Goal: Task Accomplishment & Management: Manage account settings

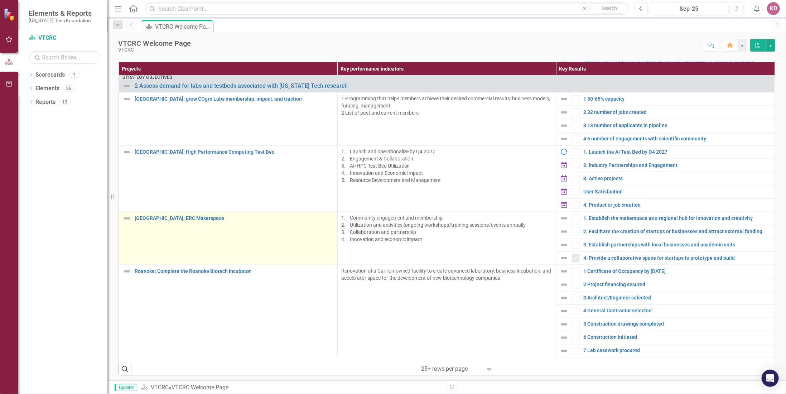
scroll to position [680, 0]
click at [166, 214] on link "[GEOGRAPHIC_DATA]: ERC Makerspace" at bounding box center [234, 216] width 199 height 5
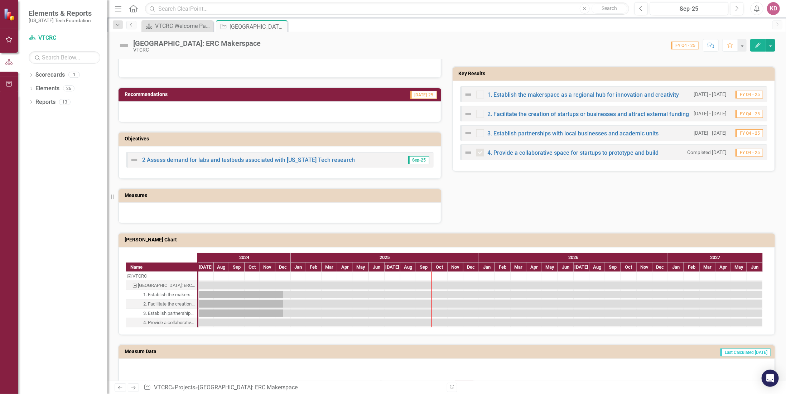
scroll to position [251, 0]
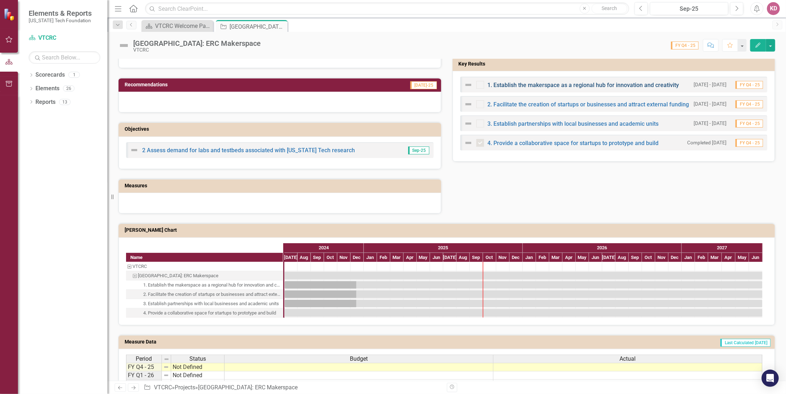
click at [544, 82] on link "1. Establish the makerspace as a regional hub for innovation and creativity" at bounding box center [582, 85] width 191 height 7
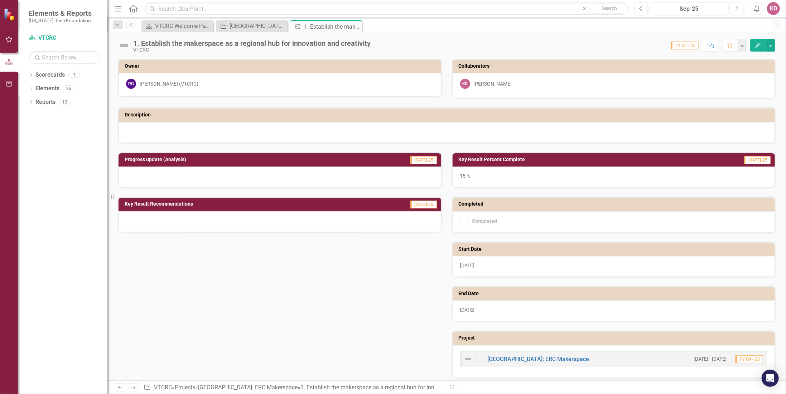
click at [759, 44] on icon "button" at bounding box center [757, 45] width 5 height 5
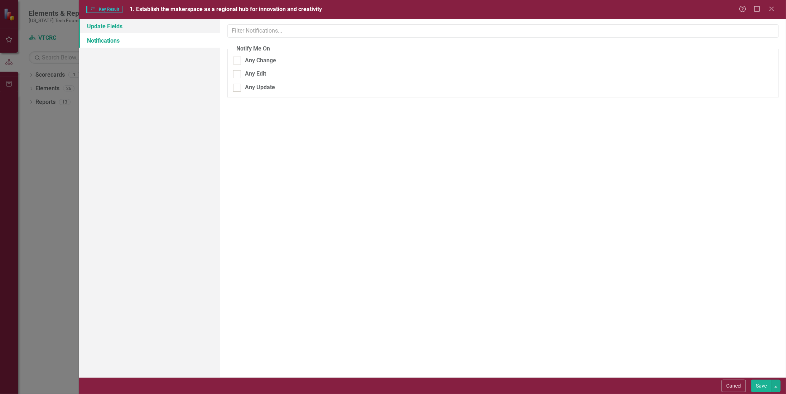
click at [108, 23] on link "Update Fields" at bounding box center [149, 26] width 141 height 14
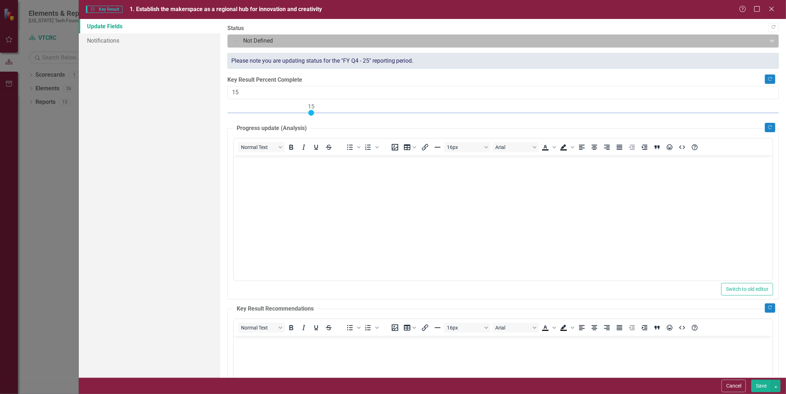
click at [768, 40] on icon "Expand" at bounding box center [771, 41] width 7 height 6
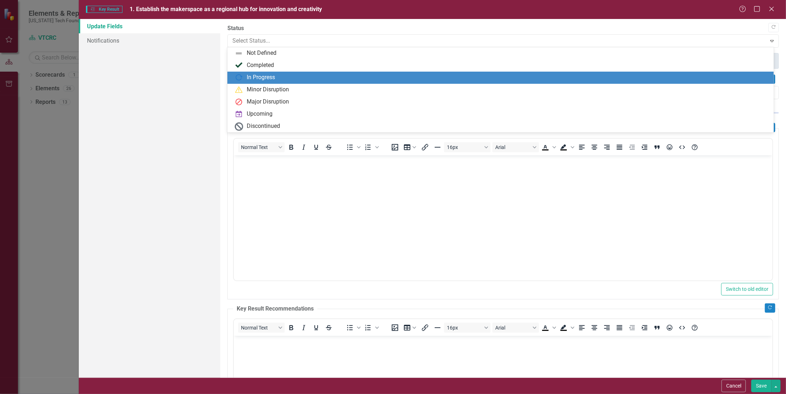
click at [264, 81] on div "In Progress" at bounding box center [261, 77] width 28 height 8
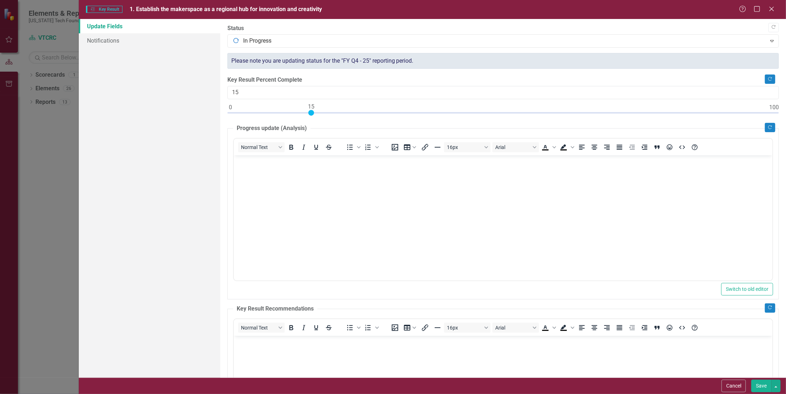
click at [759, 384] on button "Save" at bounding box center [761, 385] width 20 height 13
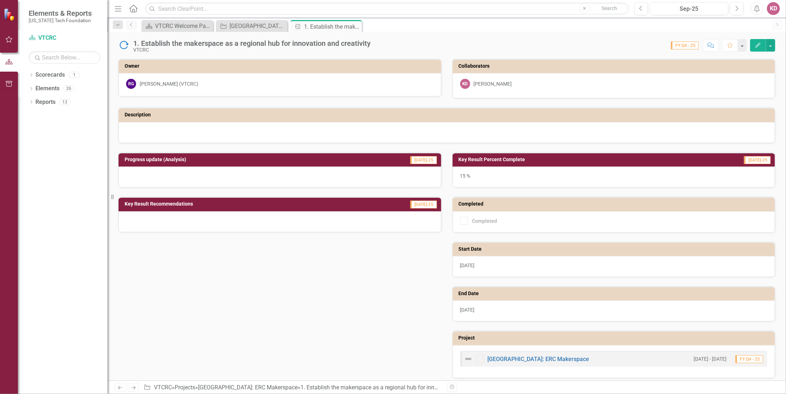
click at [0, 0] on icon "Close" at bounding box center [0, 0] width 0 height 0
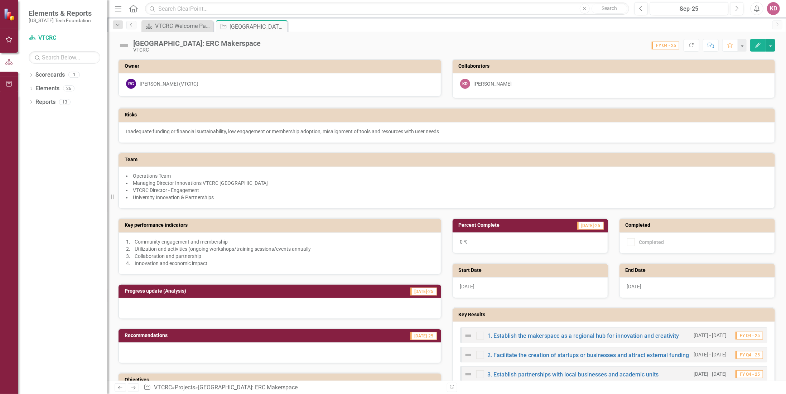
checkbox input "true"
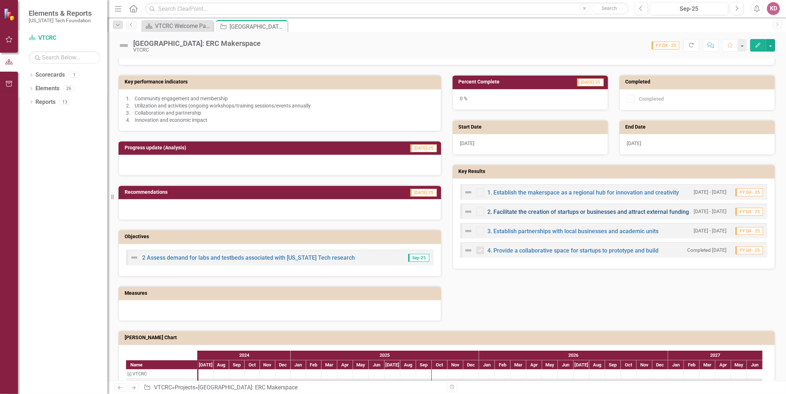
click at [524, 208] on link "2. Facilitate the creation of startups or businesses and attract external fundi…" at bounding box center [587, 211] width 201 height 7
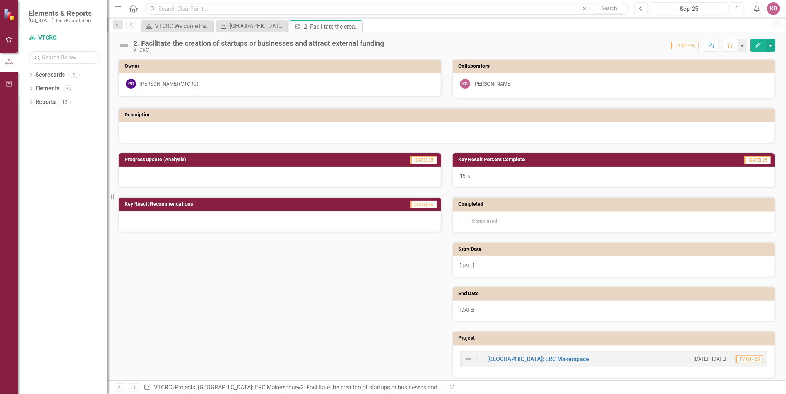
click at [757, 46] on icon "Edit" at bounding box center [757, 45] width 6 height 5
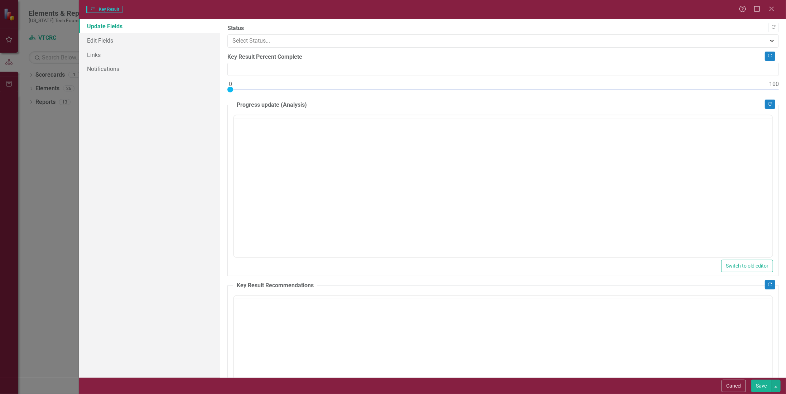
type input "15"
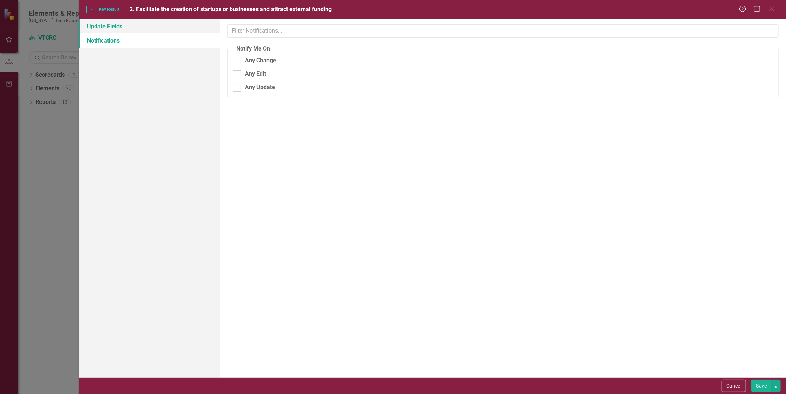
click at [121, 25] on link "Update Fields" at bounding box center [149, 26] width 141 height 14
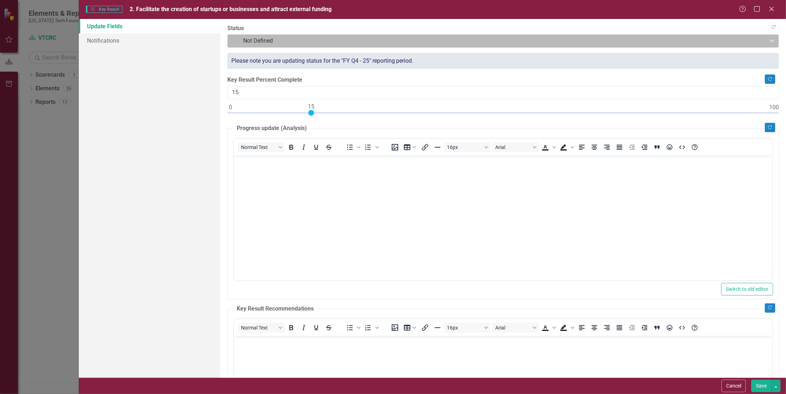
click at [262, 43] on div at bounding box center [496, 41] width 529 height 10
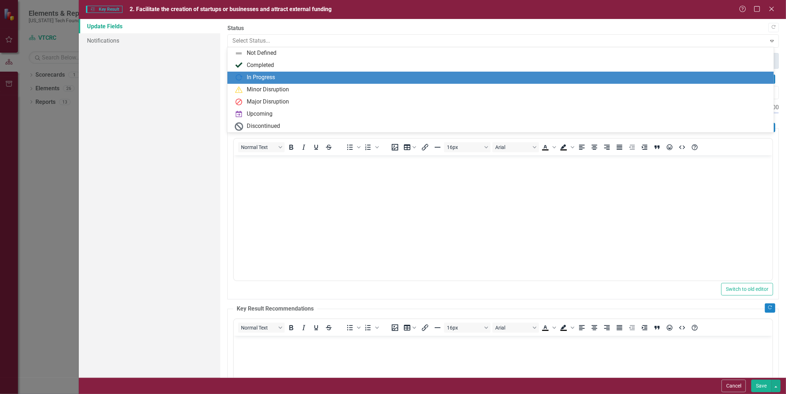
click at [249, 76] on div "In Progress" at bounding box center [261, 77] width 28 height 8
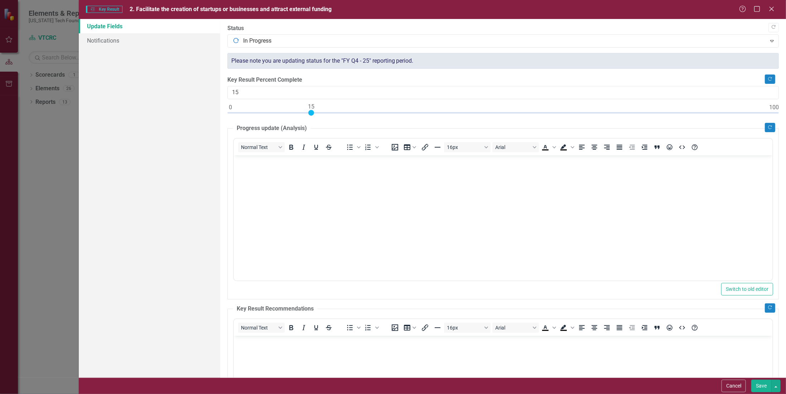
click at [764, 386] on button "Save" at bounding box center [761, 385] width 20 height 13
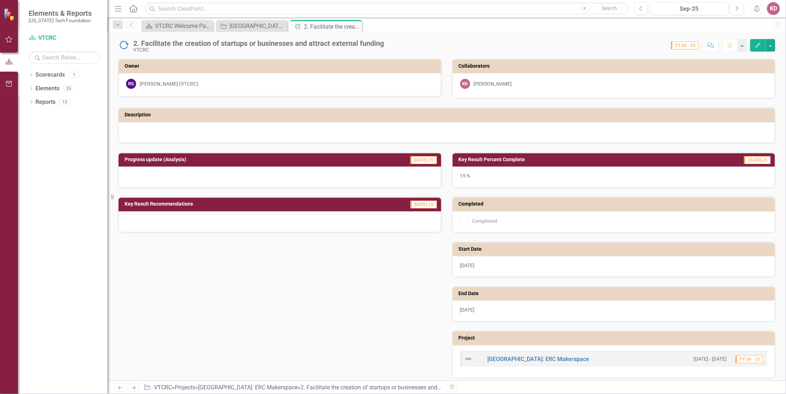
click at [0, 0] on icon "Close" at bounding box center [0, 0] width 0 height 0
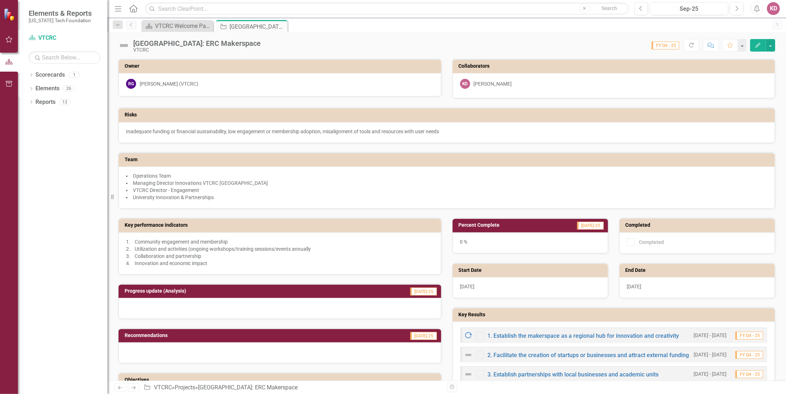
checkbox input "true"
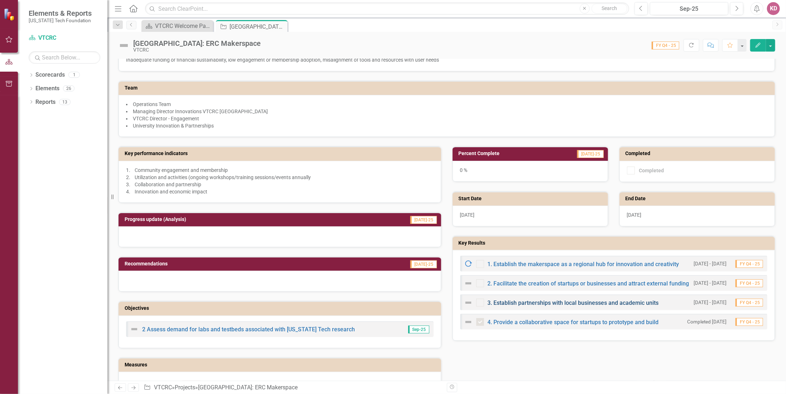
click at [519, 299] on link "3. Establish partnerships with local businesses and academic units" at bounding box center [572, 302] width 171 height 7
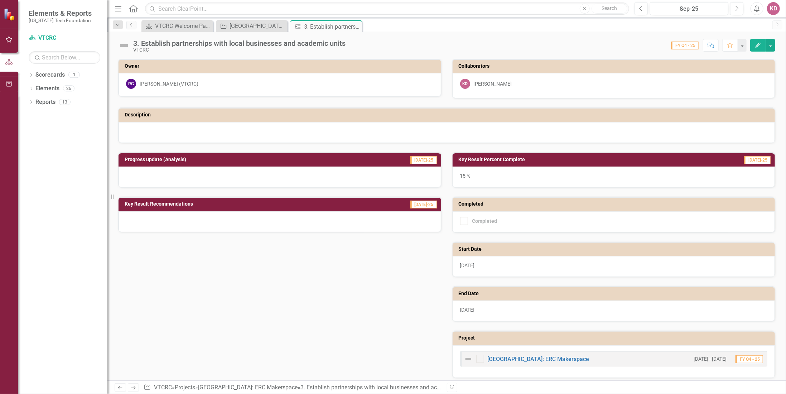
click at [758, 45] on icon "Edit" at bounding box center [757, 45] width 6 height 5
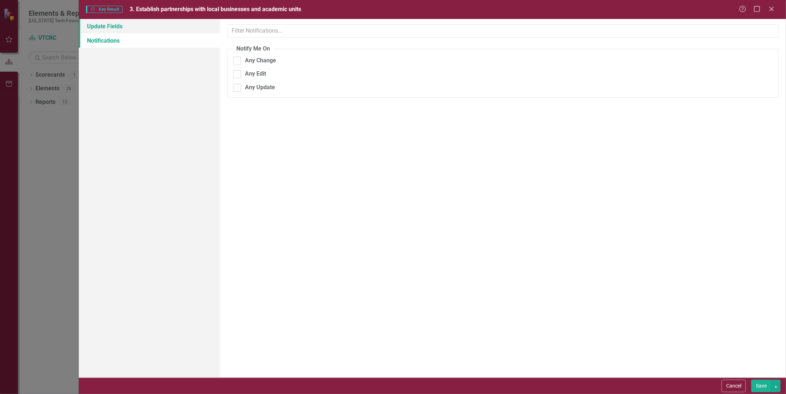
click at [111, 26] on link "Update Fields" at bounding box center [149, 26] width 141 height 14
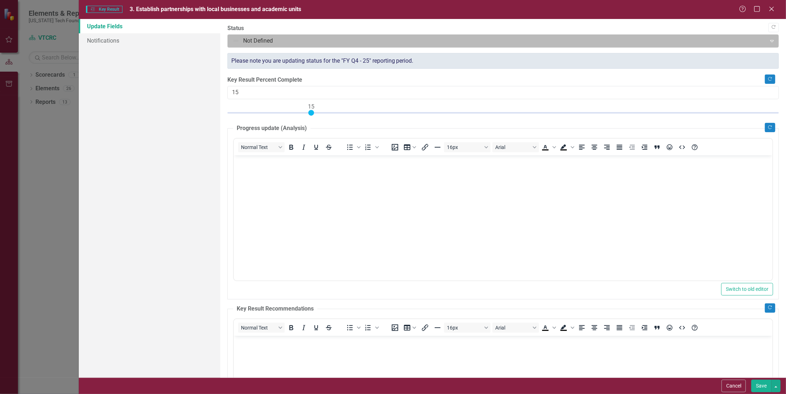
click at [248, 44] on div at bounding box center [496, 41] width 529 height 10
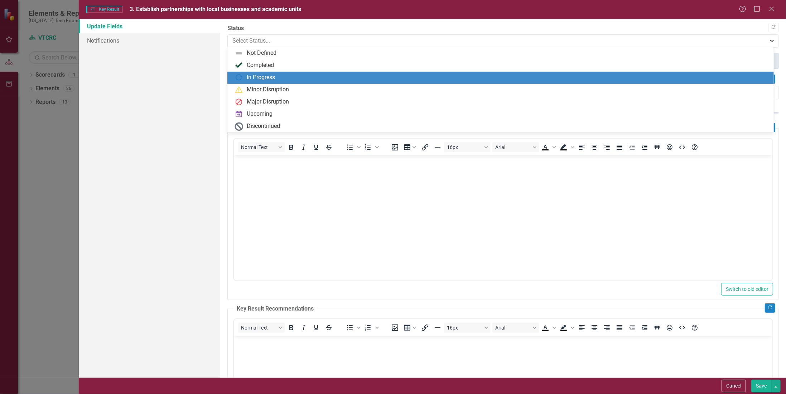
click at [251, 77] on div "In Progress" at bounding box center [261, 77] width 28 height 8
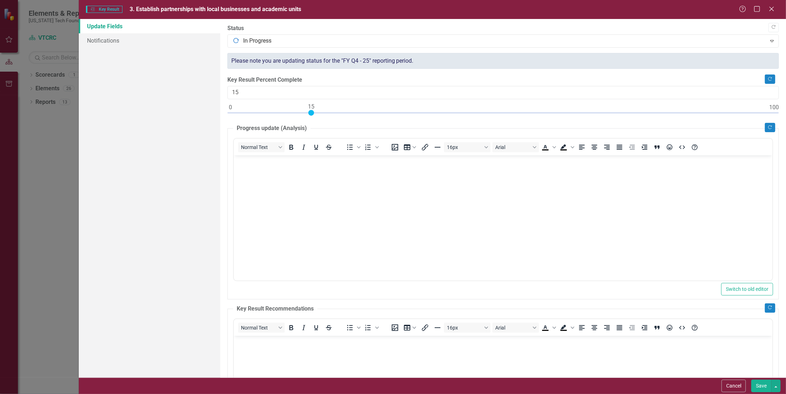
click at [759, 383] on button "Save" at bounding box center [761, 385] width 20 height 13
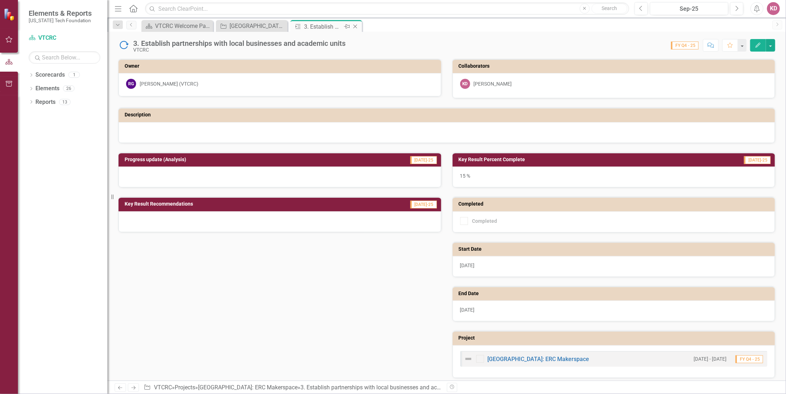
click at [354, 26] on icon "Close" at bounding box center [354, 27] width 7 height 6
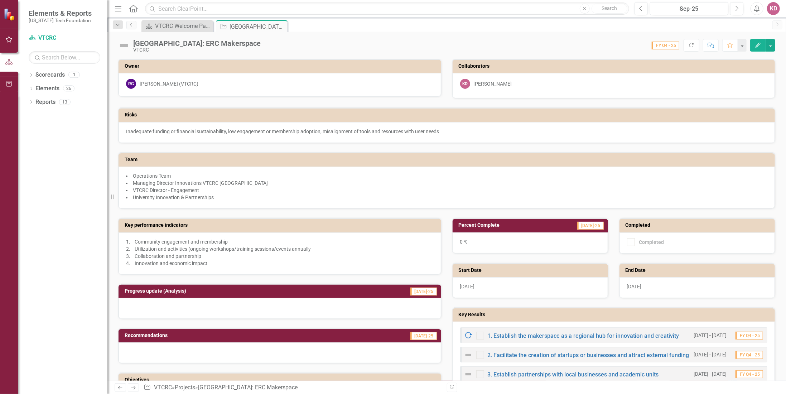
checkbox input "true"
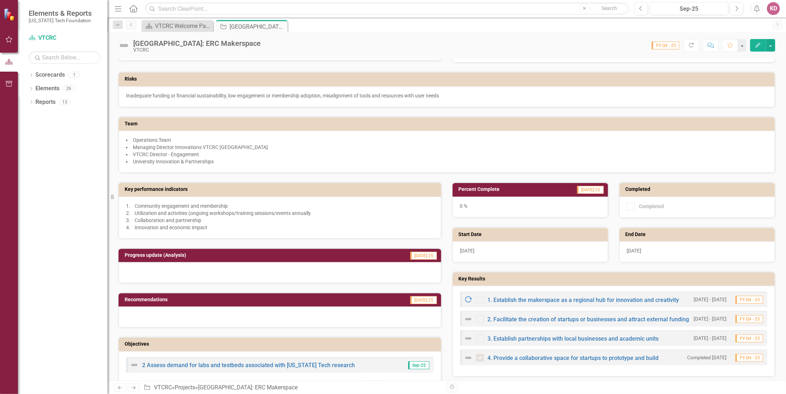
scroll to position [72, 0]
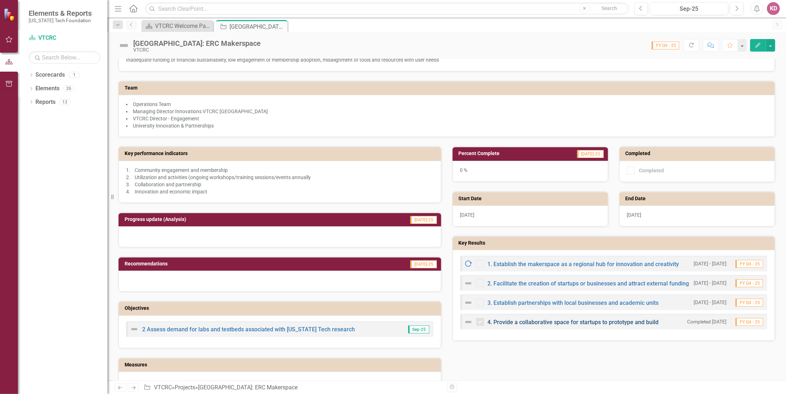
click at [527, 319] on link "4. Provide a collaborative space for startups to prototype and build" at bounding box center [572, 322] width 171 height 7
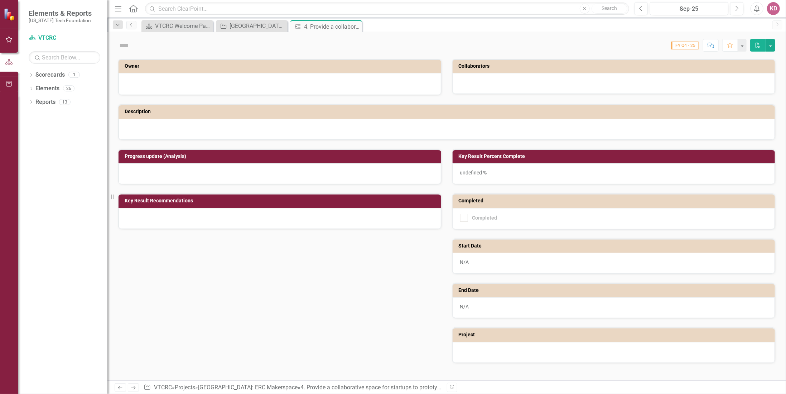
checkbox input "true"
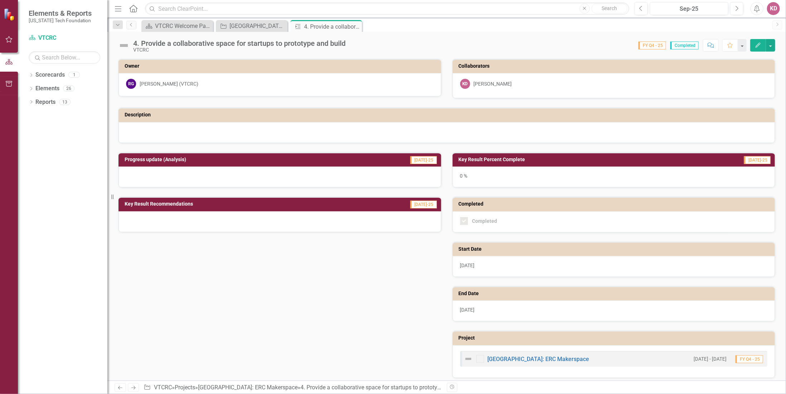
click at [758, 45] on icon "Edit" at bounding box center [757, 45] width 6 height 5
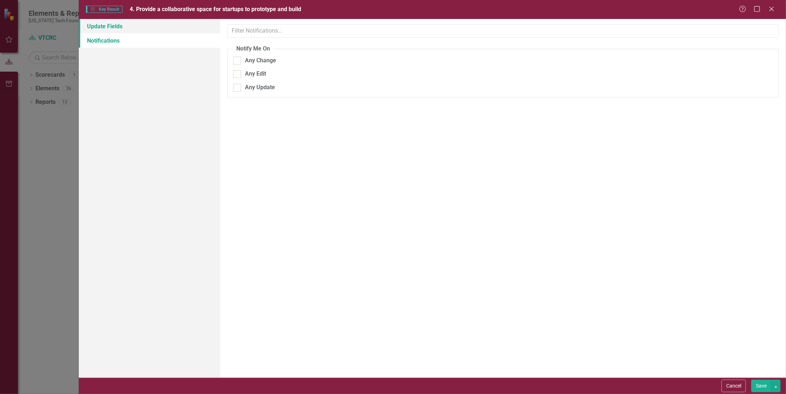
click at [116, 27] on link "Update Fields" at bounding box center [149, 26] width 141 height 14
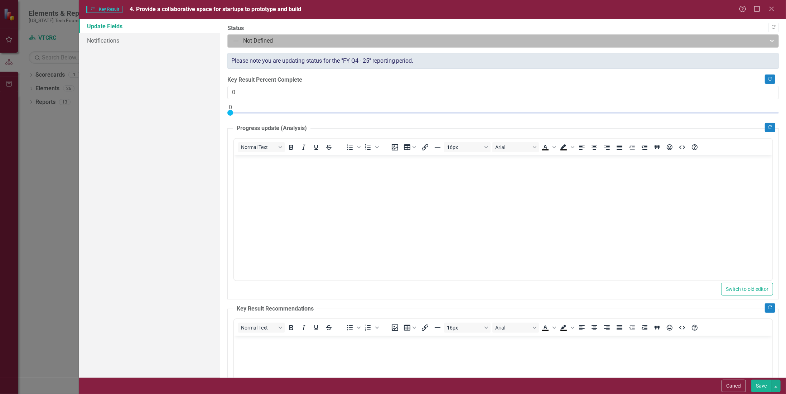
click at [259, 43] on div at bounding box center [496, 41] width 529 height 10
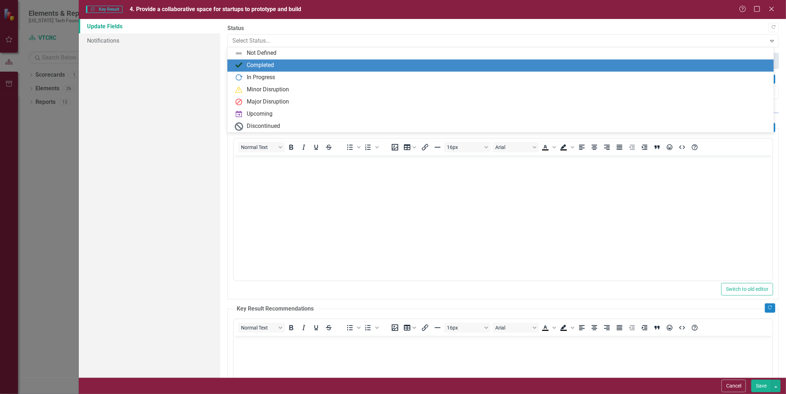
click at [261, 67] on div "Completed" at bounding box center [260, 65] width 27 height 8
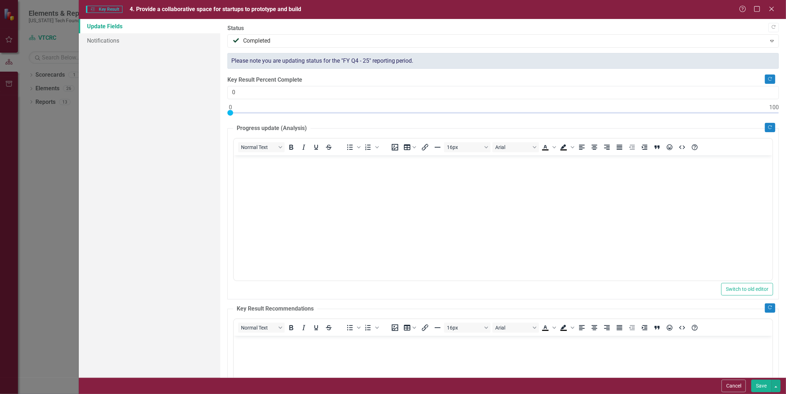
click at [760, 387] on button "Save" at bounding box center [761, 385] width 20 height 13
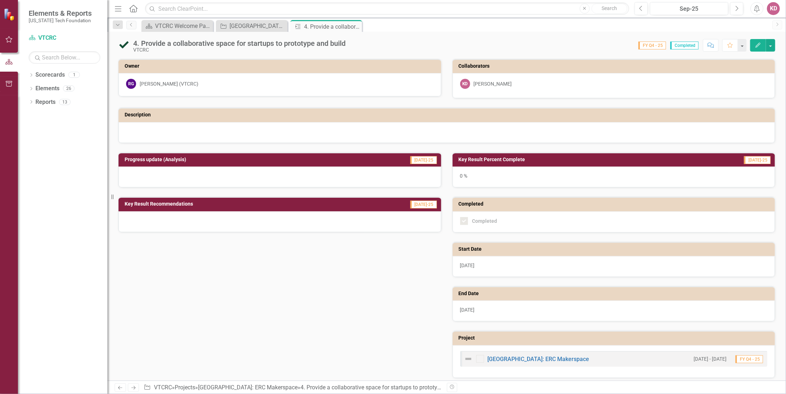
drag, startPoint x: 354, startPoint y: 25, endPoint x: 290, endPoint y: 30, distance: 63.8
click at [0, 0] on icon "Close" at bounding box center [0, 0] width 0 height 0
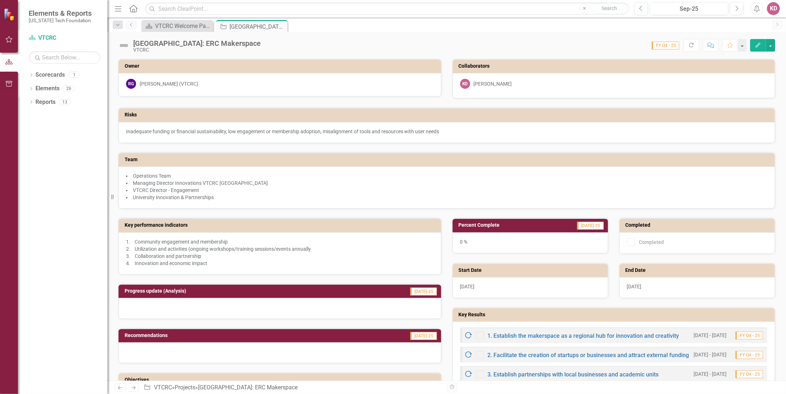
scroll to position [215, 0]
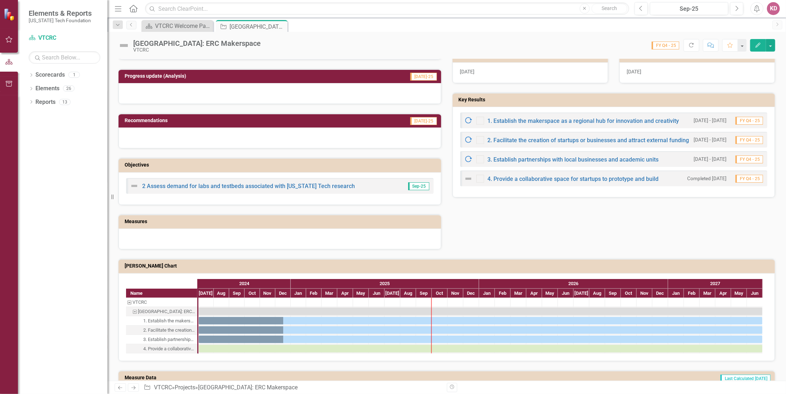
checkbox input "true"
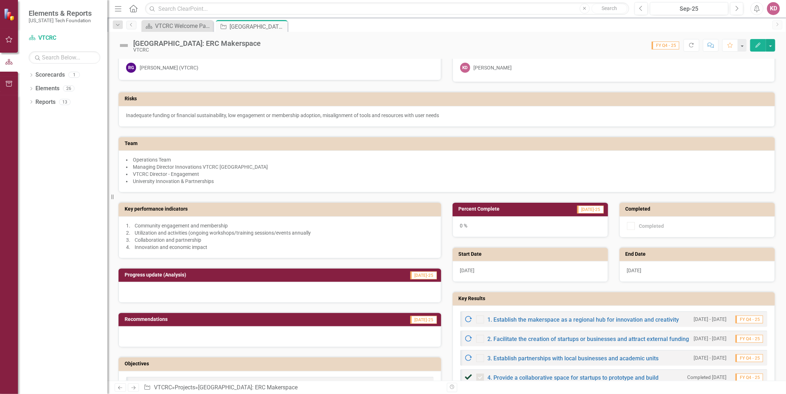
scroll to position [0, 0]
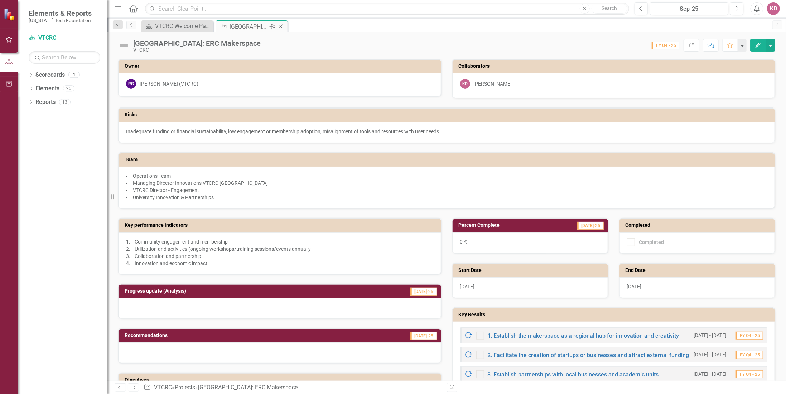
click at [281, 25] on icon at bounding box center [281, 27] width 4 height 4
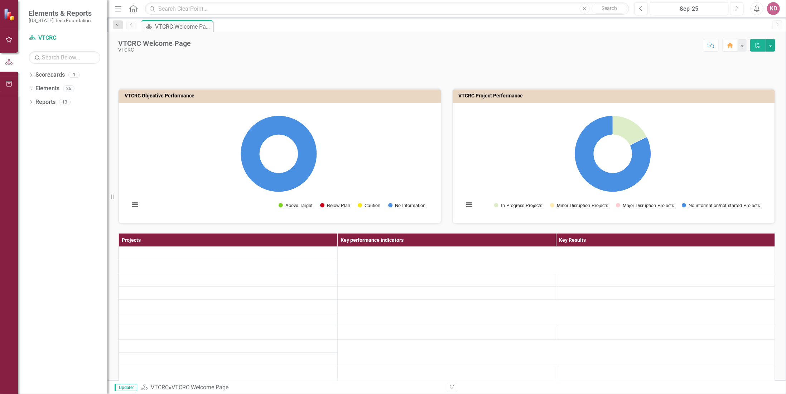
scroll to position [286, 0]
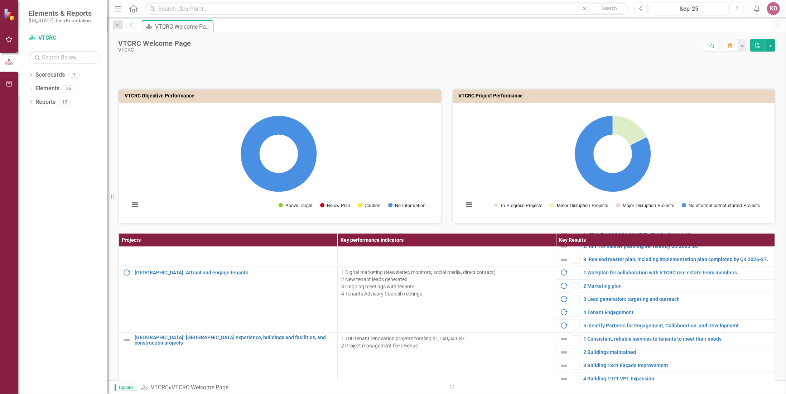
click at [11, 39] on icon "button" at bounding box center [9, 40] width 8 height 6
click at [43, 64] on div "Activities" at bounding box center [65, 65] width 72 height 8
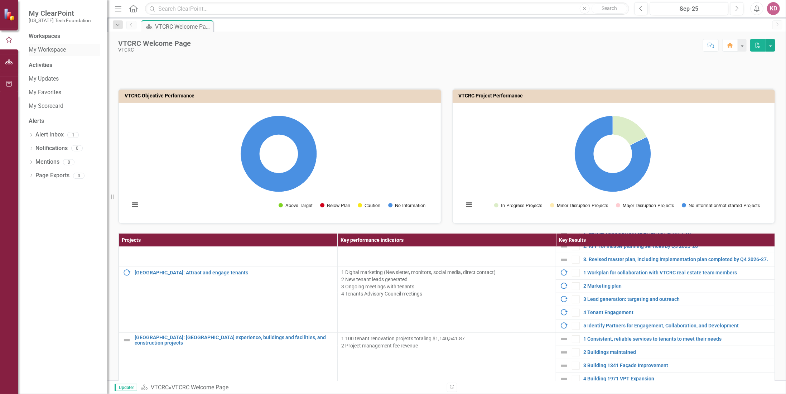
click at [43, 48] on link "My Workspace" at bounding box center [65, 50] width 72 height 8
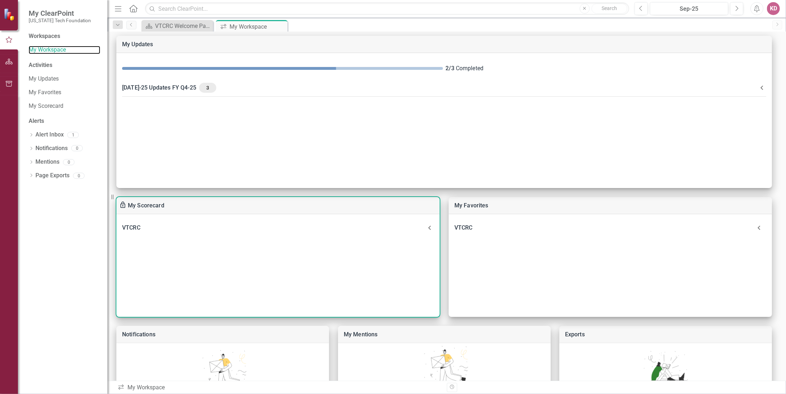
scroll to position [101, 0]
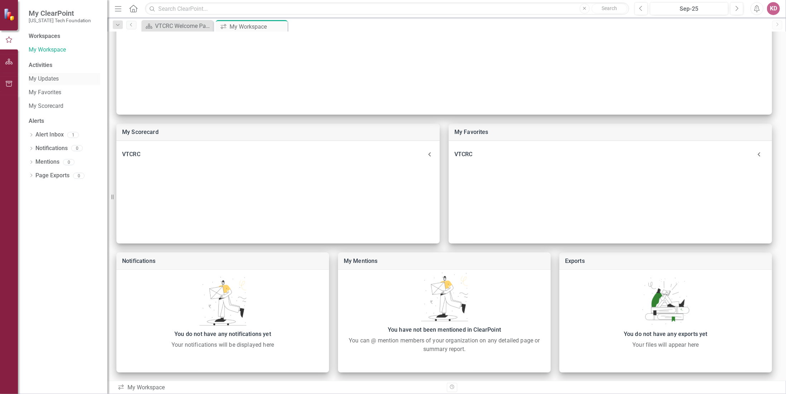
click at [44, 78] on link "My Updates" at bounding box center [65, 79] width 72 height 8
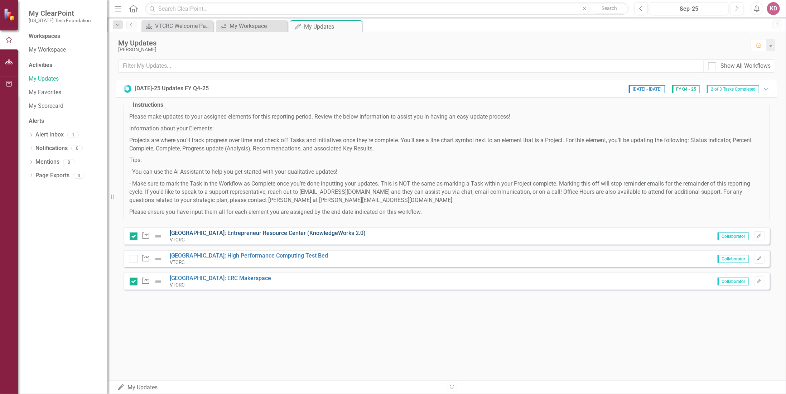
click at [234, 229] on link "[GEOGRAPHIC_DATA]: Entrepreneur Resource Center (KnowledgeWorks 2.0)" at bounding box center [268, 232] width 196 height 7
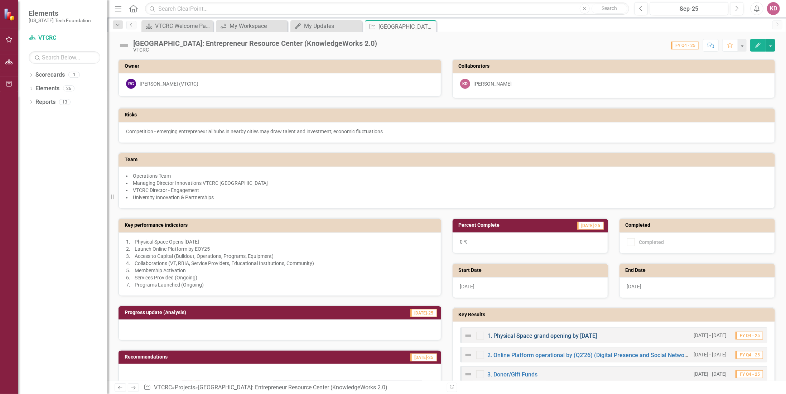
click at [525, 332] on link "1. Physical Space grand opening by [DATE]" at bounding box center [542, 335] width 110 height 7
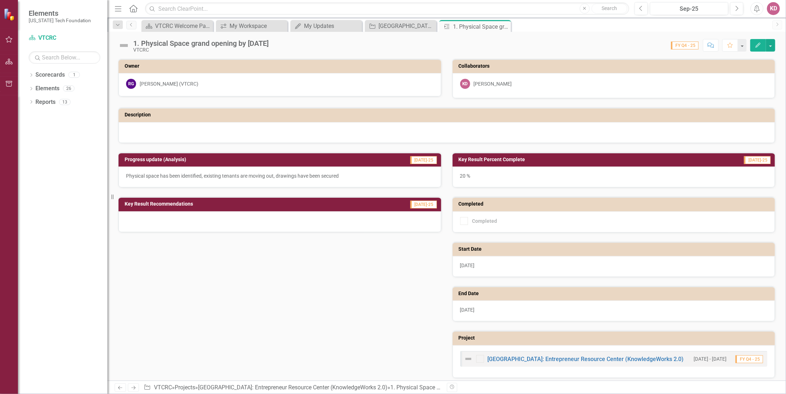
click at [758, 45] on icon "Edit" at bounding box center [757, 45] width 6 height 5
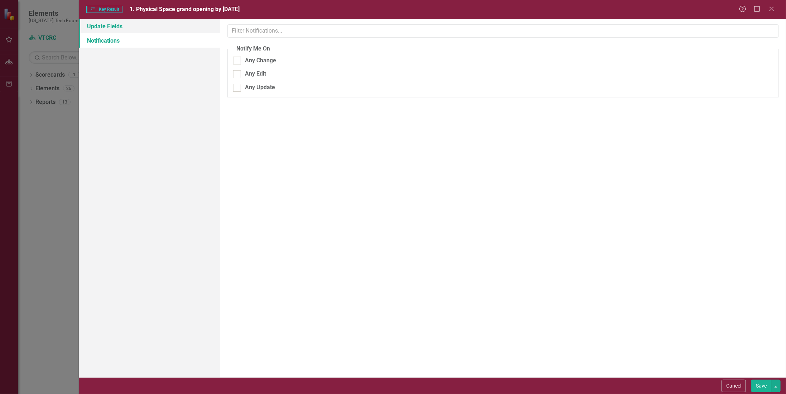
click at [128, 28] on link "Update Fields" at bounding box center [149, 26] width 141 height 14
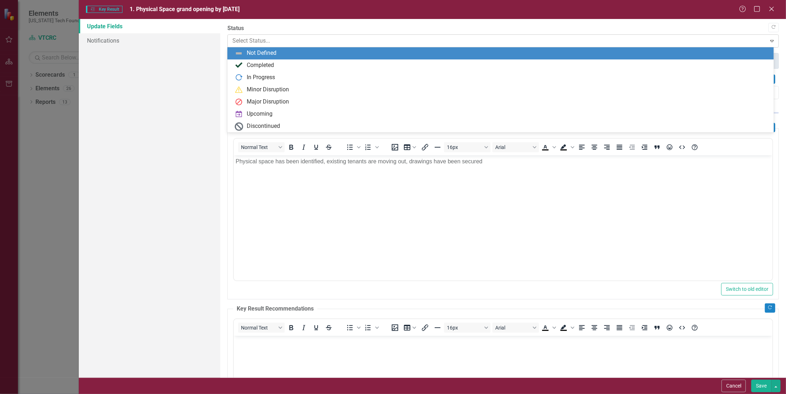
click at [263, 42] on div at bounding box center [496, 41] width 529 height 10
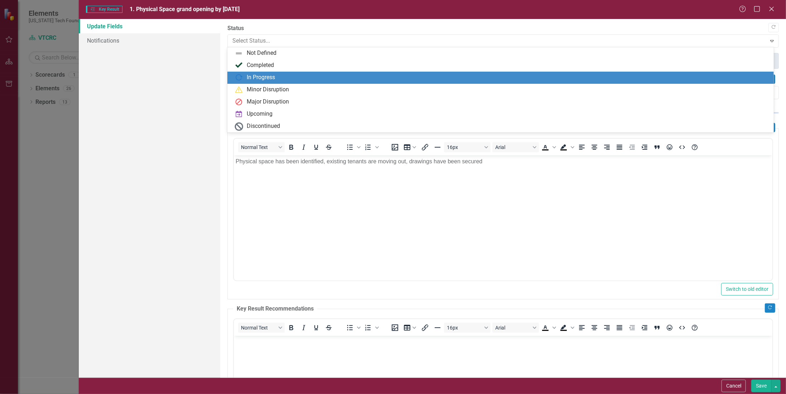
click at [254, 78] on div "In Progress" at bounding box center [261, 77] width 28 height 8
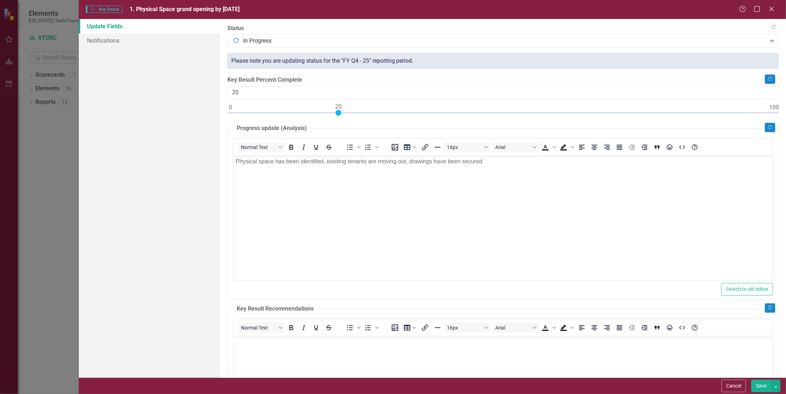
click at [759, 386] on button "Save" at bounding box center [761, 385] width 20 height 13
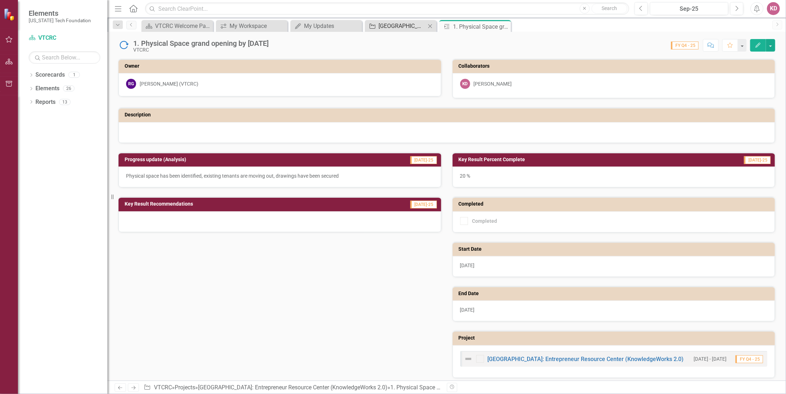
click at [410, 26] on div "[GEOGRAPHIC_DATA]: Entrepreneur Resource Center (KnowledgeWorks 2.0)" at bounding box center [401, 25] width 47 height 9
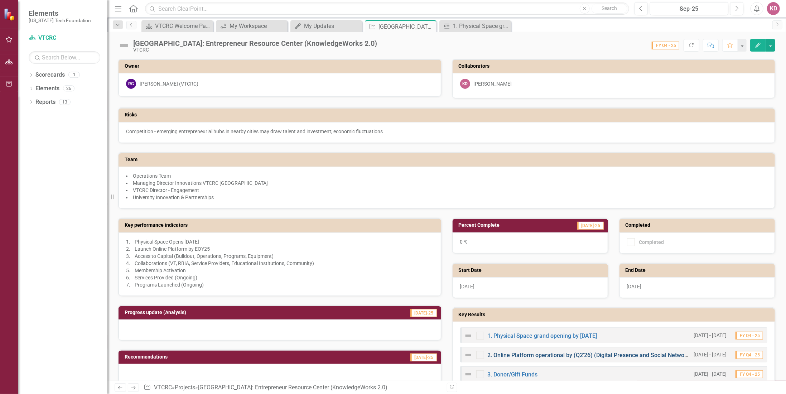
click at [516, 350] on div "2. Online Platform operational by (Q2’26) (Digital Presence and Social Network)" at bounding box center [577, 354] width 226 height 9
click at [515, 351] on link "2. Online Platform operational by (Q2’26) (Digital Presence and Social Network)" at bounding box center [589, 354] width 204 height 7
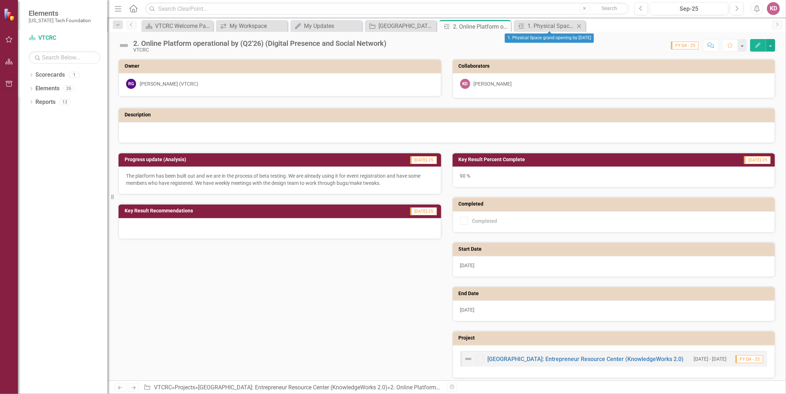
click at [575, 25] on div "Close" at bounding box center [578, 25] width 9 height 9
click at [755, 44] on button "Edit" at bounding box center [758, 45] width 16 height 13
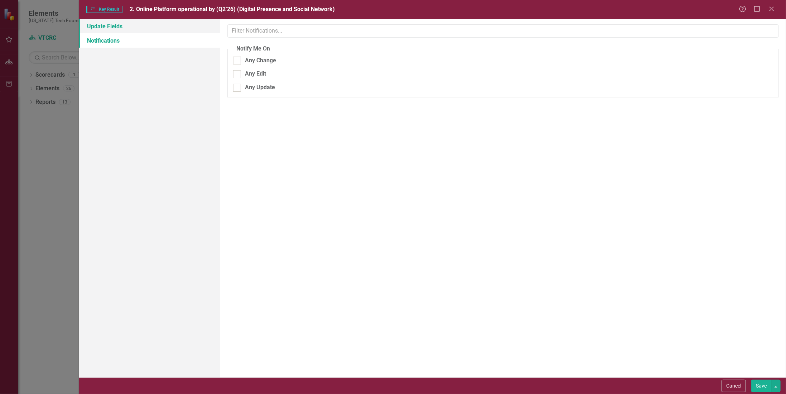
click at [123, 24] on link "Update Fields" at bounding box center [149, 26] width 141 height 14
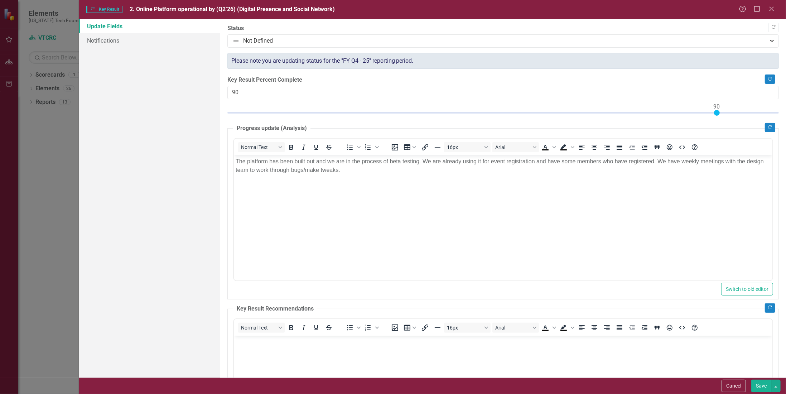
click at [302, 62] on div "Please note you are updating status for the "FY Q4 - 25" reporting period." at bounding box center [502, 61] width 551 height 16
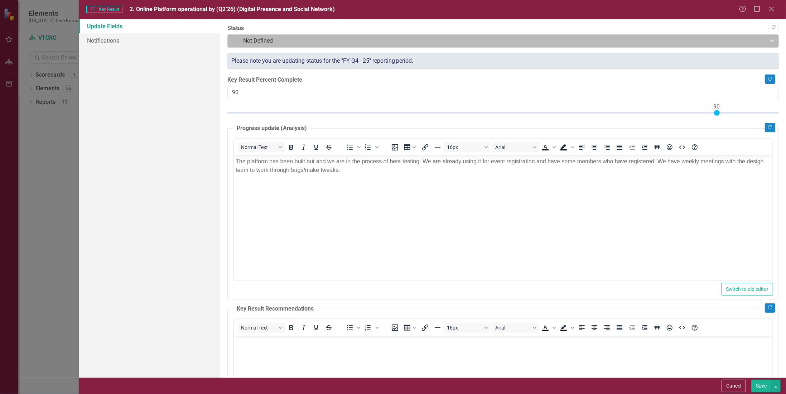
click at [281, 43] on div at bounding box center [496, 41] width 529 height 10
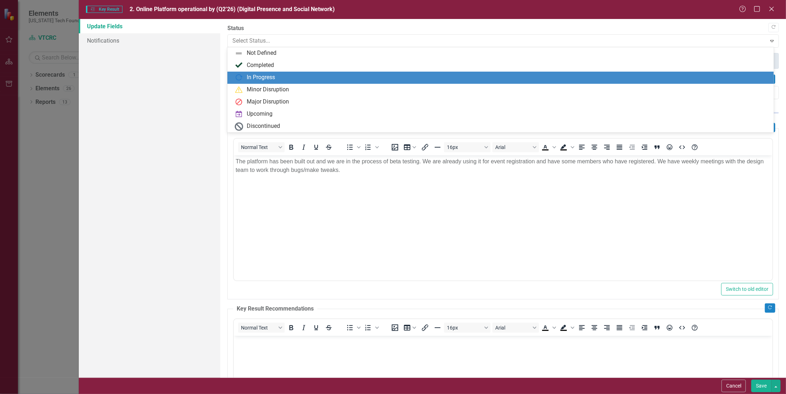
click at [251, 76] on div "In Progress" at bounding box center [261, 77] width 28 height 8
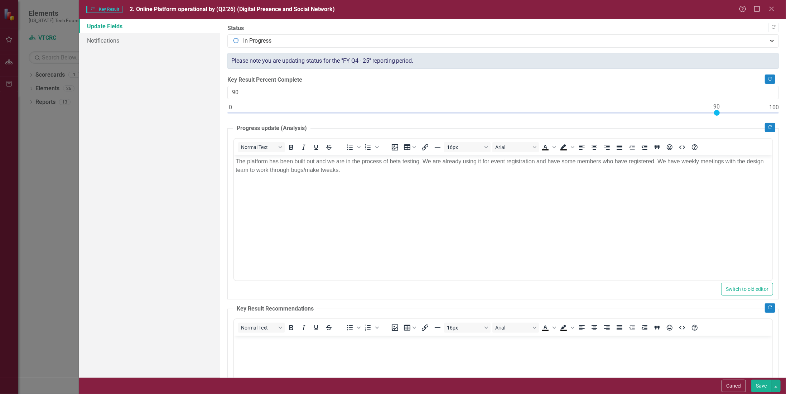
click at [757, 384] on button "Save" at bounding box center [761, 385] width 20 height 13
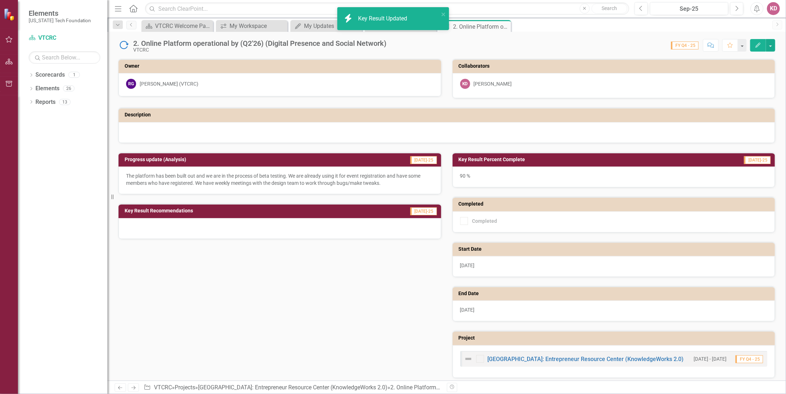
click at [0, 0] on icon "Close" at bounding box center [0, 0] width 0 height 0
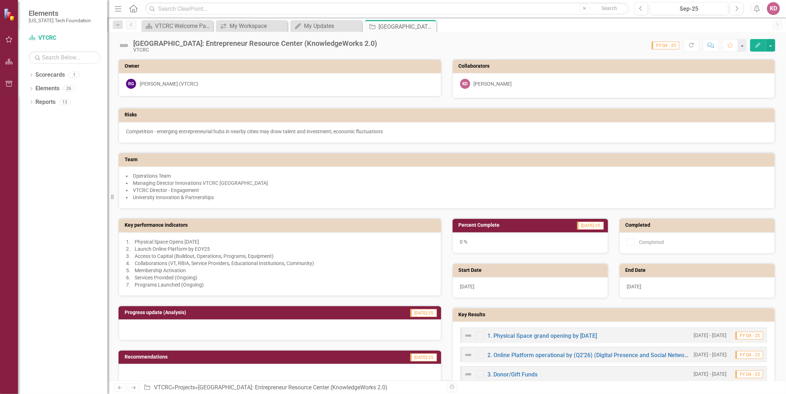
click at [388, 24] on div "icon.bolt Key Result Updated" at bounding box center [393, 21] width 115 height 31
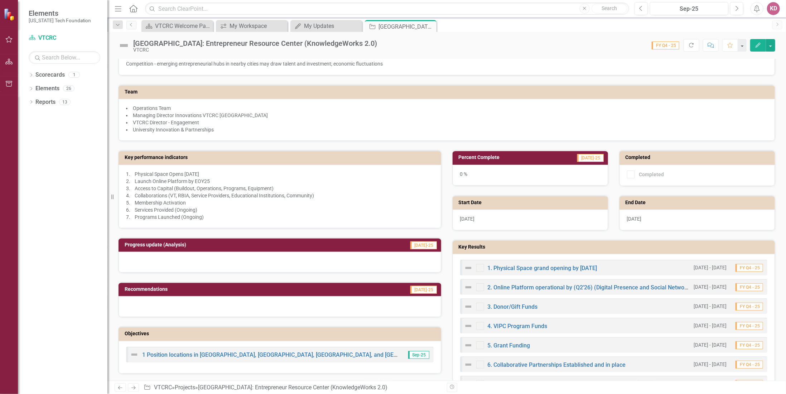
scroll to position [72, 0]
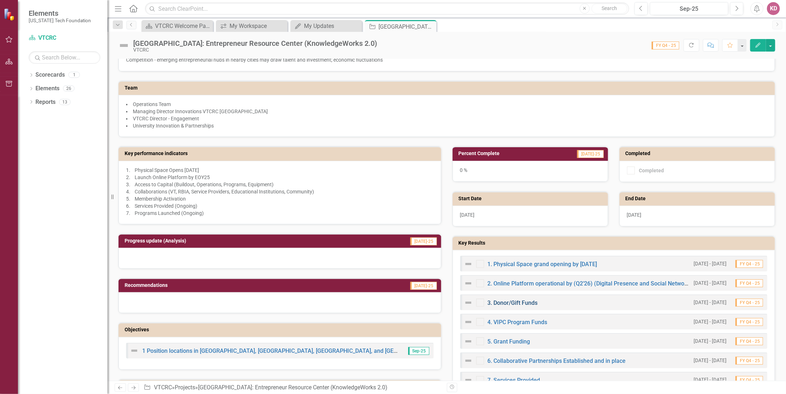
click at [502, 299] on link "3. Donor/Gift Funds" at bounding box center [512, 302] width 50 height 7
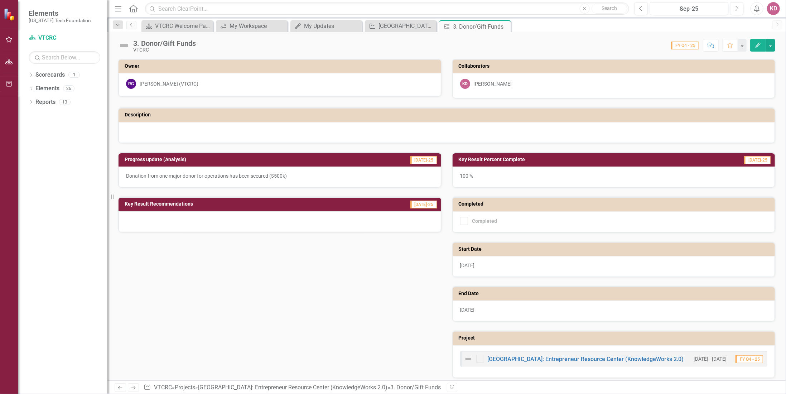
click at [761, 44] on icon "Edit" at bounding box center [757, 45] width 6 height 5
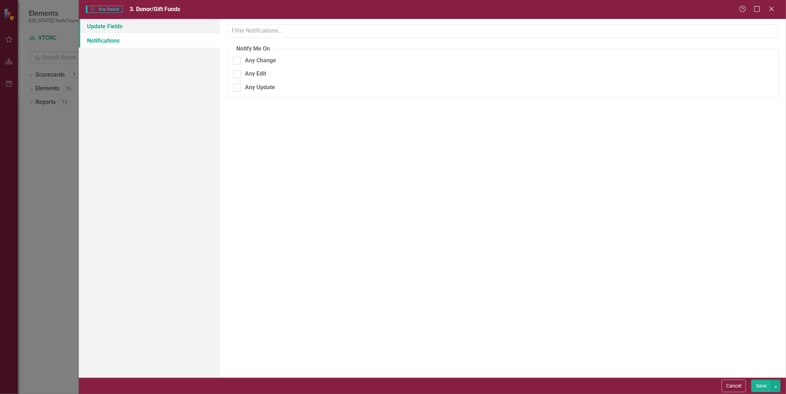
click at [110, 25] on link "Update Fields" at bounding box center [149, 26] width 141 height 14
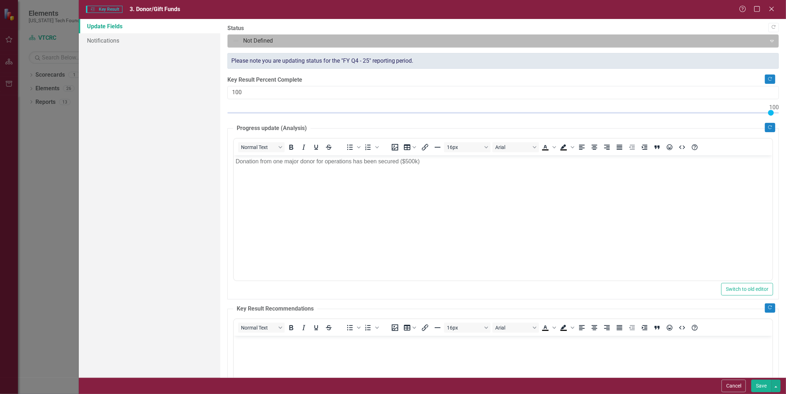
click at [239, 42] on div at bounding box center [496, 41] width 529 height 10
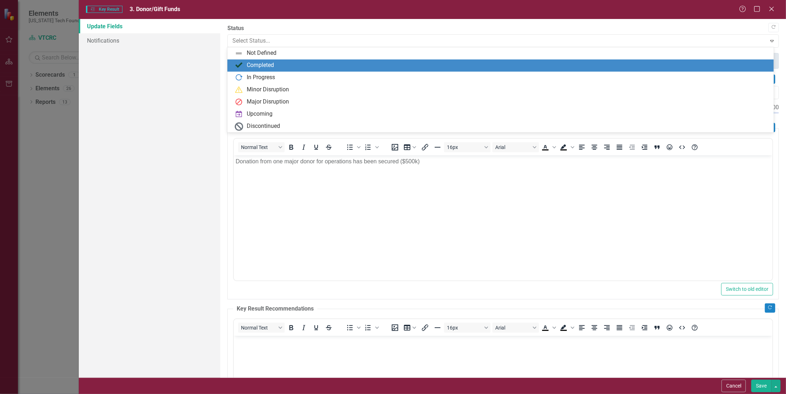
click at [241, 63] on img at bounding box center [238, 65] width 9 height 9
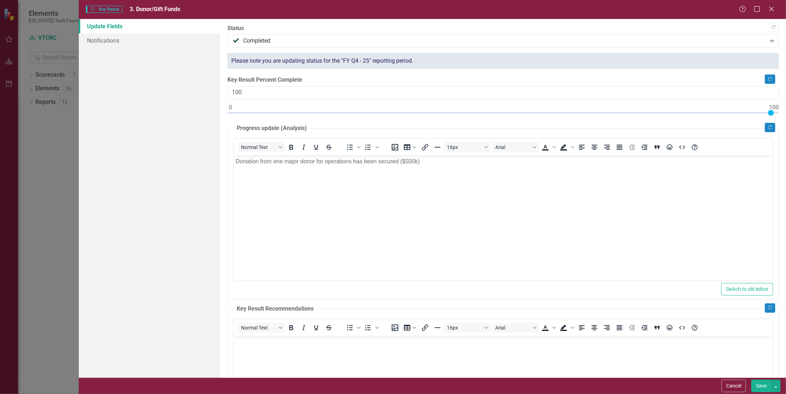
click at [760, 384] on button "Save" at bounding box center [761, 385] width 20 height 13
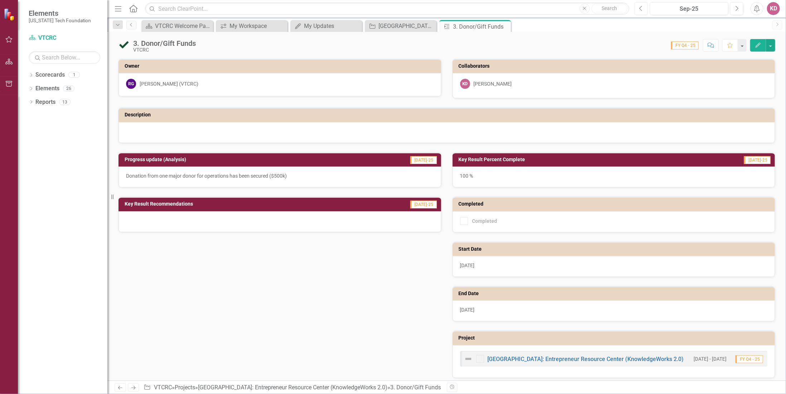
click at [642, 8] on icon "Previous" at bounding box center [641, 8] width 4 height 6
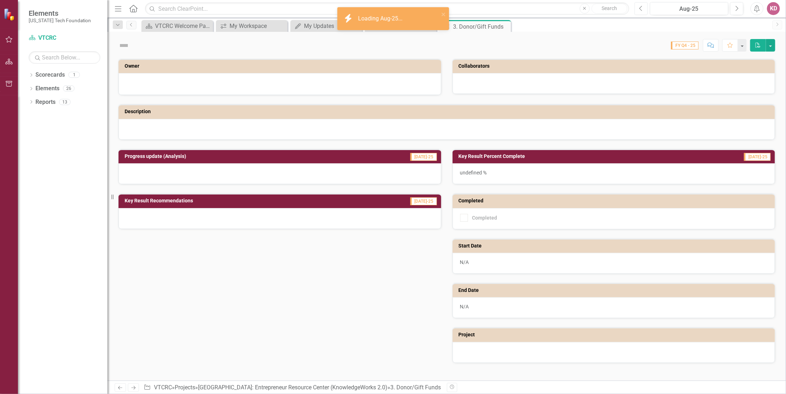
click at [642, 9] on icon "Previous" at bounding box center [641, 8] width 4 height 6
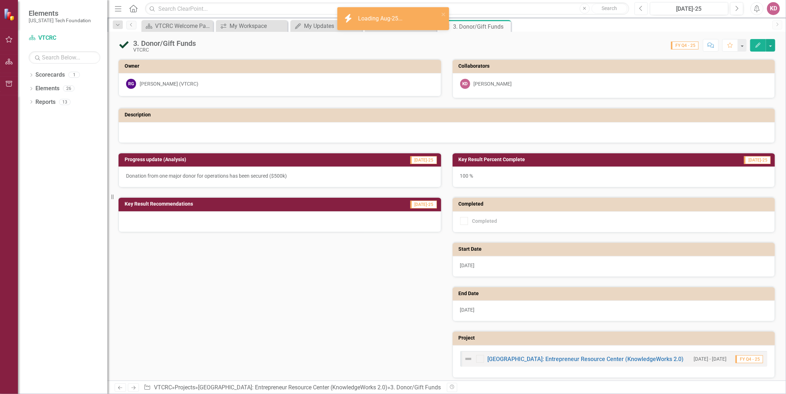
click at [642, 9] on icon "Previous" at bounding box center [641, 8] width 4 height 6
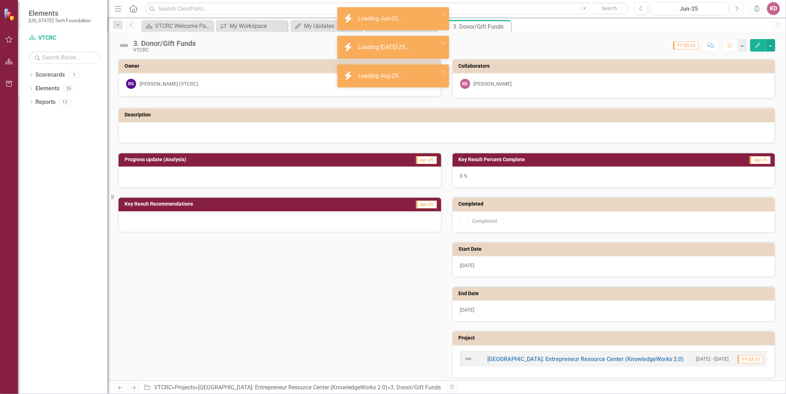
click at [736, 6] on icon "Next" at bounding box center [736, 8] width 4 height 6
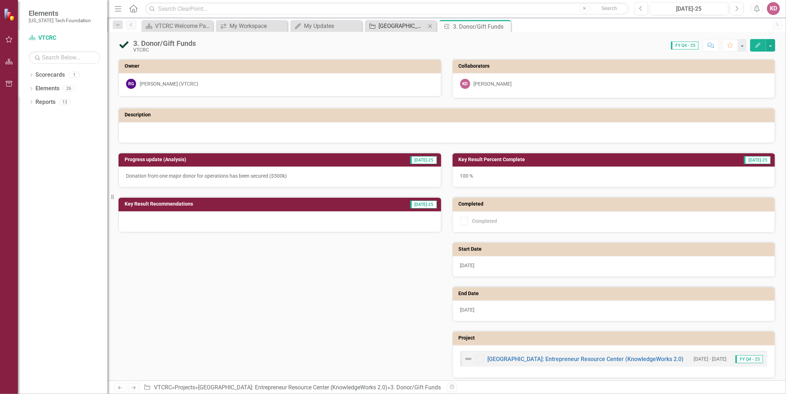
click at [397, 24] on div "[GEOGRAPHIC_DATA]: Entrepreneur Resource Center (KnowledgeWorks 2.0)" at bounding box center [401, 25] width 47 height 9
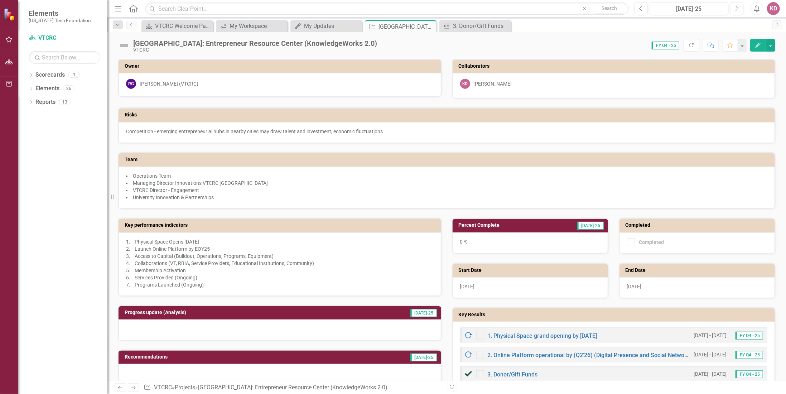
scroll to position [143, 0]
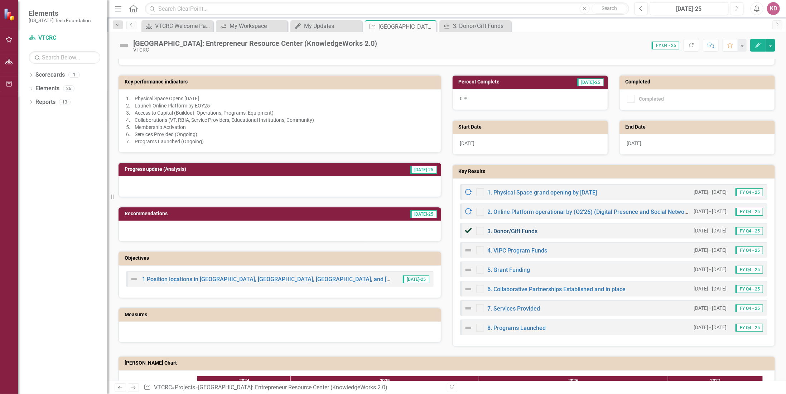
click at [502, 228] on link "3. Donor/Gift Funds" at bounding box center [512, 231] width 50 height 7
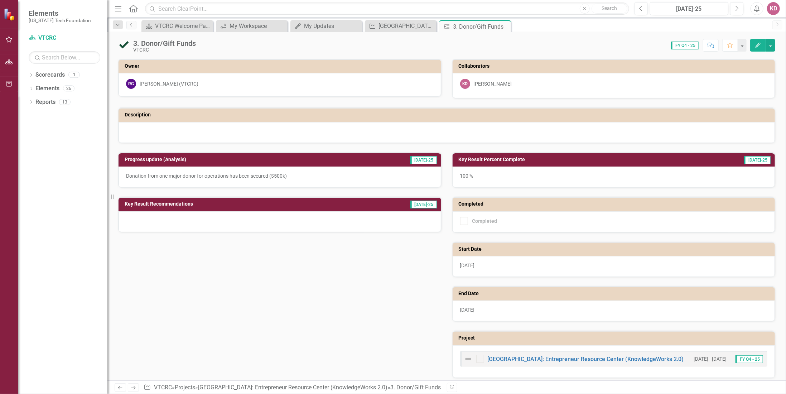
click at [756, 43] on icon "Edit" at bounding box center [757, 45] width 6 height 5
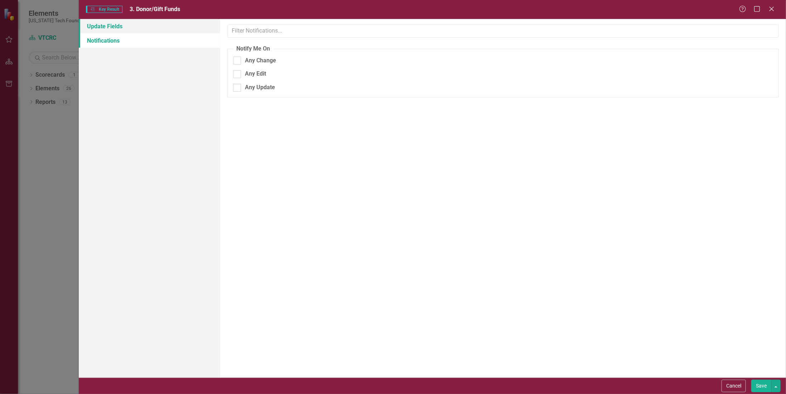
click at [132, 25] on link "Update Fields" at bounding box center [149, 26] width 141 height 14
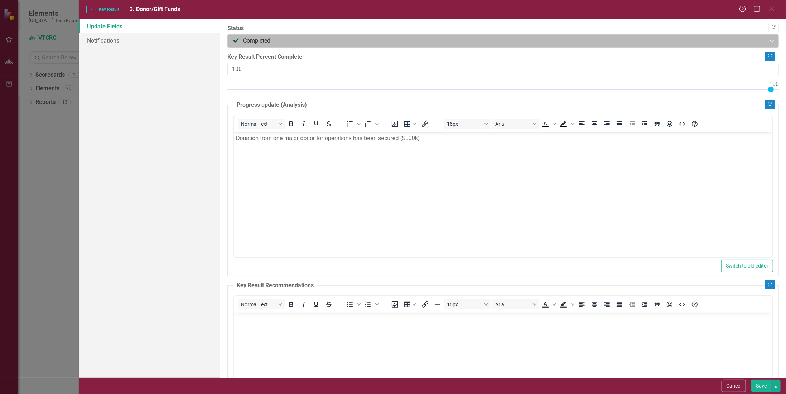
click at [237, 41] on div at bounding box center [496, 41] width 529 height 10
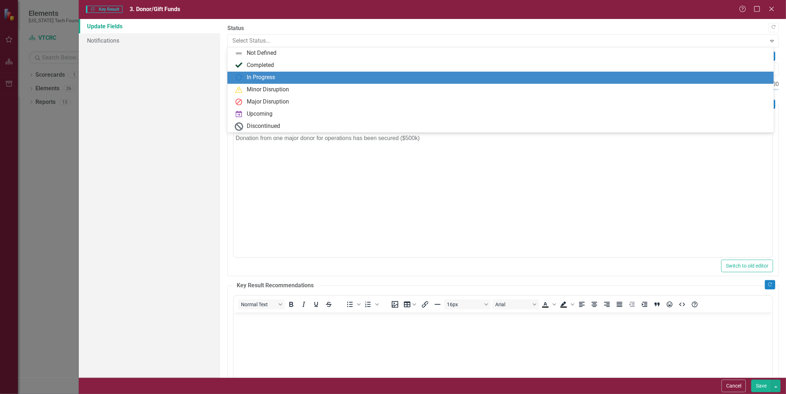
click at [242, 75] on img at bounding box center [238, 77] width 9 height 9
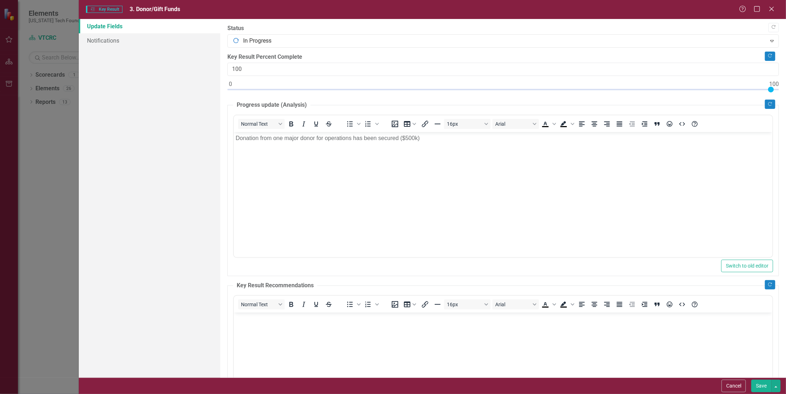
click at [761, 382] on button "Save" at bounding box center [761, 385] width 20 height 13
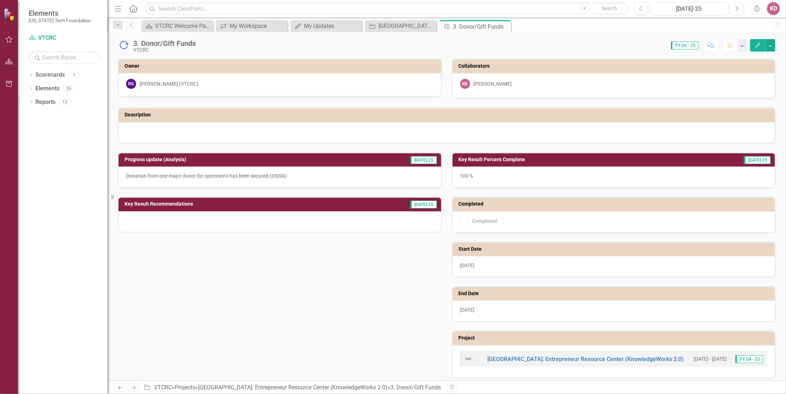
drag, startPoint x: 503, startPoint y: 25, endPoint x: 468, endPoint y: 26, distance: 34.4
click at [0, 0] on icon "Close" at bounding box center [0, 0] width 0 height 0
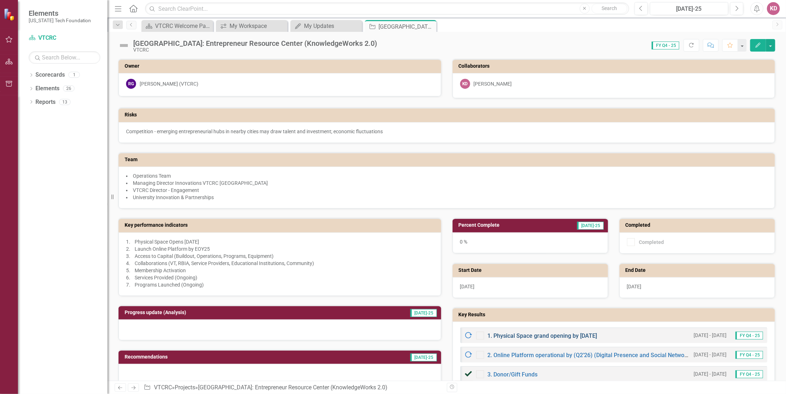
click at [562, 332] on link "1. Physical Space grand opening by [DATE]" at bounding box center [542, 335] width 110 height 7
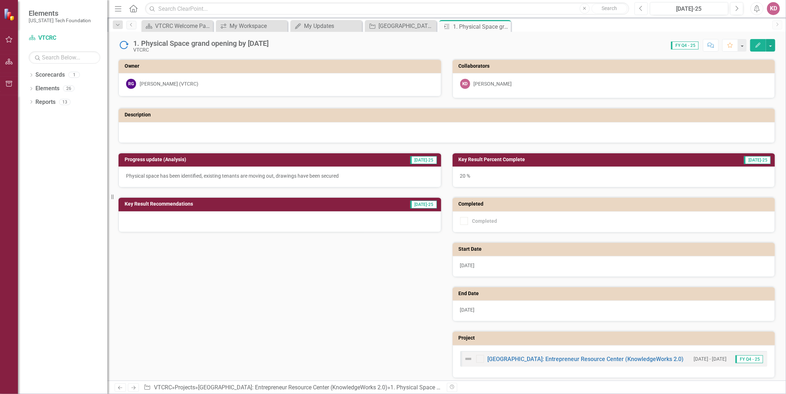
click at [640, 9] on icon "Previous" at bounding box center [641, 8] width 4 height 6
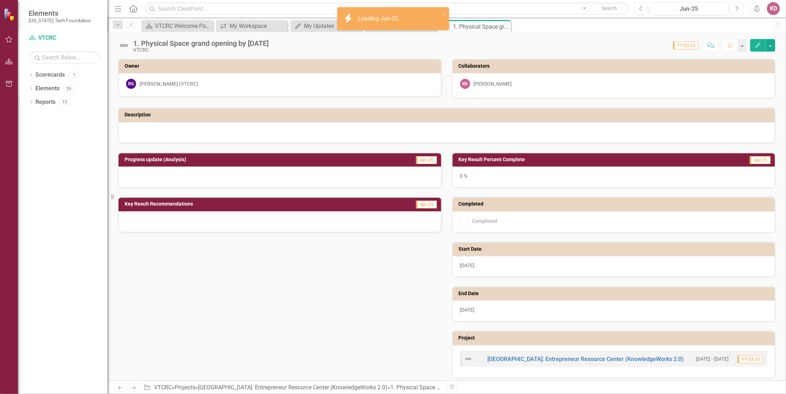
click at [735, 6] on button "Next" at bounding box center [736, 8] width 13 height 13
click at [758, 46] on icon "Edit" at bounding box center [757, 45] width 6 height 5
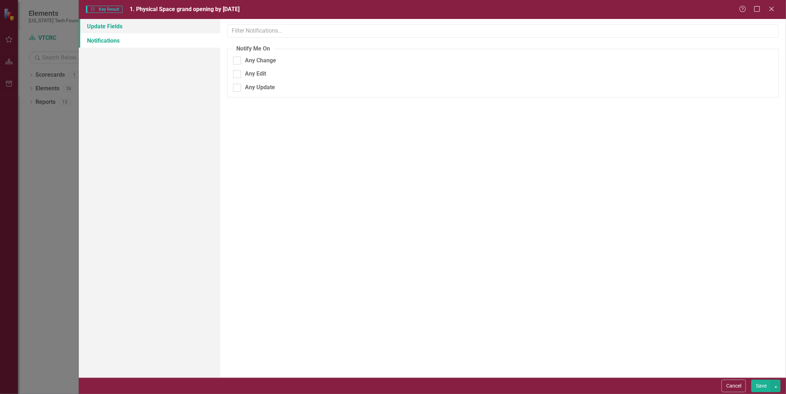
drag, startPoint x: 99, startPoint y: 20, endPoint x: 98, endPoint y: 26, distance: 6.2
click at [99, 21] on link "Update Fields" at bounding box center [149, 26] width 141 height 14
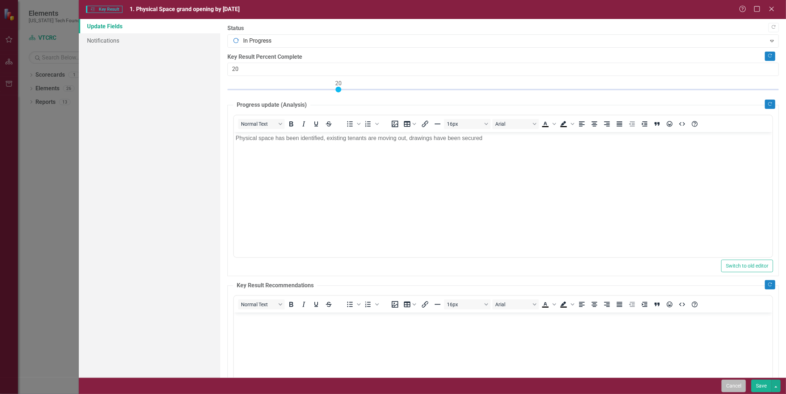
click at [734, 386] on button "Cancel" at bounding box center [733, 385] width 24 height 13
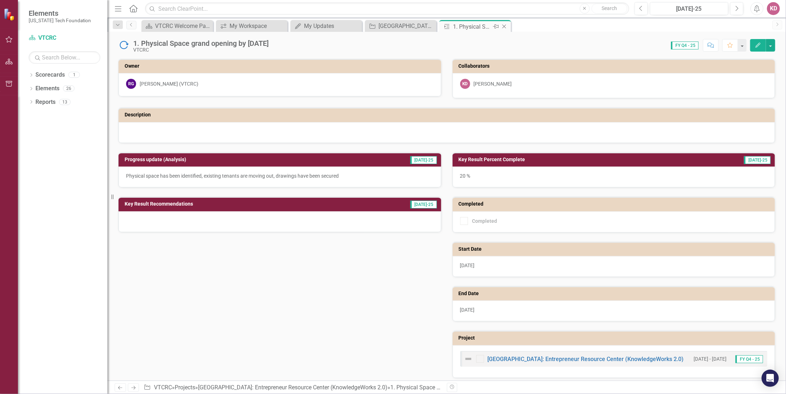
click at [505, 25] on icon "Close" at bounding box center [503, 27] width 7 height 6
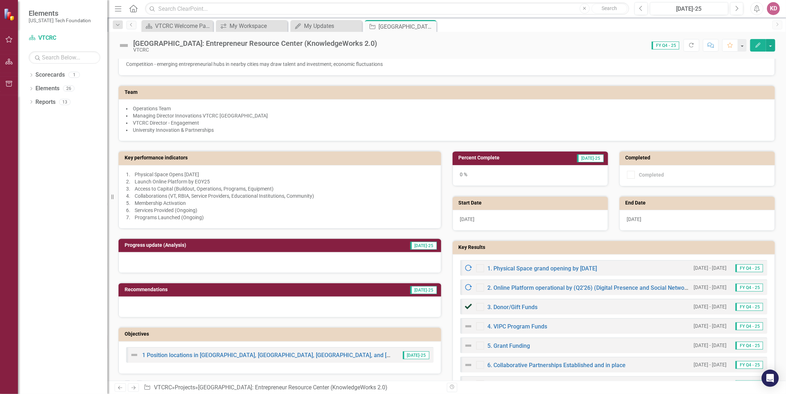
scroll to position [107, 0]
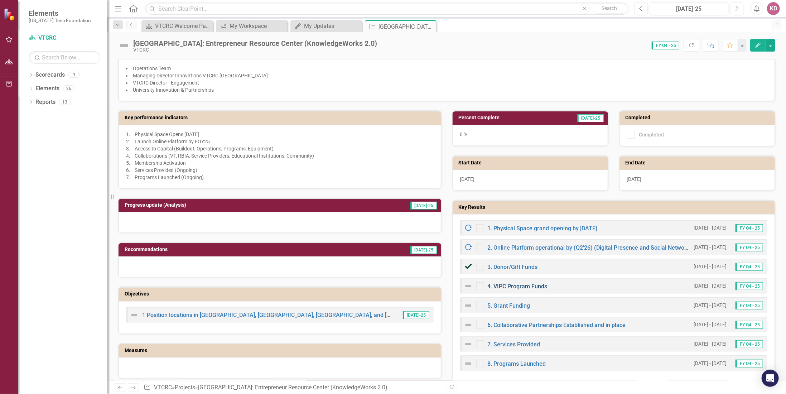
click at [506, 283] on link "4. VIPC Program Funds" at bounding box center [517, 286] width 60 height 7
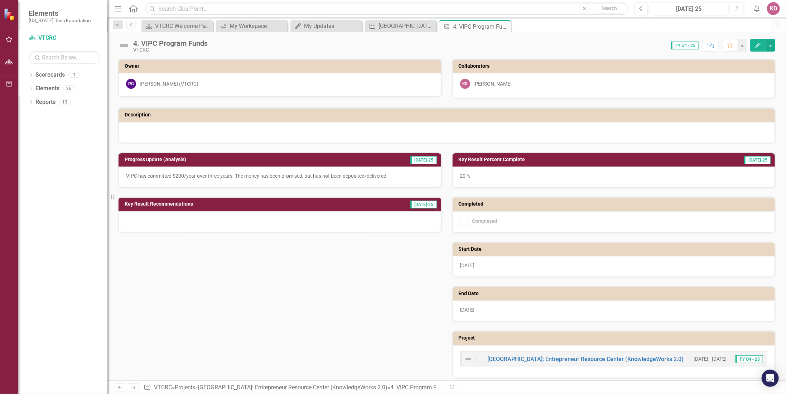
click at [759, 46] on icon "Edit" at bounding box center [757, 45] width 6 height 5
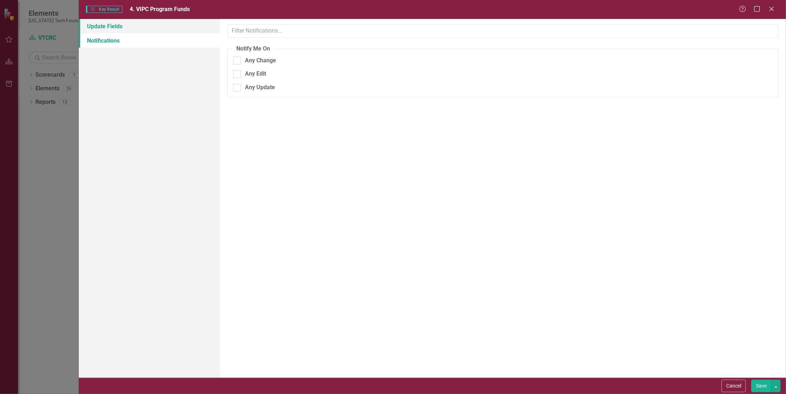
click at [89, 26] on link "Update Fields" at bounding box center [149, 26] width 141 height 14
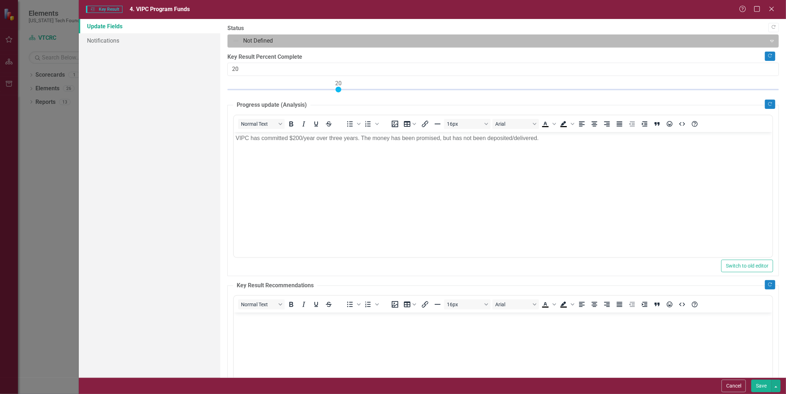
click at [266, 42] on div at bounding box center [496, 41] width 529 height 10
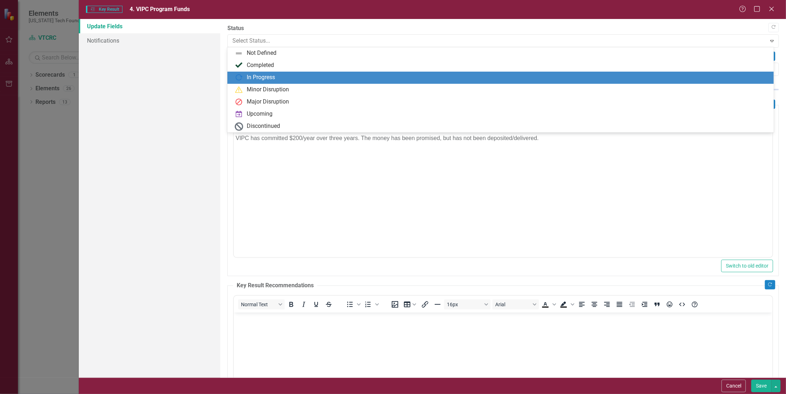
click at [247, 77] on div "In Progress" at bounding box center [261, 77] width 28 height 8
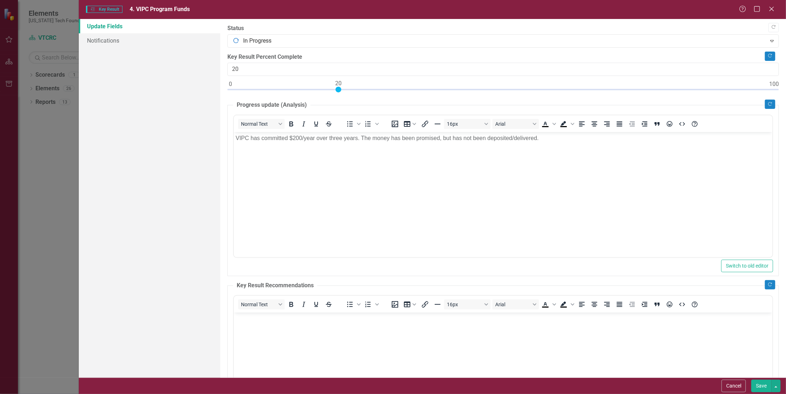
click at [765, 385] on button "Save" at bounding box center [761, 385] width 20 height 13
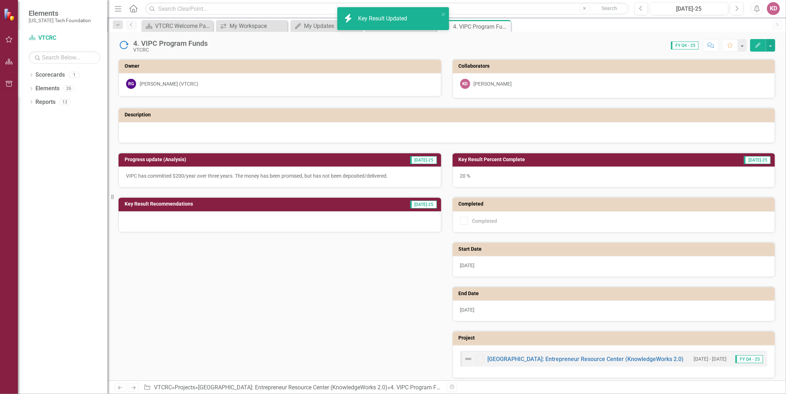
drag, startPoint x: 505, startPoint y: 24, endPoint x: 448, endPoint y: 23, distance: 57.3
click at [0, 0] on icon "Close" at bounding box center [0, 0] width 0 height 0
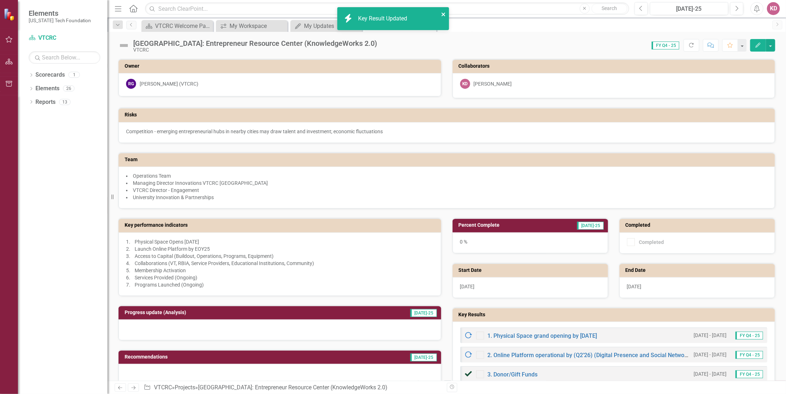
click at [444, 14] on icon "close" at bounding box center [443, 14] width 5 height 6
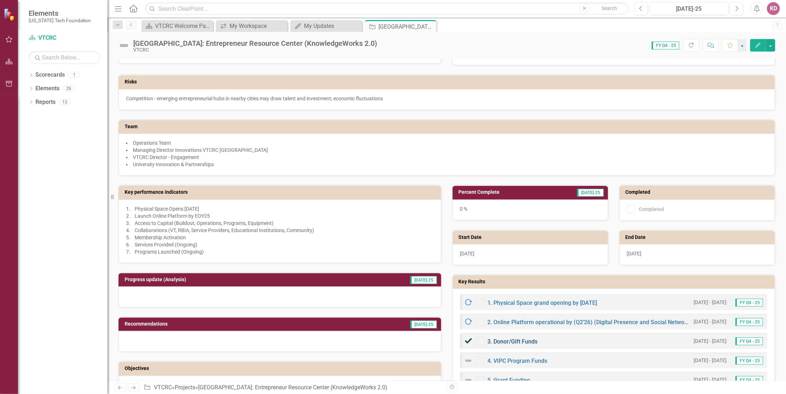
scroll to position [72, 0]
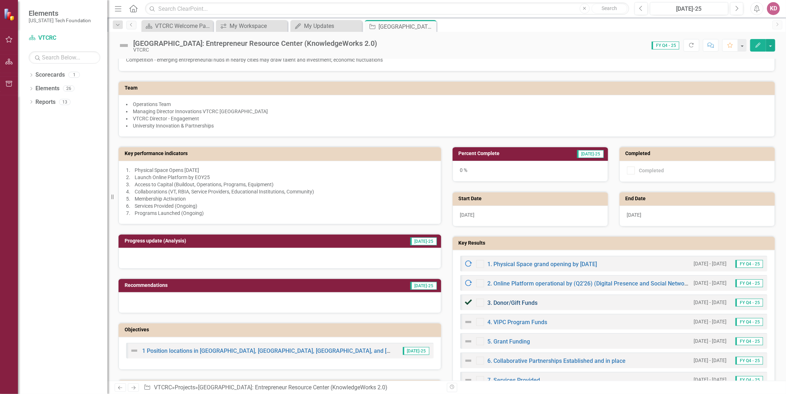
click at [515, 299] on link "3. Donor/Gift Funds" at bounding box center [512, 302] width 50 height 7
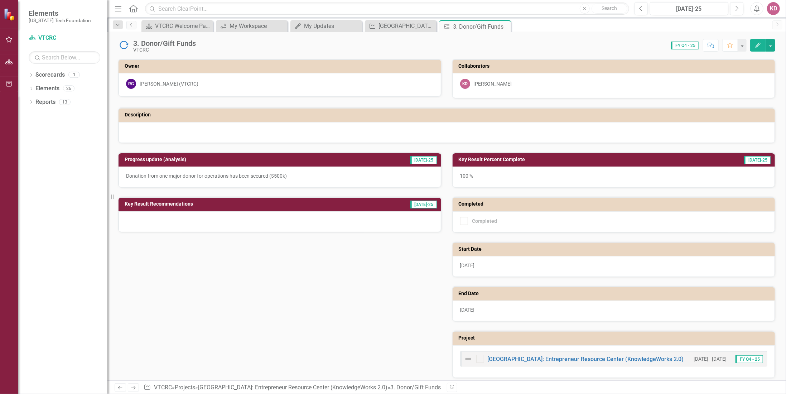
click at [758, 44] on icon "Edit" at bounding box center [757, 45] width 6 height 5
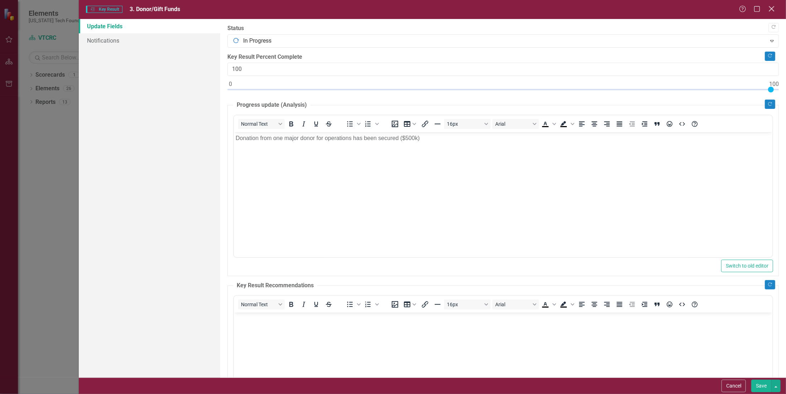
click at [769, 10] on icon "Close" at bounding box center [771, 8] width 9 height 7
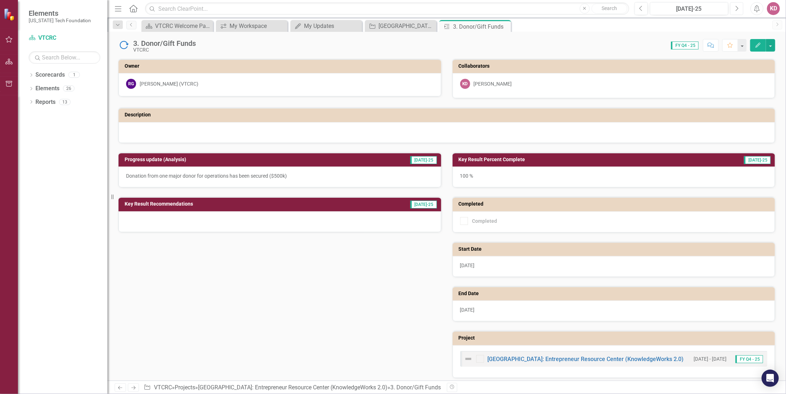
click at [736, 7] on icon "Next" at bounding box center [736, 8] width 4 height 6
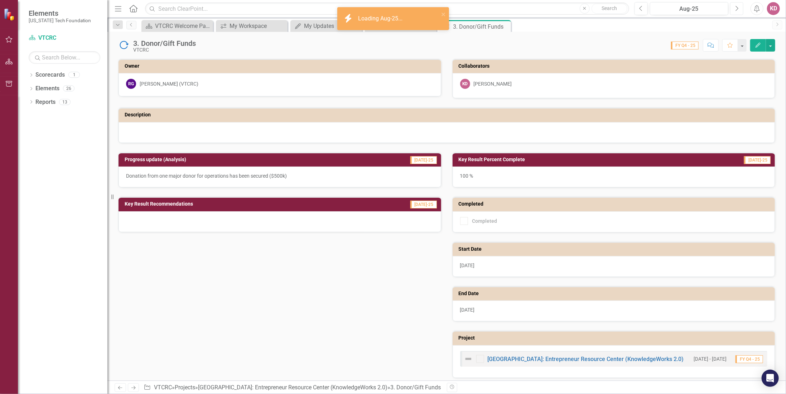
click at [736, 7] on icon "Next" at bounding box center [736, 8] width 4 height 6
click at [759, 41] on button "Edit" at bounding box center [758, 45] width 16 height 13
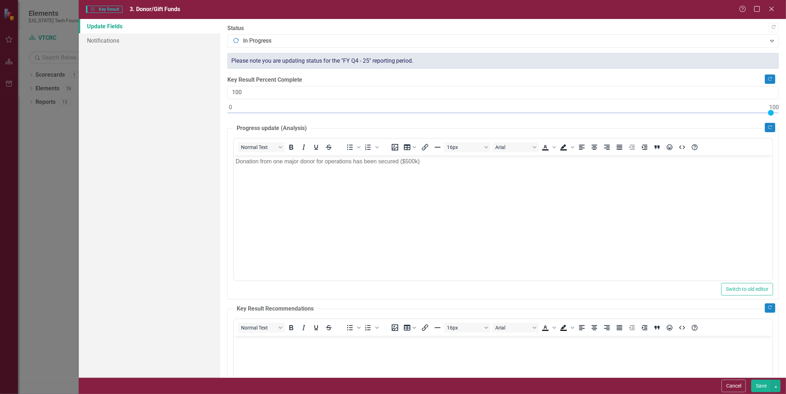
click at [773, 8] on icon "Close" at bounding box center [771, 9] width 7 height 6
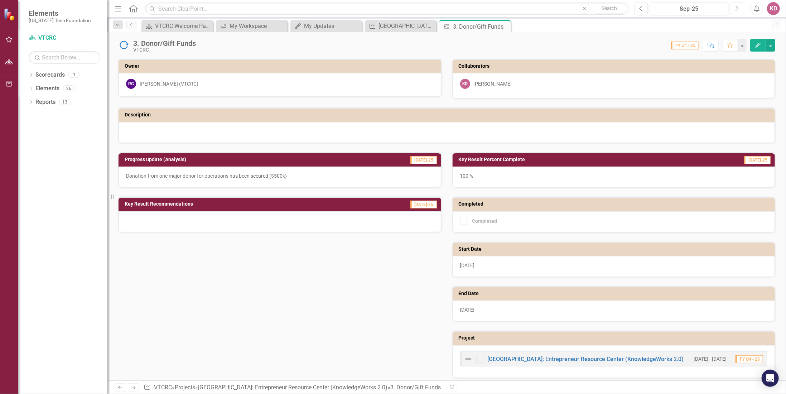
click at [736, 10] on icon "Next" at bounding box center [736, 8] width 4 height 6
click at [640, 10] on icon "Previous" at bounding box center [641, 8] width 4 height 6
click at [641, 9] on icon "Previous" at bounding box center [641, 8] width 4 height 6
click at [757, 41] on button "Edit" at bounding box center [758, 45] width 16 height 13
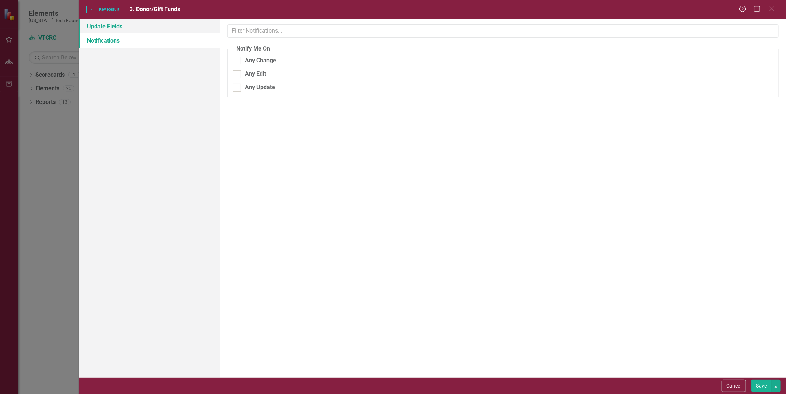
click at [106, 24] on link "Update Fields" at bounding box center [149, 26] width 141 height 14
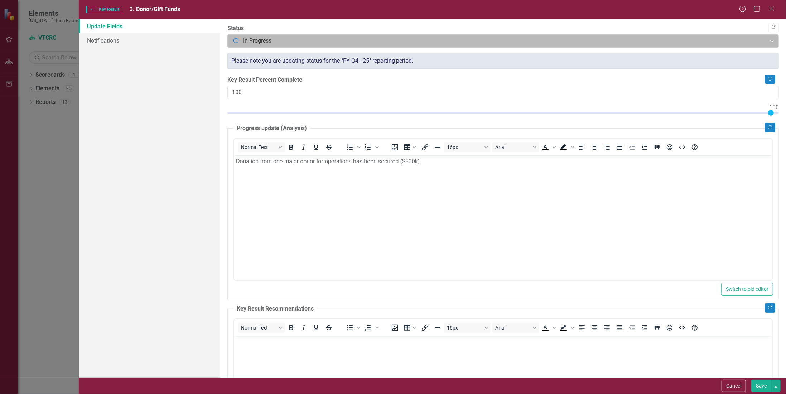
click at [242, 37] on div at bounding box center [496, 41] width 529 height 10
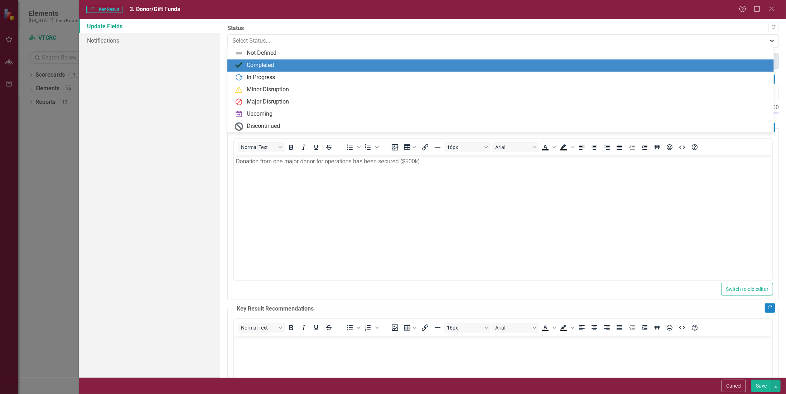
click at [247, 64] on div "Completed" at bounding box center [260, 65] width 27 height 8
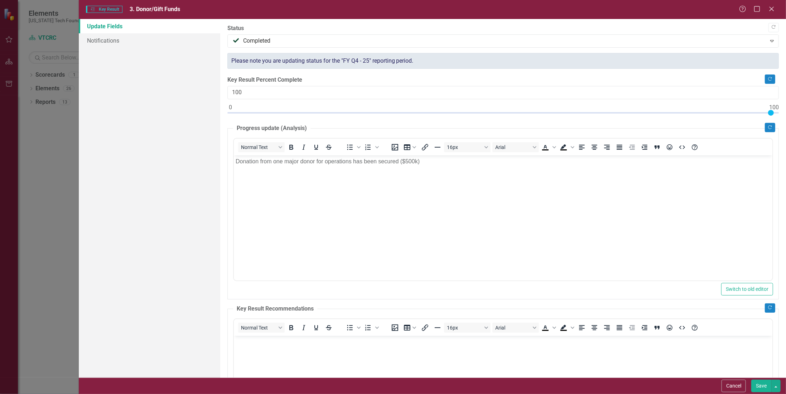
click at [761, 388] on button "Save" at bounding box center [761, 385] width 20 height 13
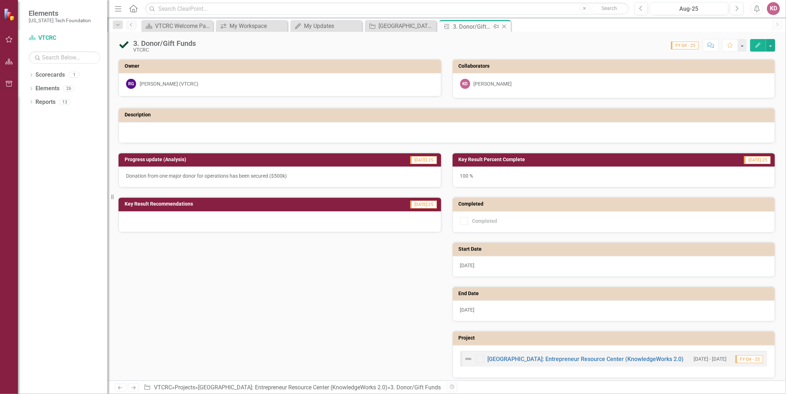
click at [505, 24] on icon "Close" at bounding box center [503, 27] width 7 height 6
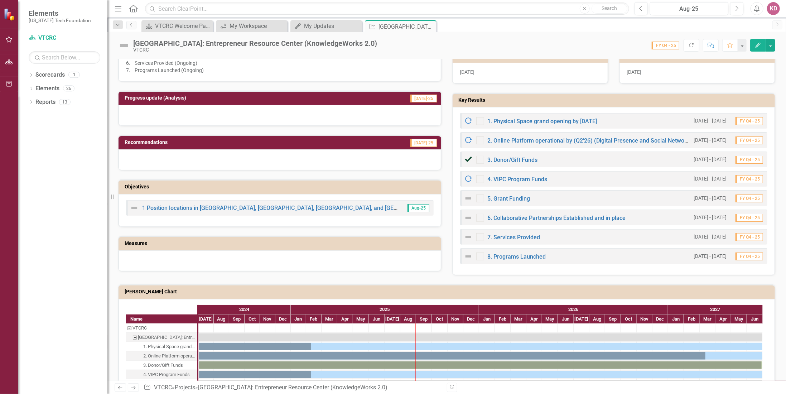
scroll to position [215, 0]
click at [495, 195] on link "5. Grant Funding" at bounding box center [508, 198] width 43 height 7
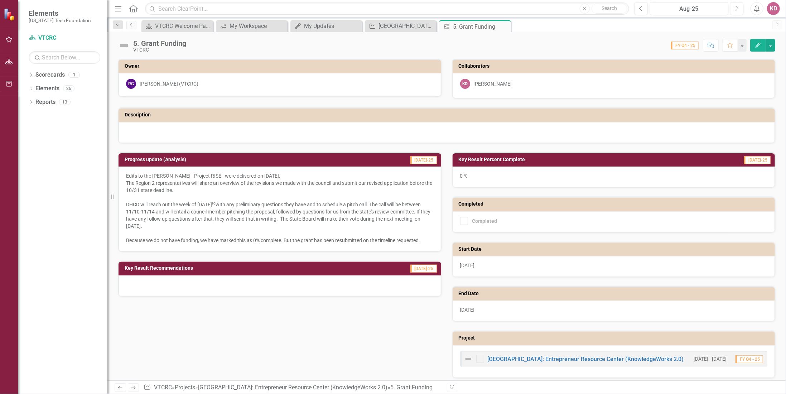
click at [762, 43] on button "Edit" at bounding box center [758, 45] width 16 height 13
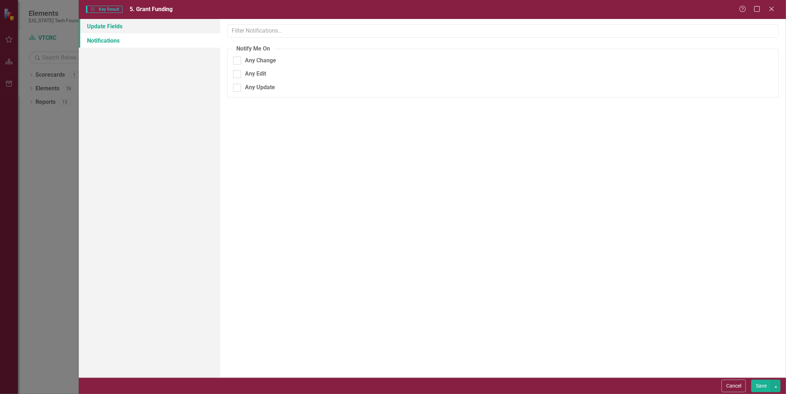
click at [131, 26] on link "Update Fields" at bounding box center [149, 26] width 141 height 14
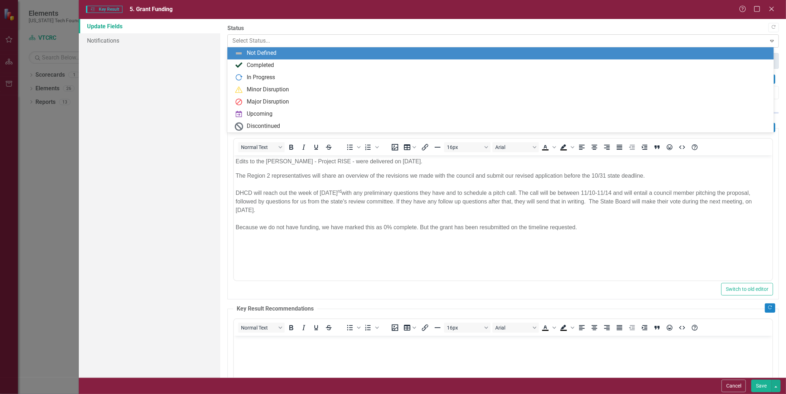
click at [242, 44] on div at bounding box center [496, 41] width 529 height 10
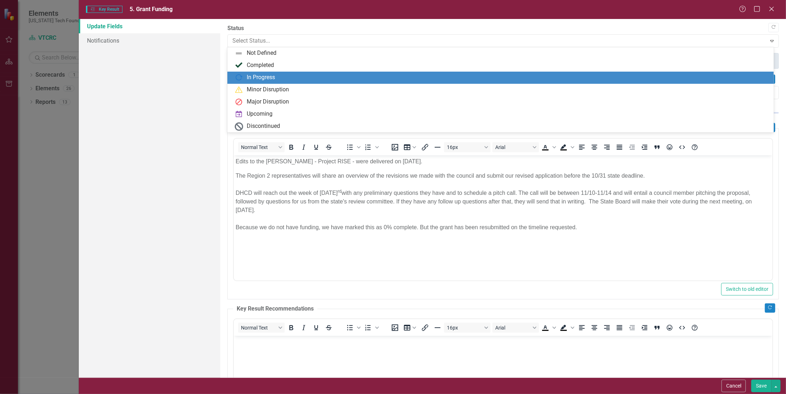
click at [241, 77] on img at bounding box center [238, 77] width 9 height 9
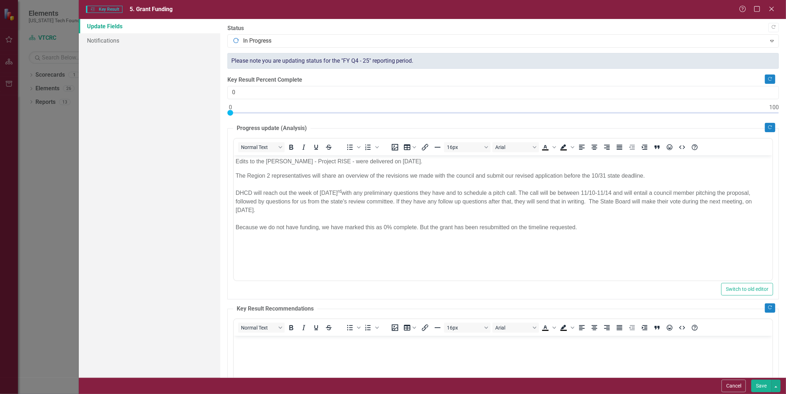
click at [765, 388] on button "Save" at bounding box center [761, 385] width 20 height 13
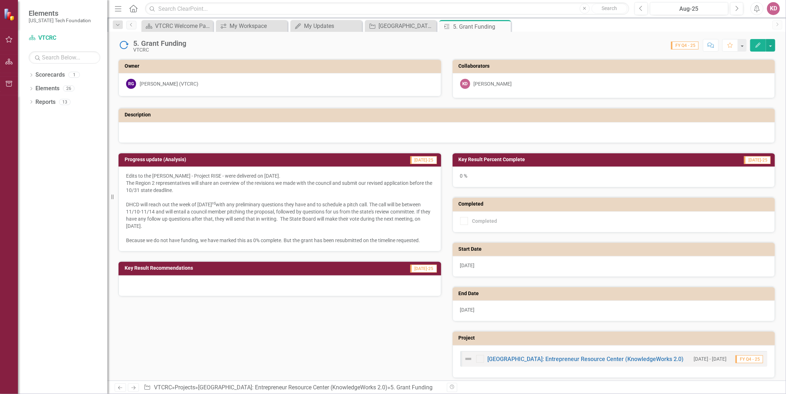
drag, startPoint x: 507, startPoint y: 25, endPoint x: 448, endPoint y: 25, distance: 58.7
click at [0, 0] on icon "Close" at bounding box center [0, 0] width 0 height 0
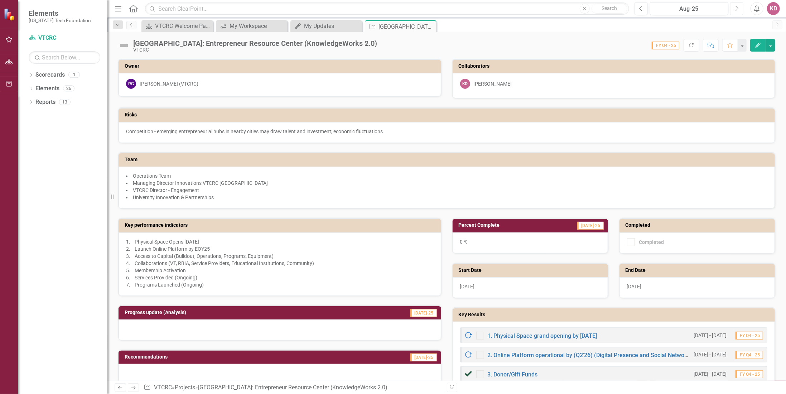
click at [734, 11] on icon "Next" at bounding box center [736, 8] width 4 height 6
click at [737, 8] on icon "Next" at bounding box center [736, 8] width 4 height 6
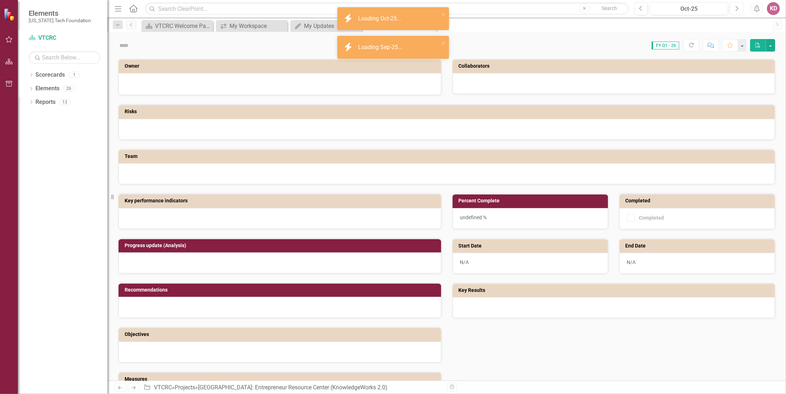
click at [737, 8] on icon "Next" at bounding box center [736, 8] width 4 height 6
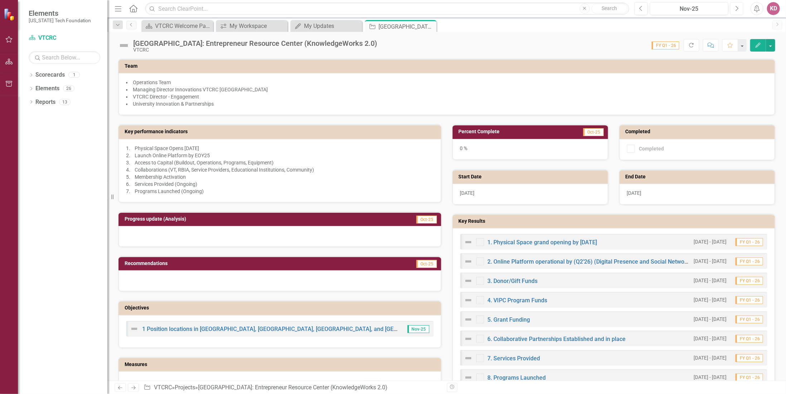
scroll to position [143, 0]
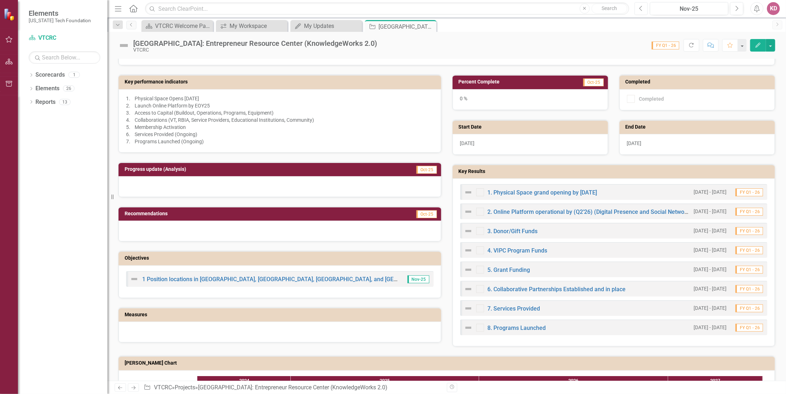
click at [643, 8] on button "Previous" at bounding box center [640, 8] width 13 height 13
click at [643, 8] on icon "Previous" at bounding box center [641, 8] width 4 height 6
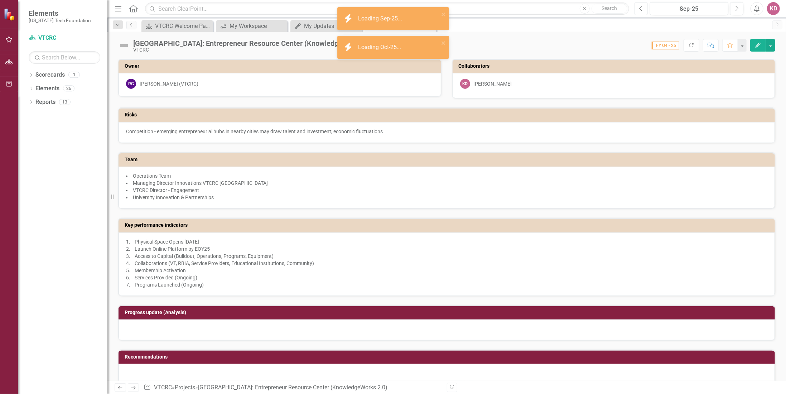
click at [642, 9] on icon "Previous" at bounding box center [641, 8] width 4 height 6
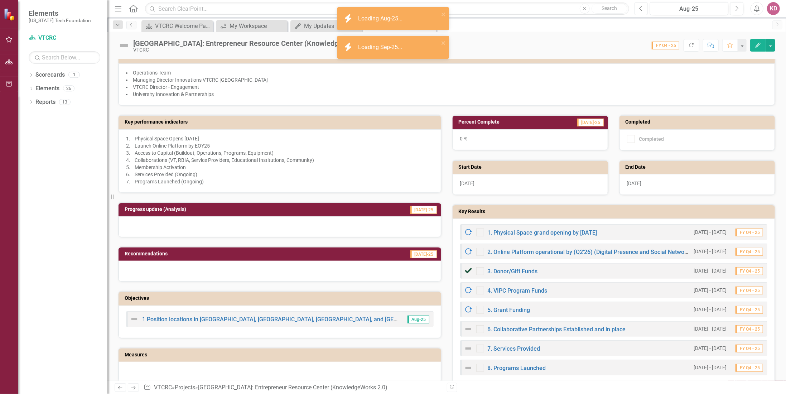
scroll to position [143, 0]
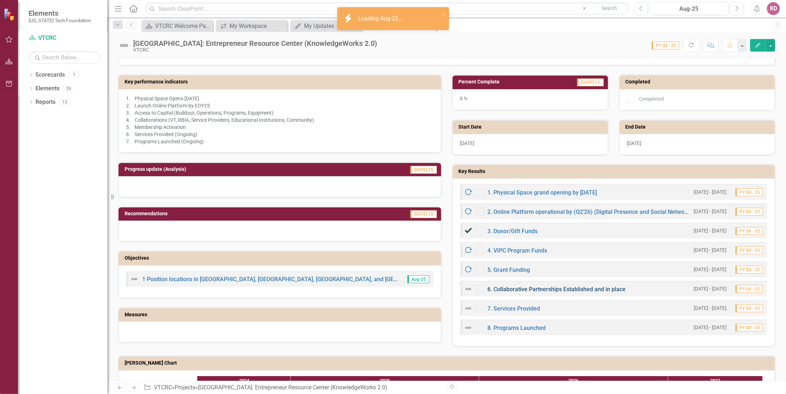
click at [507, 286] on link "6. Collaborative Partnerships Established and in place" at bounding box center [556, 289] width 138 height 7
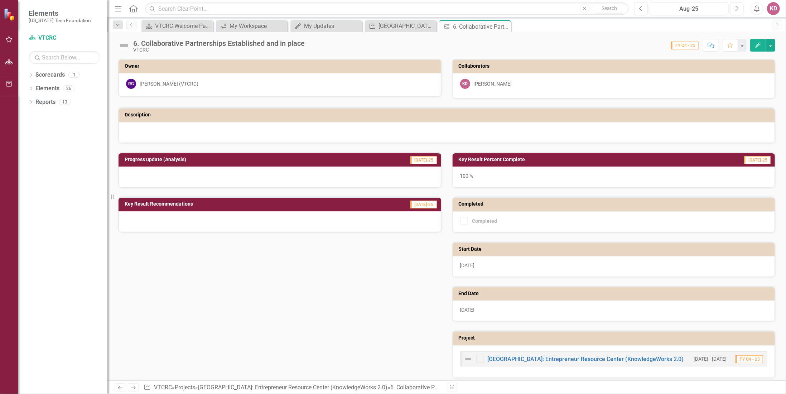
click at [755, 43] on icon "Edit" at bounding box center [757, 45] width 6 height 5
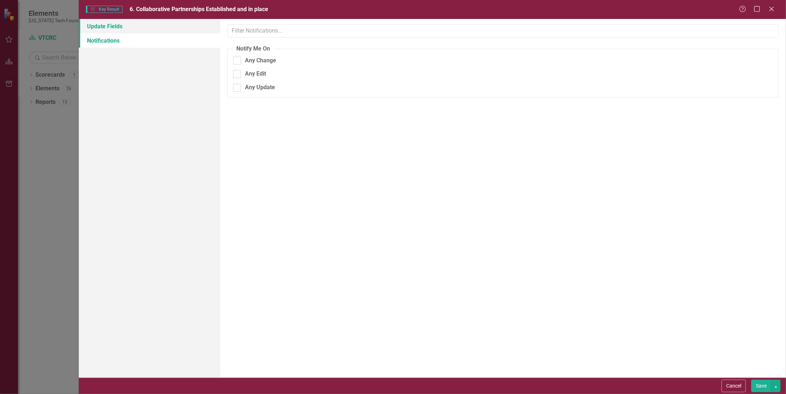
drag, startPoint x: 133, startPoint y: 26, endPoint x: 137, endPoint y: 30, distance: 5.8
click at [133, 26] on link "Update Fields" at bounding box center [149, 26] width 141 height 14
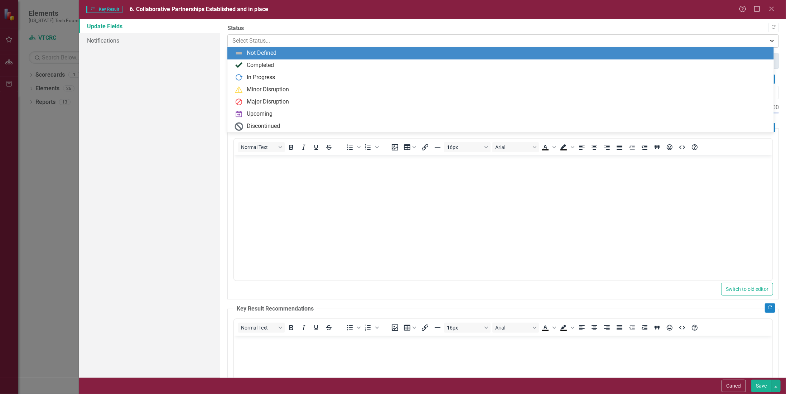
click at [248, 38] on div at bounding box center [496, 41] width 529 height 10
click at [244, 59] on div "Completed" at bounding box center [500, 65] width 546 height 12
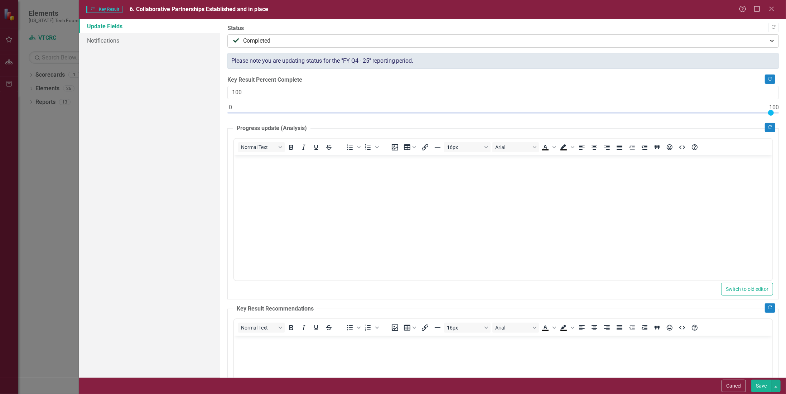
drag, startPoint x: 249, startPoint y: 42, endPoint x: 247, endPoint y: 46, distance: 5.3
click at [249, 42] on div at bounding box center [496, 41] width 529 height 10
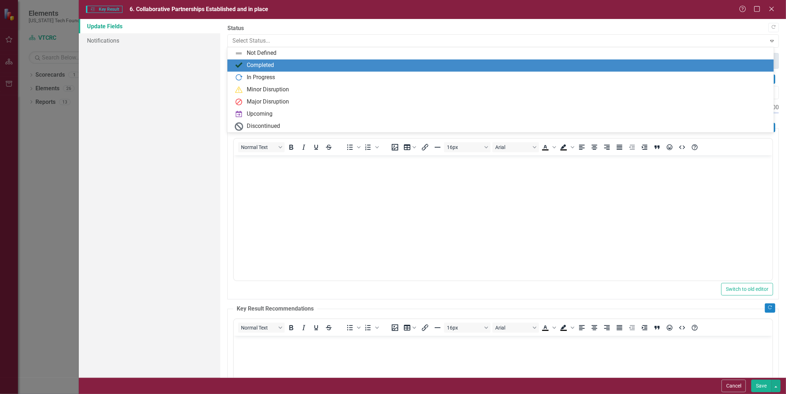
click at [245, 64] on div "Completed" at bounding box center [501, 65] width 535 height 9
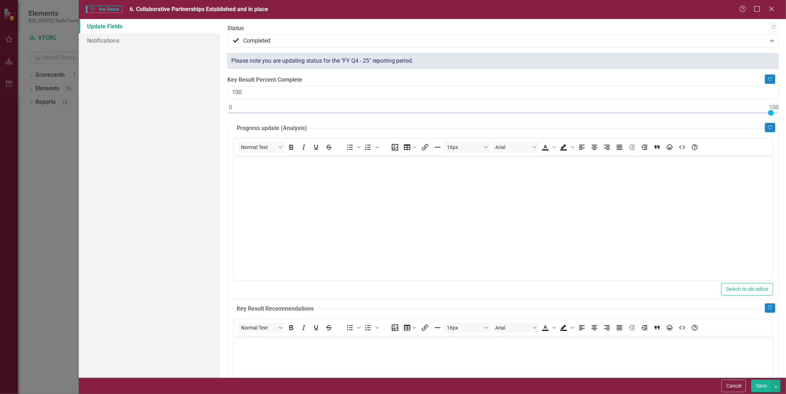
click at [763, 388] on button "Save" at bounding box center [761, 385] width 20 height 13
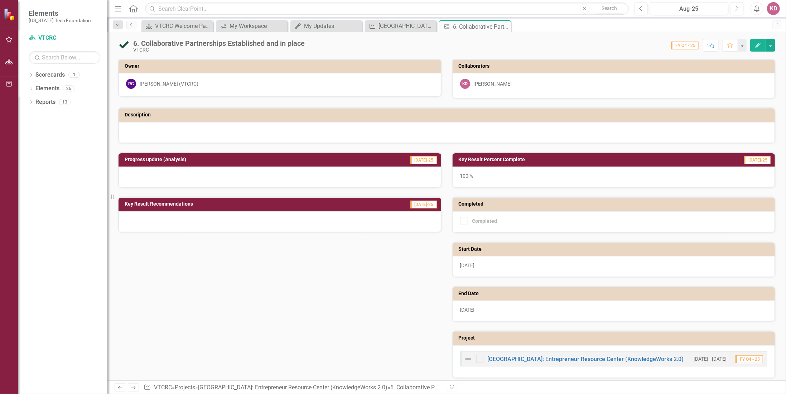
drag, startPoint x: 503, startPoint y: 26, endPoint x: 450, endPoint y: 31, distance: 53.9
click at [0, 0] on icon "Close" at bounding box center [0, 0] width 0 height 0
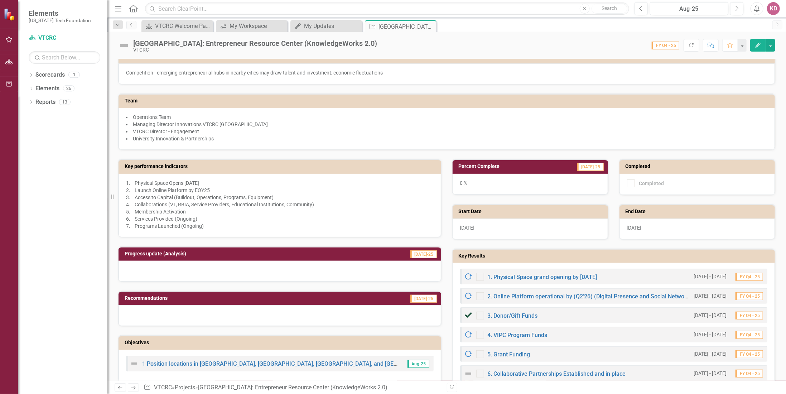
scroll to position [143, 0]
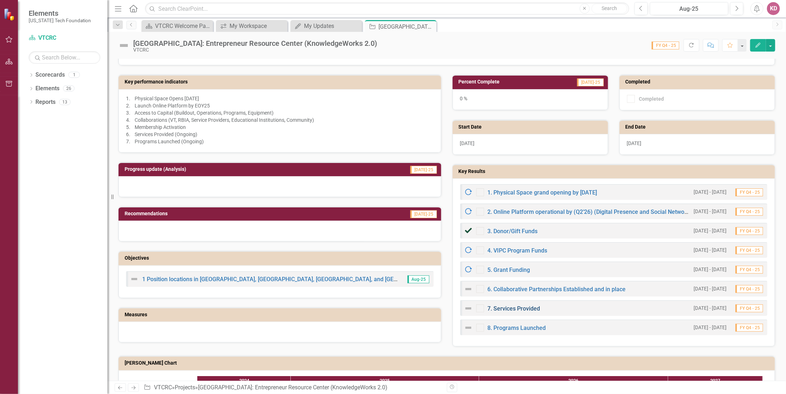
click at [505, 305] on link "7. Services Provided" at bounding box center [513, 308] width 53 height 7
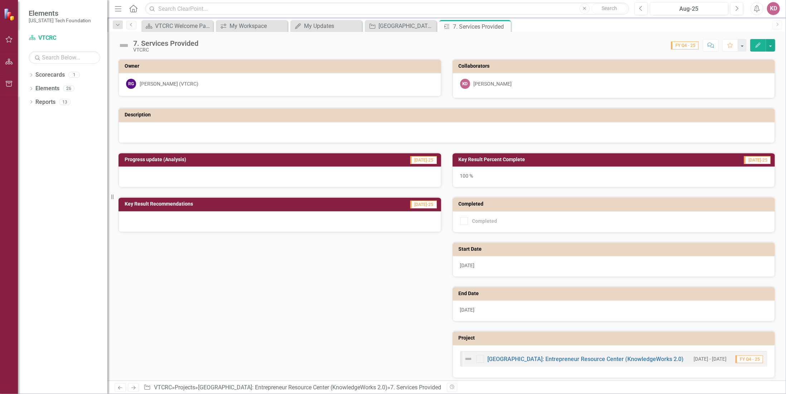
click at [754, 47] on button "Edit" at bounding box center [758, 45] width 16 height 13
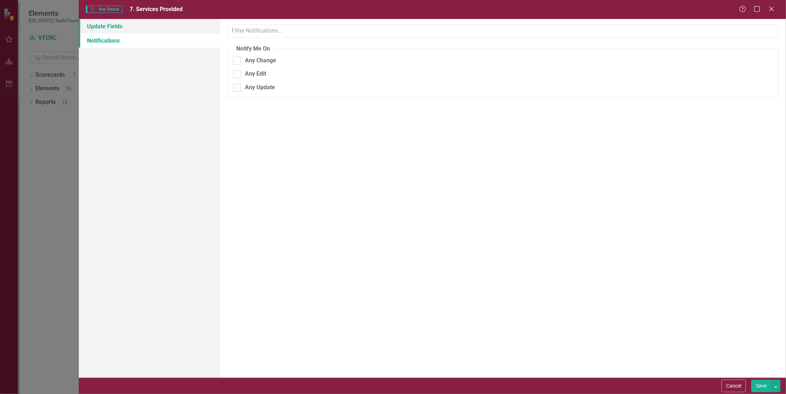
click at [125, 28] on link "Update Fields" at bounding box center [149, 26] width 141 height 14
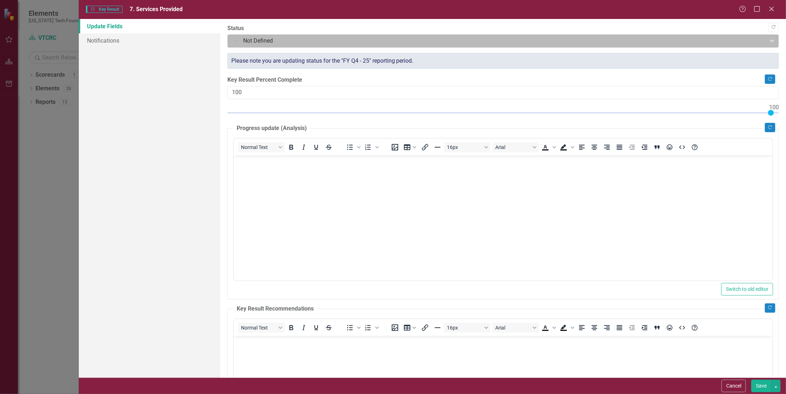
click at [256, 42] on div at bounding box center [496, 41] width 529 height 10
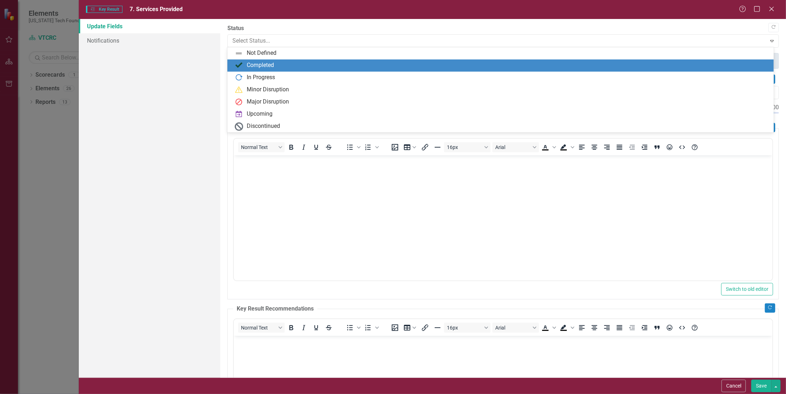
click at [248, 63] on div "Completed" at bounding box center [260, 65] width 27 height 8
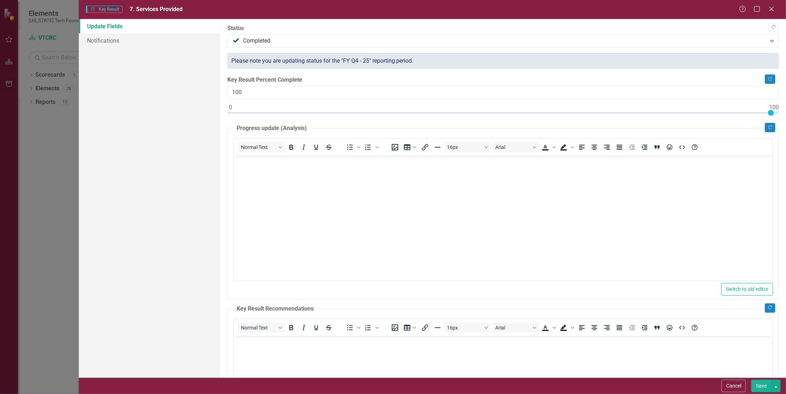
click at [763, 383] on button "Save" at bounding box center [761, 385] width 20 height 13
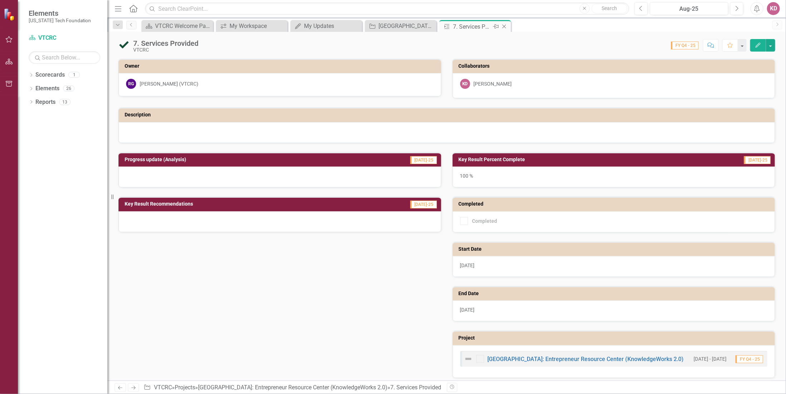
click at [503, 25] on icon at bounding box center [504, 27] width 4 height 4
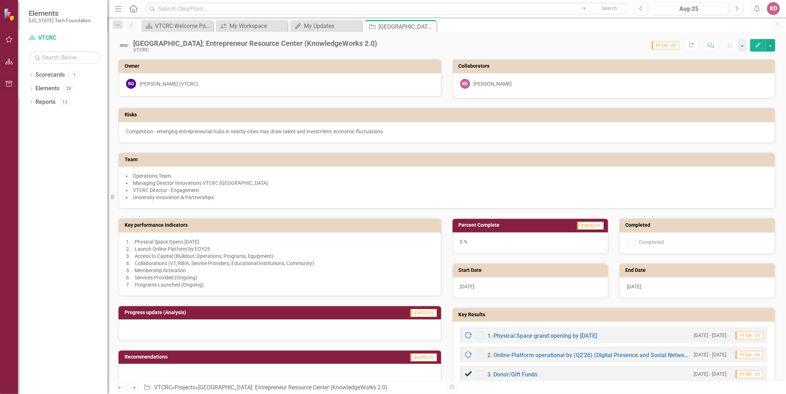
click at [402, 25] on div "icon.bolt Key Result Updated" at bounding box center [393, 21] width 115 height 31
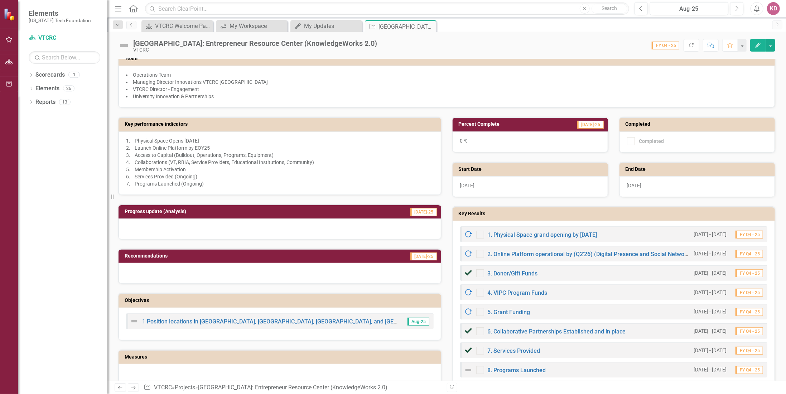
scroll to position [215, 0]
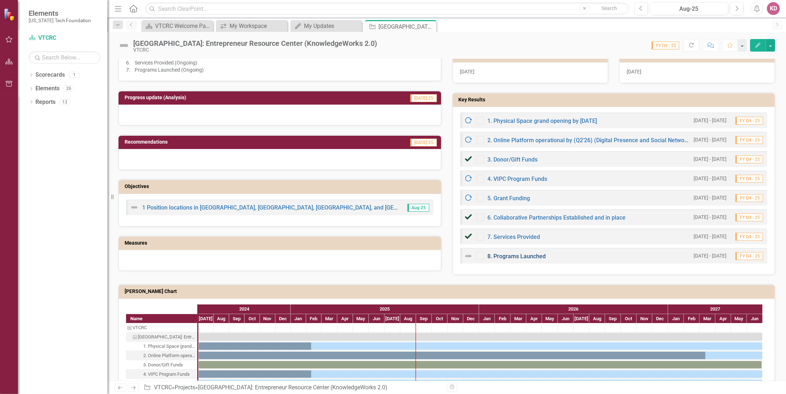
click at [500, 253] on link "8. Programs Launched" at bounding box center [516, 256] width 58 height 7
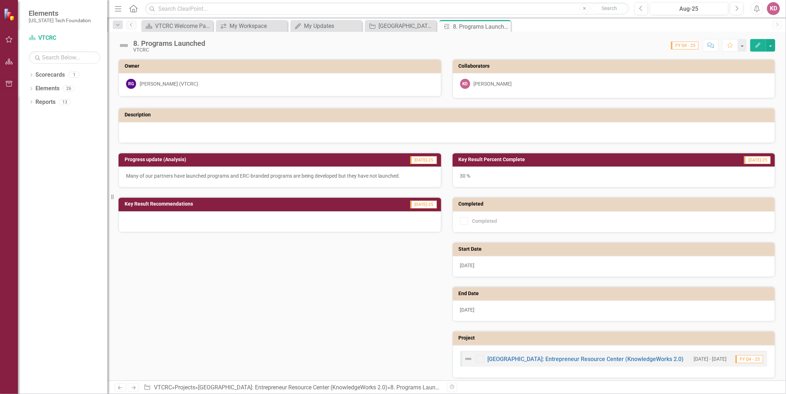
drag, startPoint x: 760, startPoint y: 41, endPoint x: 761, endPoint y: 45, distance: 3.6
click at [761, 45] on button "Edit" at bounding box center [758, 45] width 16 height 13
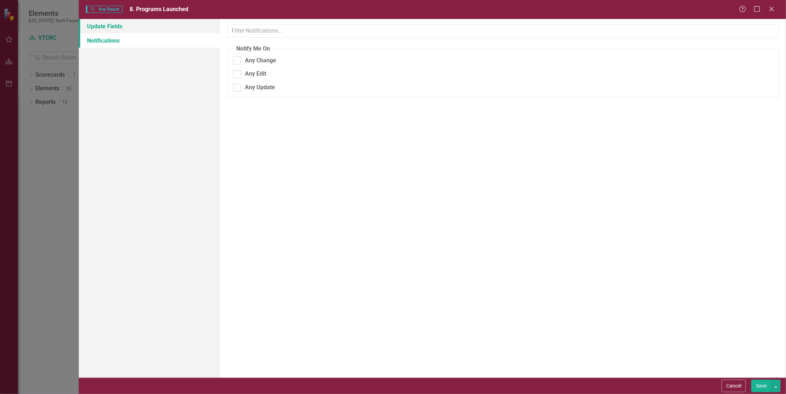
click at [99, 25] on link "Update Fields" at bounding box center [149, 26] width 141 height 14
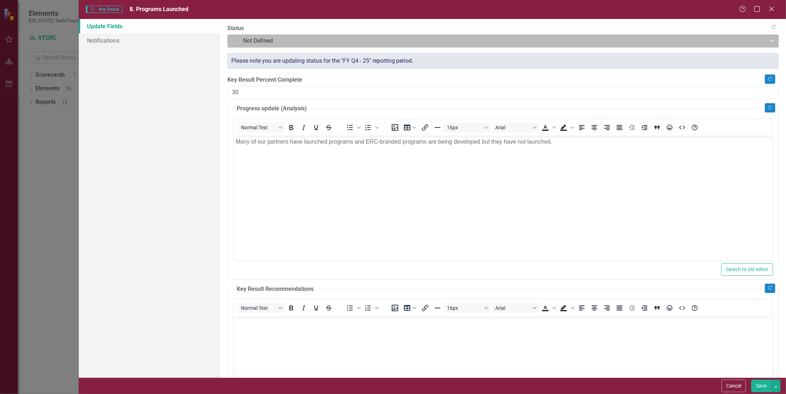
click at [246, 41] on div at bounding box center [496, 41] width 529 height 10
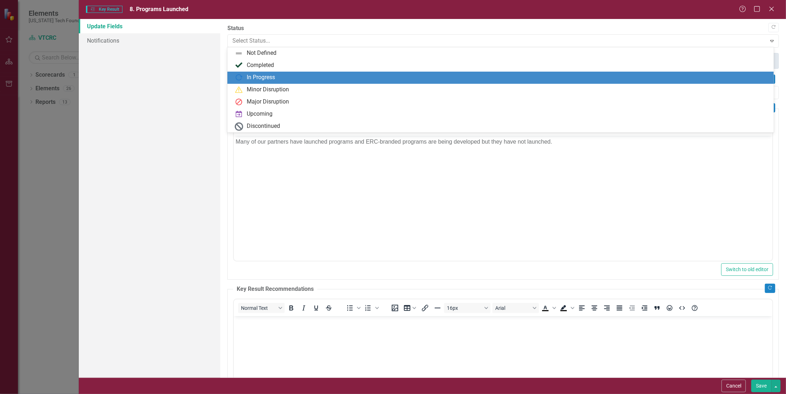
click at [242, 74] on img at bounding box center [238, 77] width 9 height 9
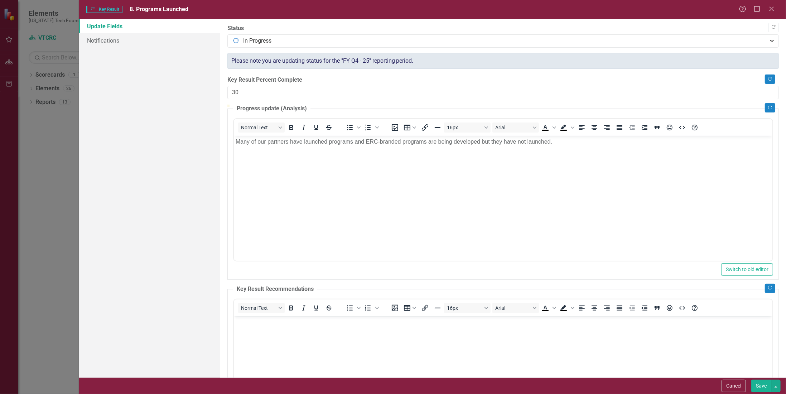
click at [768, 385] on button "Save" at bounding box center [761, 385] width 20 height 13
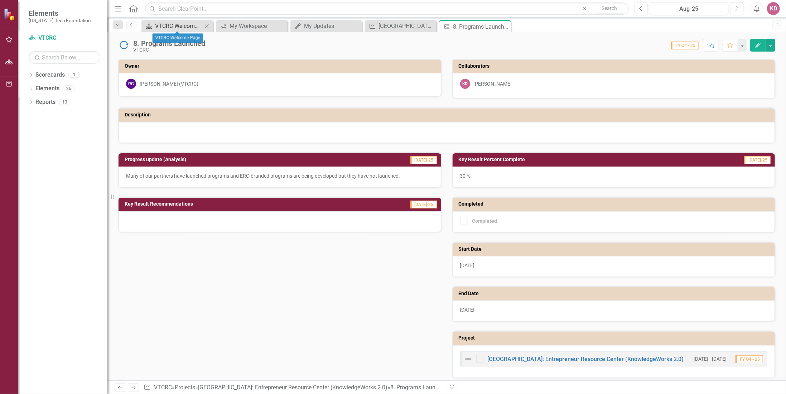
click at [180, 27] on div "VTCRC Welcome Page" at bounding box center [178, 25] width 47 height 9
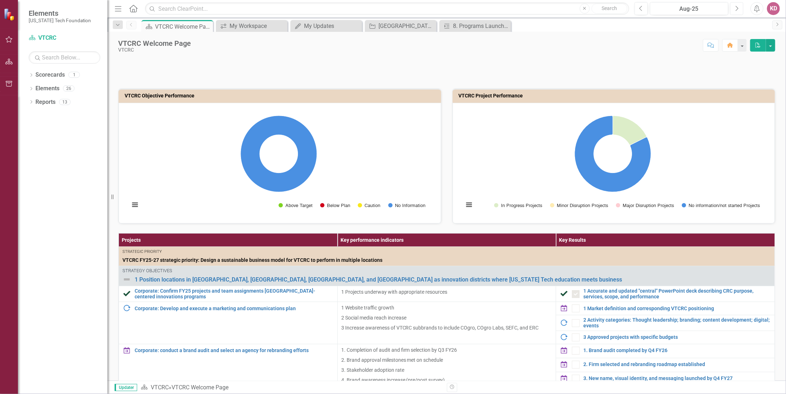
click at [734, 10] on button "Next" at bounding box center [736, 8] width 13 height 13
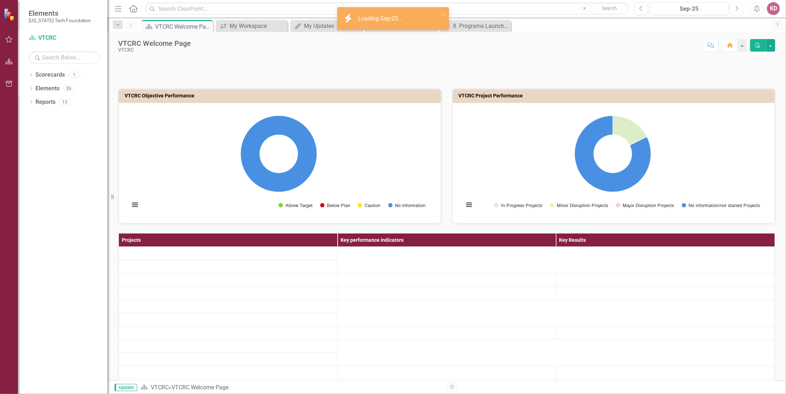
click at [735, 9] on icon "Next" at bounding box center [736, 8] width 4 height 6
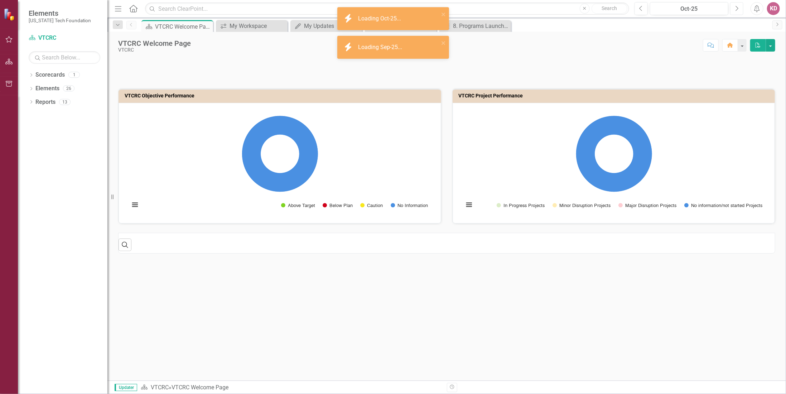
click at [735, 9] on icon "Next" at bounding box center [736, 8] width 4 height 6
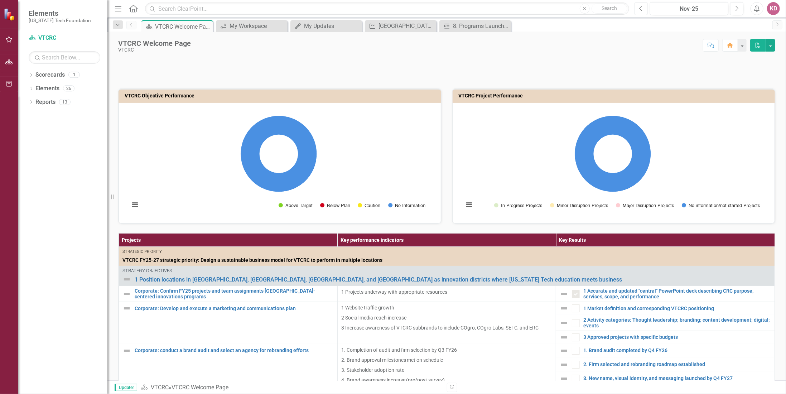
click at [639, 9] on button "Previous" at bounding box center [640, 8] width 13 height 13
click at [640, 9] on icon "Previous" at bounding box center [641, 8] width 4 height 6
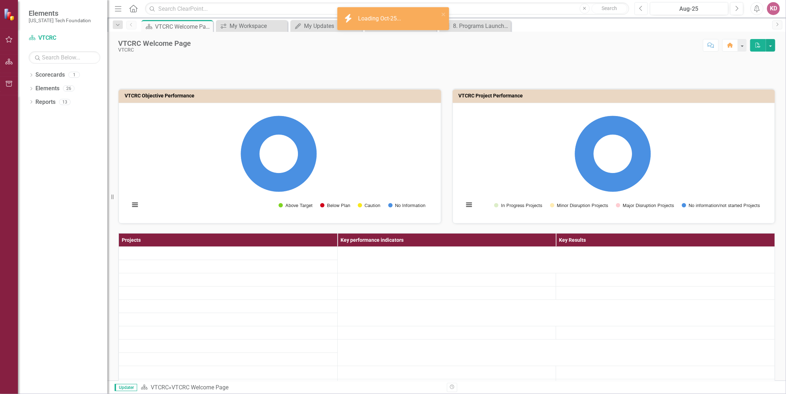
click at [640, 9] on icon "Previous" at bounding box center [641, 8] width 4 height 6
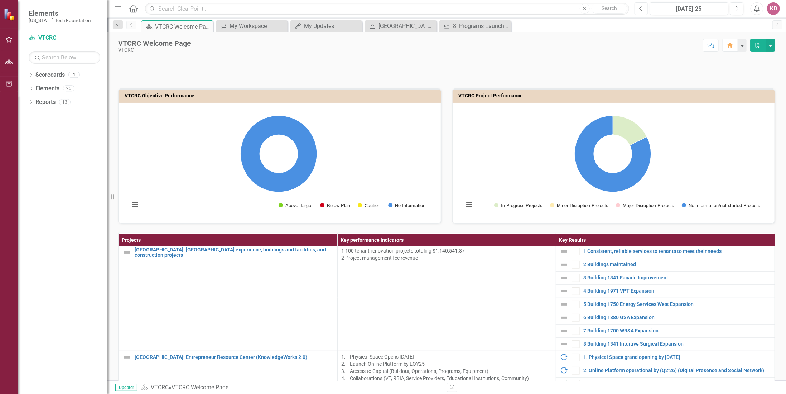
scroll to position [429, 0]
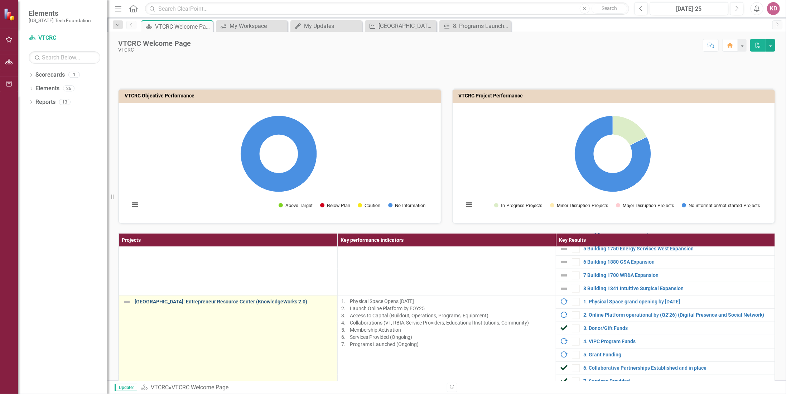
click at [163, 299] on link "[GEOGRAPHIC_DATA]: Entrepreneur Resource Center (KnowledgeWorks 2.0)" at bounding box center [234, 301] width 199 height 5
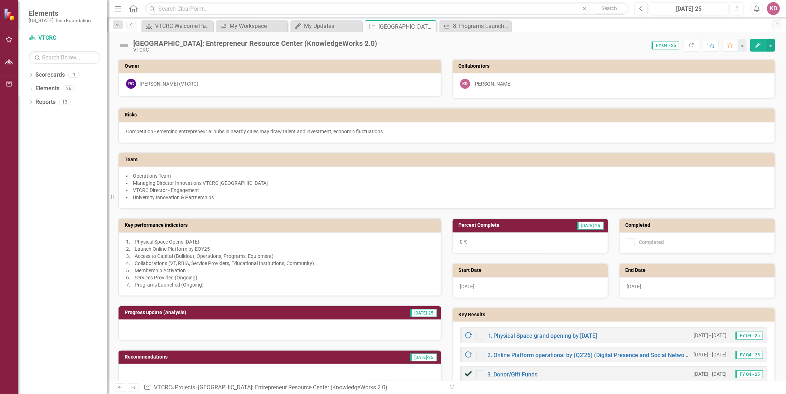
click at [759, 43] on icon "Edit" at bounding box center [757, 45] width 6 height 5
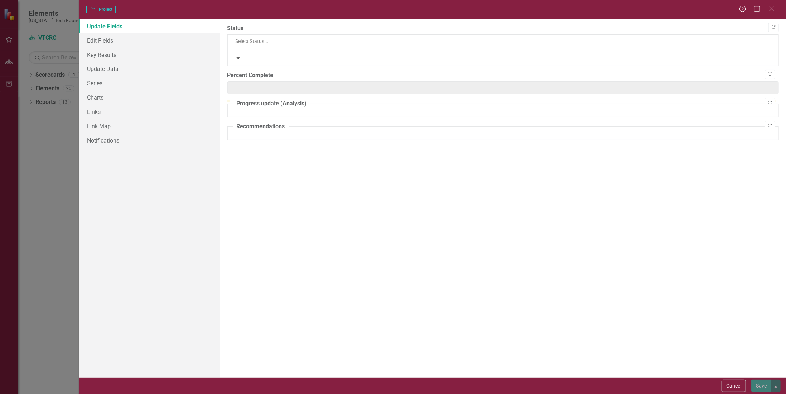
type input "0"
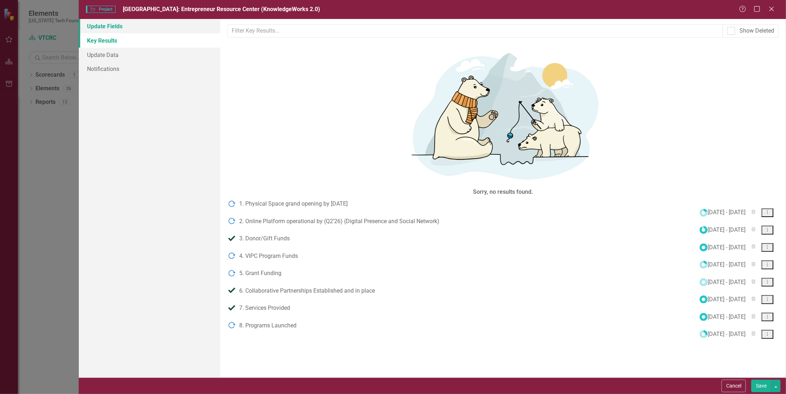
click at [115, 25] on link "Update Fields" at bounding box center [149, 26] width 141 height 14
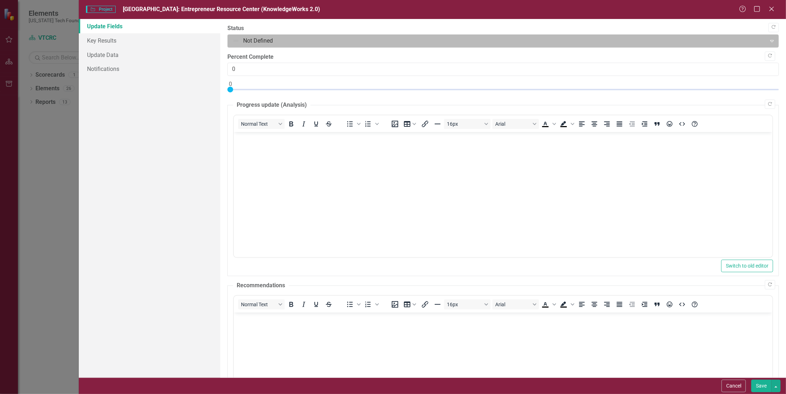
click at [257, 39] on div at bounding box center [496, 41] width 529 height 10
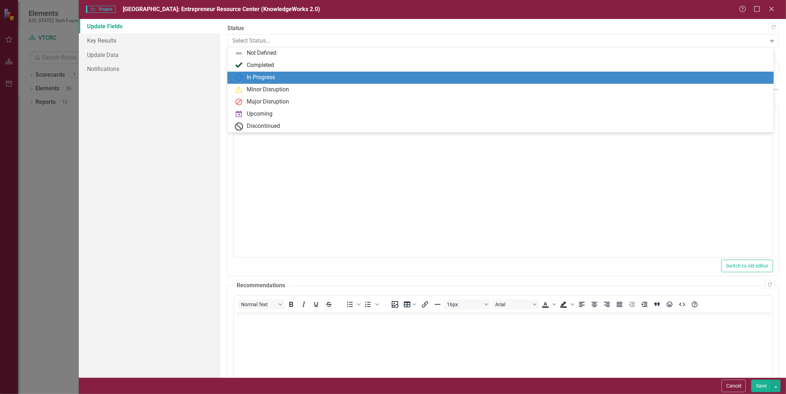
click at [252, 74] on div "In Progress" at bounding box center [261, 77] width 28 height 8
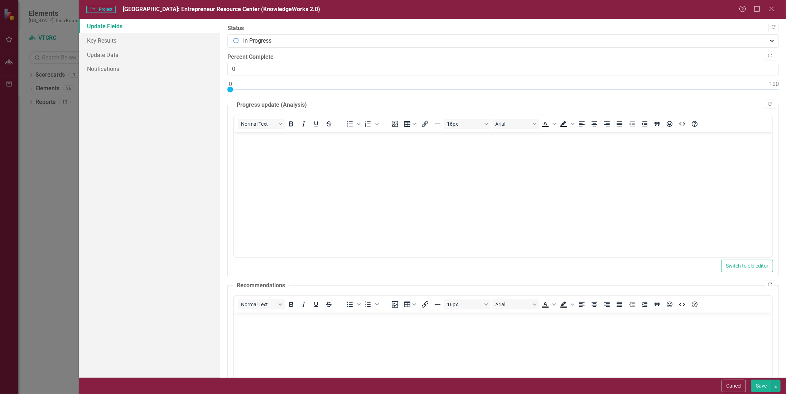
click at [386, 91] on div at bounding box center [502, 91] width 551 height 9
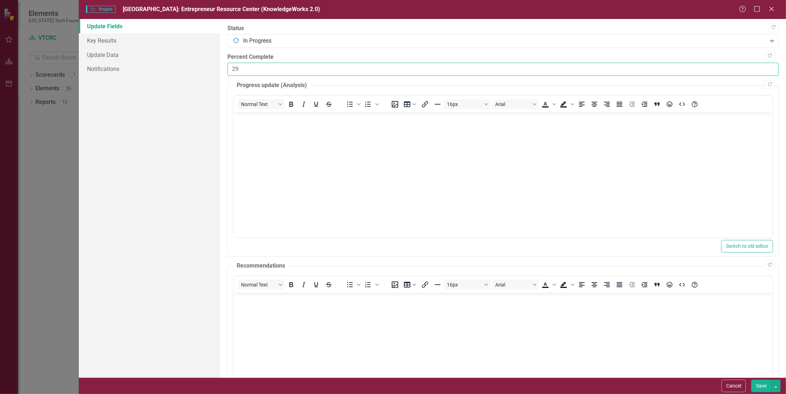
click at [333, 70] on input "29" at bounding box center [502, 69] width 551 height 13
type input "30"
click at [758, 383] on button "Save" at bounding box center [761, 385] width 20 height 13
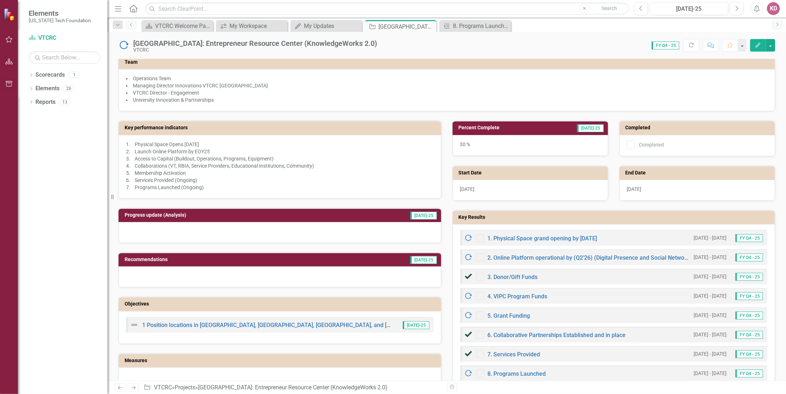
scroll to position [107, 0]
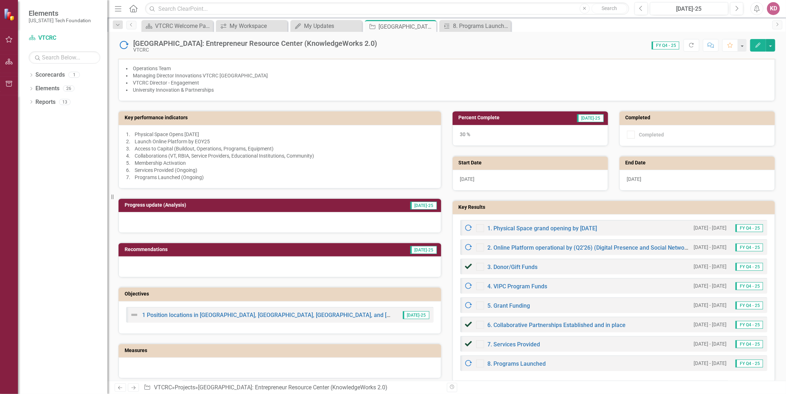
click at [760, 40] on button "Edit" at bounding box center [758, 45] width 16 height 13
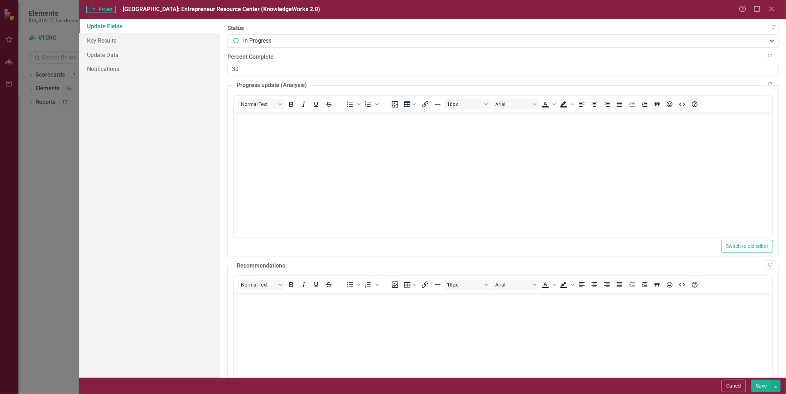
scroll to position [0, 0]
drag, startPoint x: 250, startPoint y: 68, endPoint x: 201, endPoint y: 71, distance: 49.1
click at [201, 68] on div "Update Fields Key Results Update Data Notifications "Update" fields in ClearPoi…" at bounding box center [432, 198] width 707 height 358
type input "50"
click at [759, 385] on button "Save" at bounding box center [761, 385] width 20 height 13
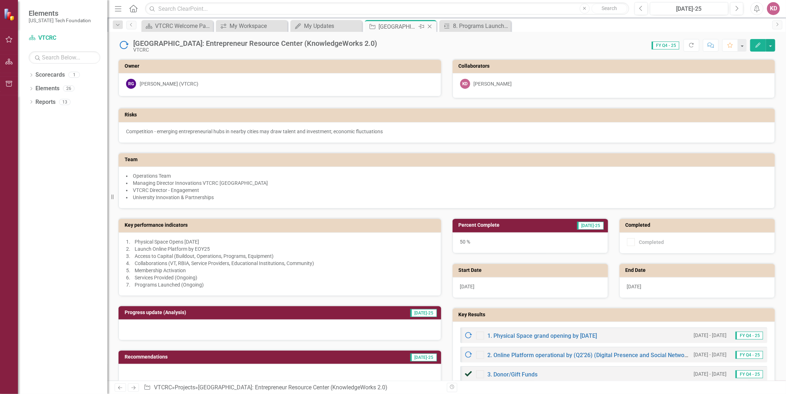
click at [430, 25] on icon at bounding box center [430, 27] width 4 height 4
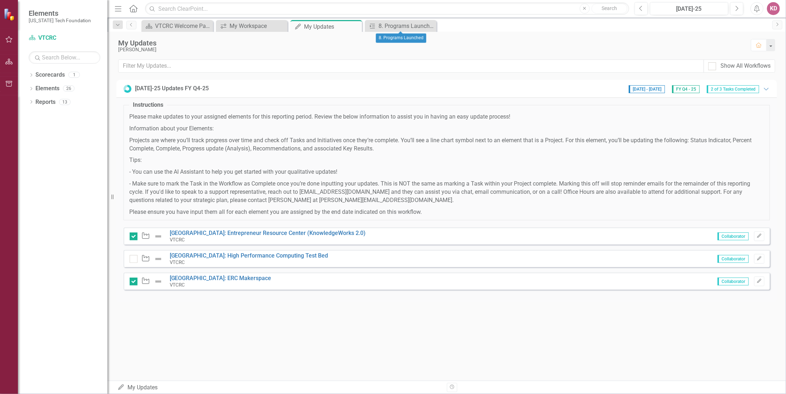
click at [0, 0] on icon "Close" at bounding box center [0, 0] width 0 height 0
click at [184, 26] on div "VTCRC Welcome Page" at bounding box center [178, 25] width 47 height 9
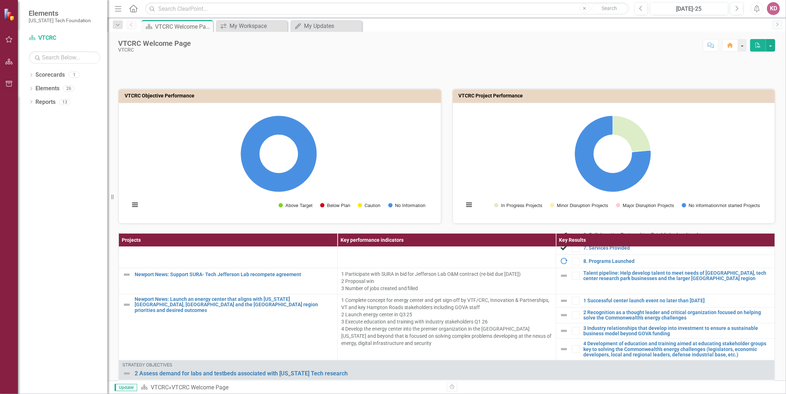
scroll to position [573, 0]
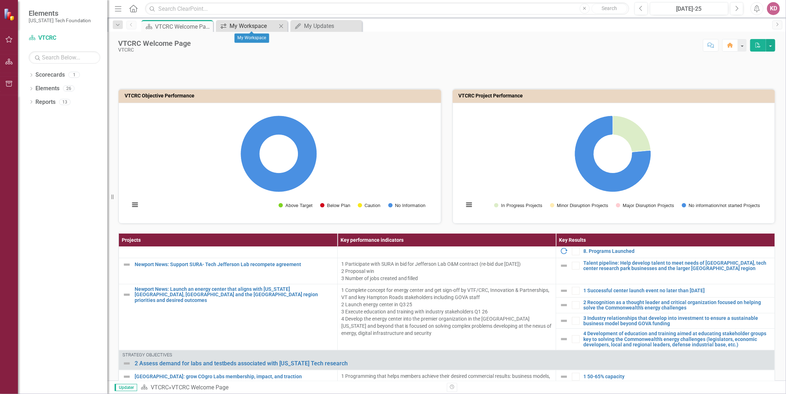
click at [241, 26] on div "My Workspace" at bounding box center [252, 25] width 47 height 9
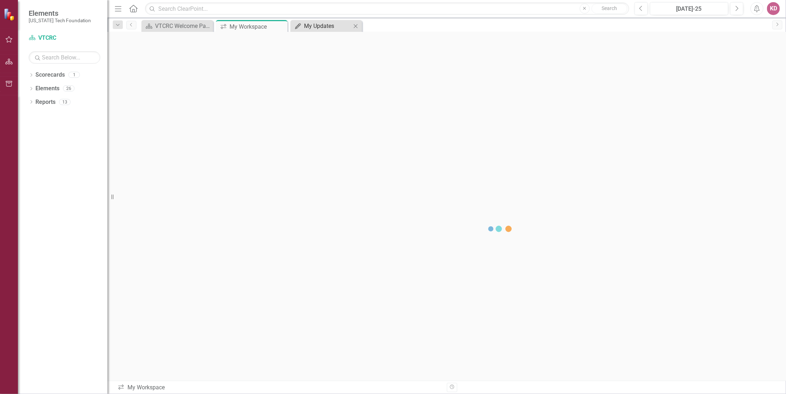
click at [306, 24] on div "My Updates" at bounding box center [327, 25] width 47 height 9
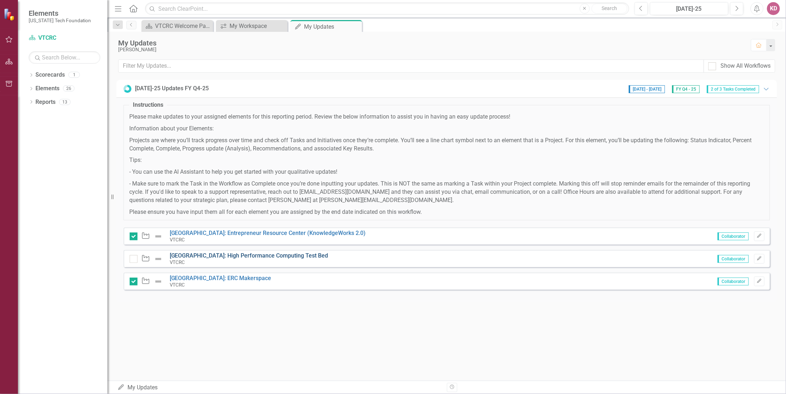
click at [209, 254] on link "[GEOGRAPHIC_DATA]: High Performance Computing Test Bed" at bounding box center [249, 255] width 159 height 7
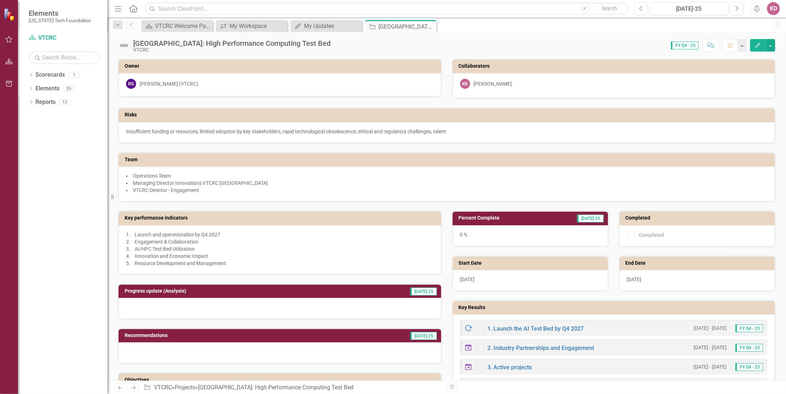
click at [755, 45] on icon "Edit" at bounding box center [757, 45] width 6 height 5
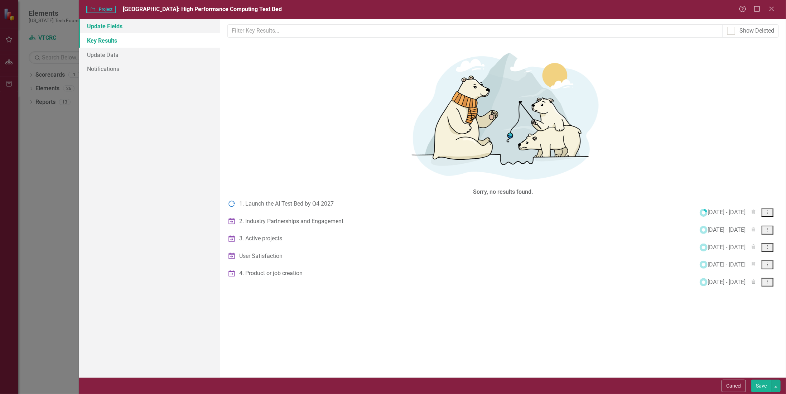
click at [109, 25] on link "Update Fields" at bounding box center [149, 26] width 141 height 14
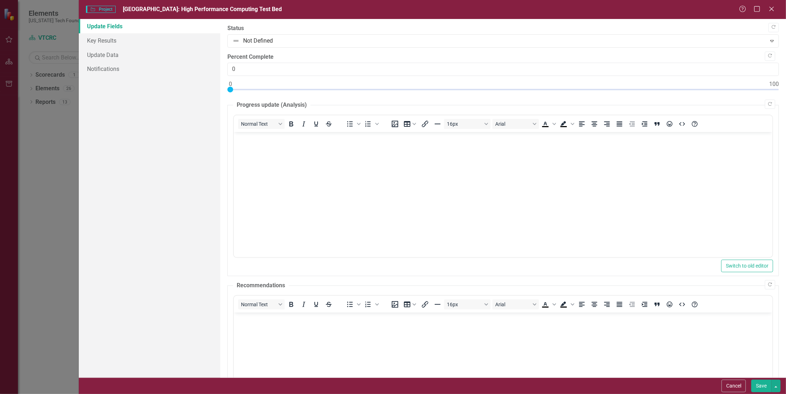
click at [249, 88] on div at bounding box center [502, 91] width 551 height 9
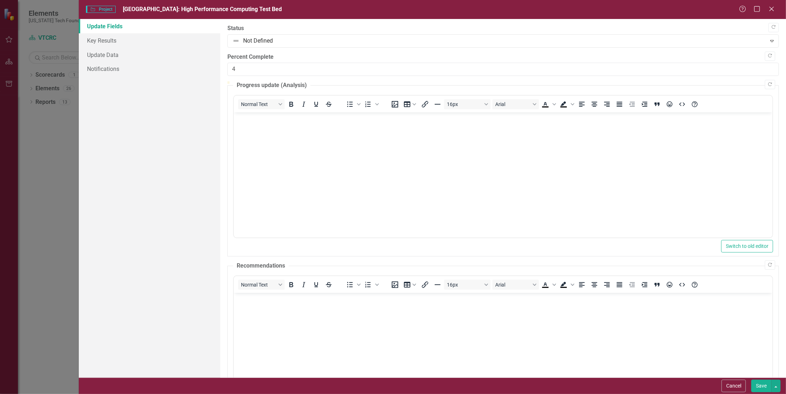
click at [262, 81] on div at bounding box center [502, 81] width 551 height 0
click at [269, 81] on div at bounding box center [502, 81] width 551 height 0
click at [277, 81] on div at bounding box center [502, 81] width 551 height 0
click at [285, 81] on div at bounding box center [502, 81] width 551 height 0
type input "10"
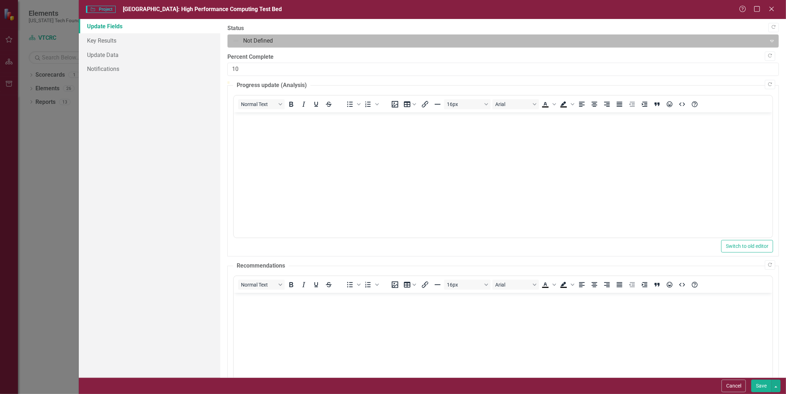
click at [268, 41] on div at bounding box center [496, 41] width 529 height 10
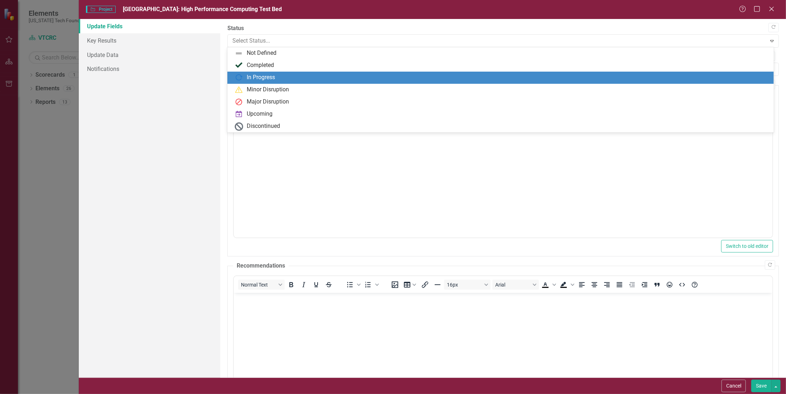
click at [252, 78] on div "In Progress" at bounding box center [261, 77] width 28 height 8
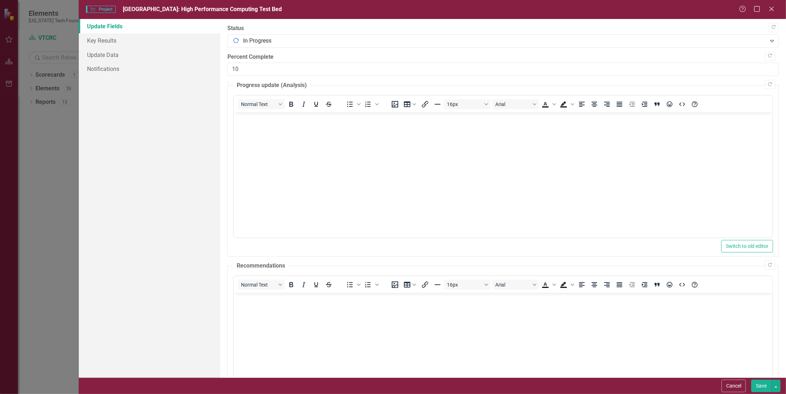
click at [761, 383] on button "Save" at bounding box center [761, 385] width 20 height 13
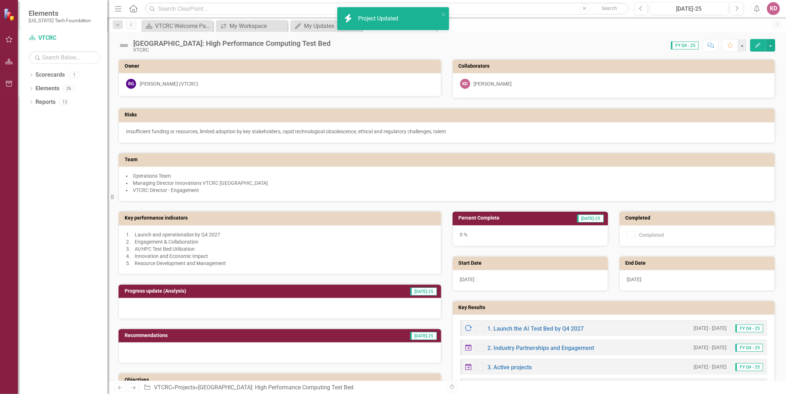
scroll to position [72, 0]
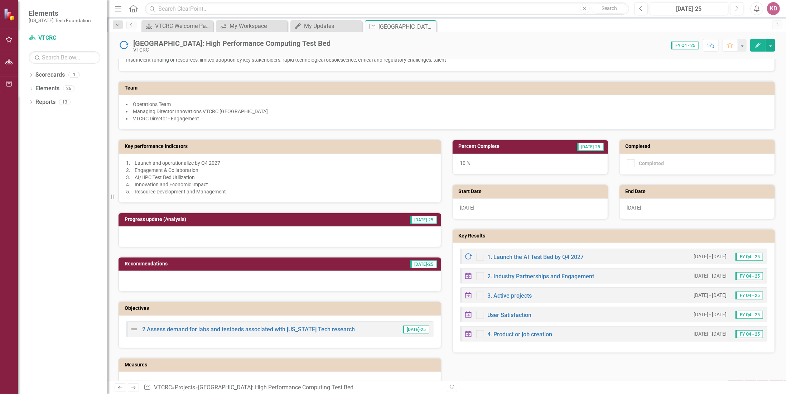
click at [0, 0] on icon "Close" at bounding box center [0, 0] width 0 height 0
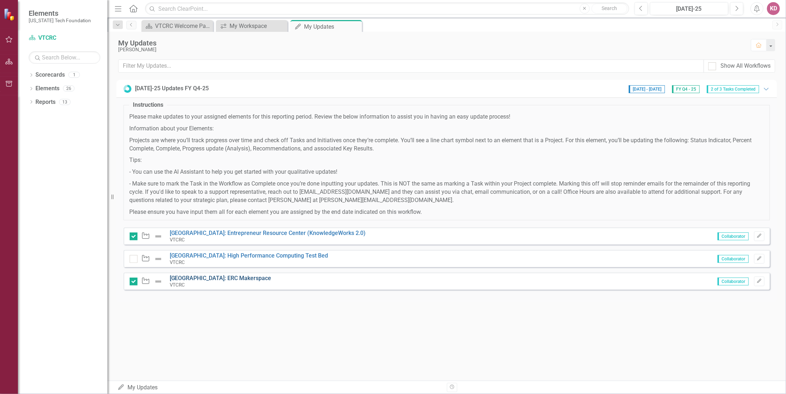
click at [201, 277] on link "[GEOGRAPHIC_DATA]: ERC Makerspace" at bounding box center [221, 278] width 102 height 7
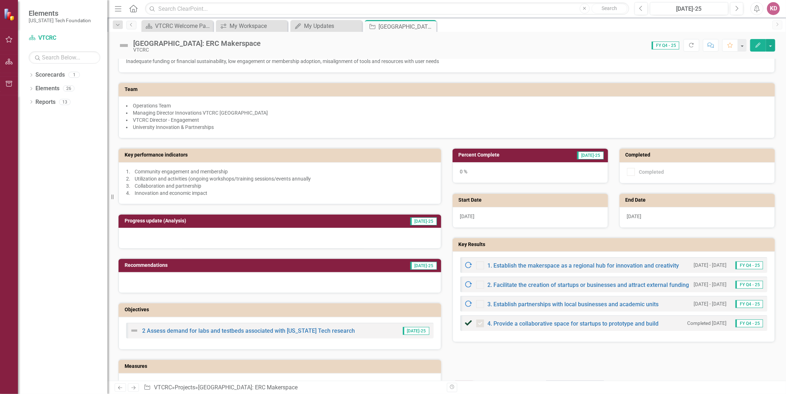
scroll to position [72, 0]
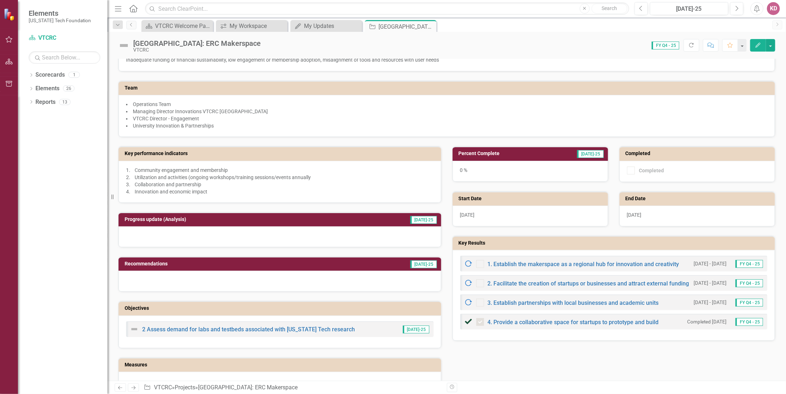
click at [754, 44] on button "Edit" at bounding box center [758, 45] width 16 height 13
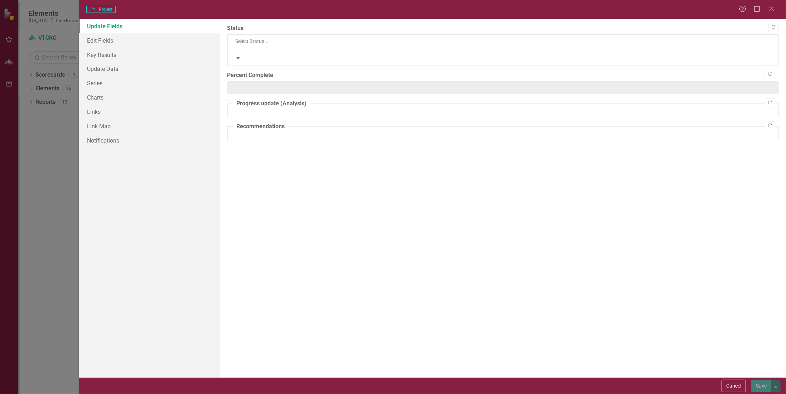
type input "0"
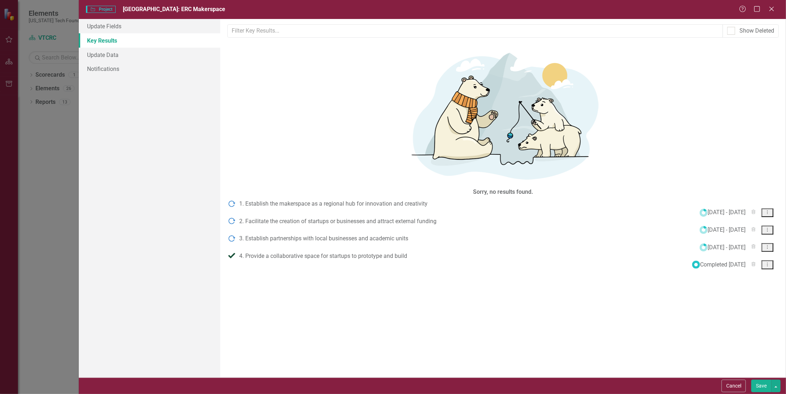
scroll to position [0, 0]
click at [127, 24] on link "Update Fields" at bounding box center [149, 26] width 141 height 14
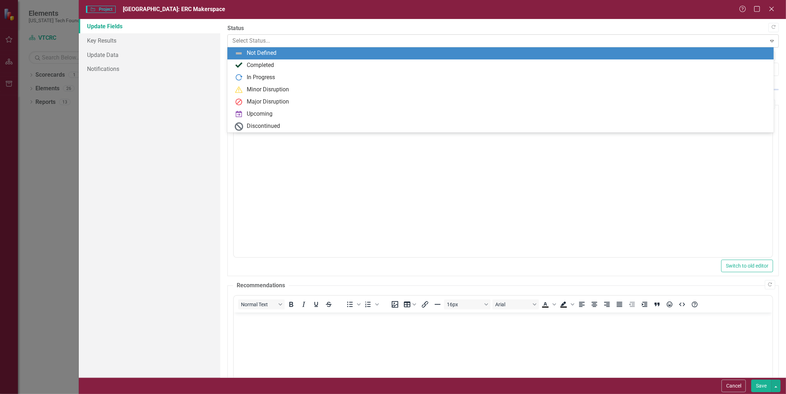
click at [280, 41] on div at bounding box center [496, 41] width 529 height 10
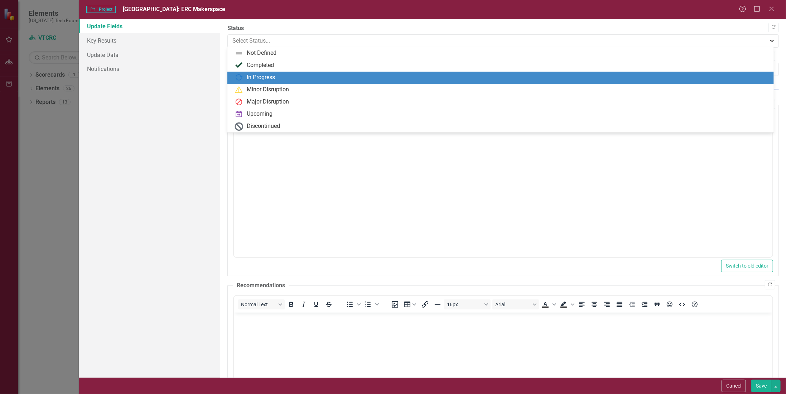
click at [257, 78] on div "In Progress" at bounding box center [261, 77] width 28 height 8
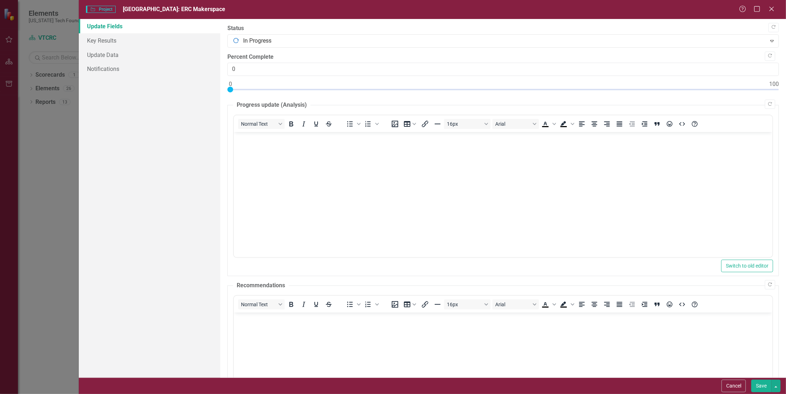
click at [318, 88] on div at bounding box center [502, 91] width 551 height 9
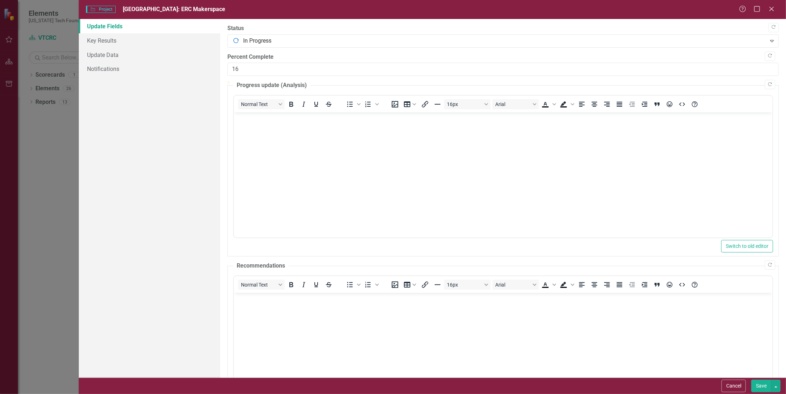
click at [326, 81] on div at bounding box center [502, 81] width 551 height 0
click at [335, 81] on div at bounding box center [502, 81] width 551 height 0
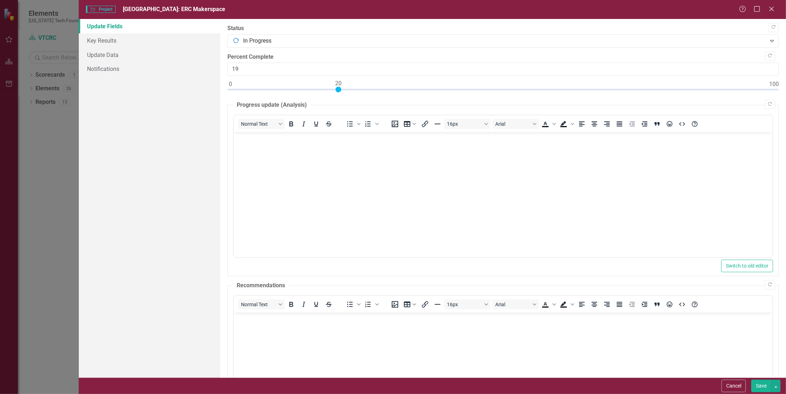
click at [338, 88] on div at bounding box center [502, 91] width 551 height 9
type input "20"
click at [763, 386] on button "Save" at bounding box center [761, 385] width 20 height 13
checkbox input "true"
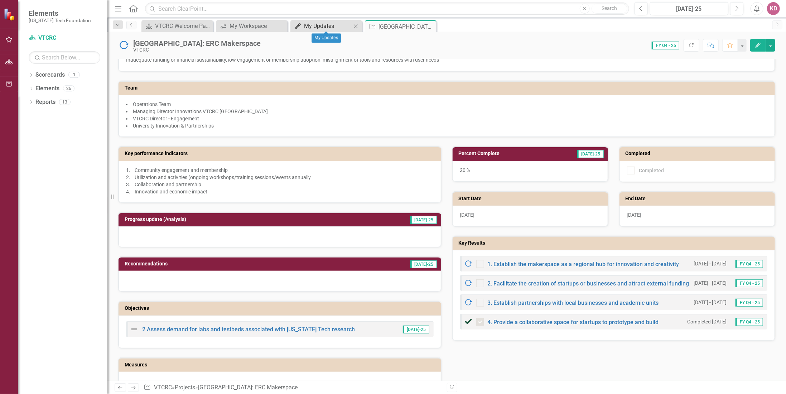
click at [329, 23] on div "My Updates" at bounding box center [327, 25] width 47 height 9
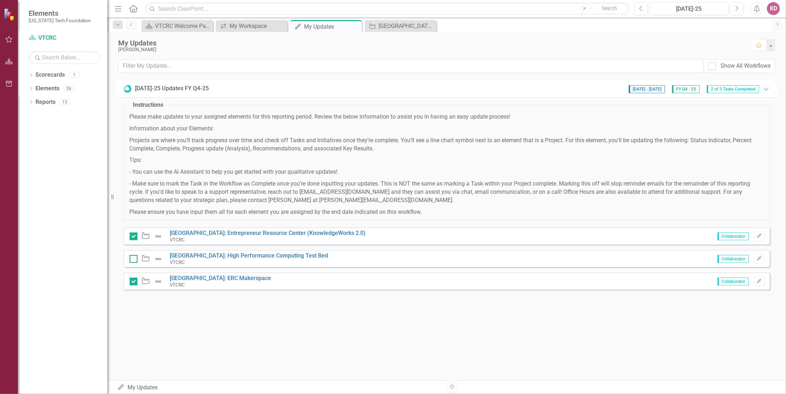
click at [134, 256] on input "checkbox" at bounding box center [132, 257] width 5 height 5
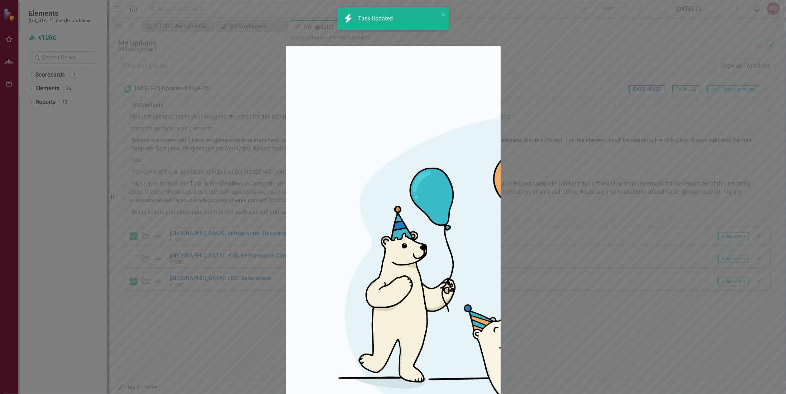
checkbox input "true"
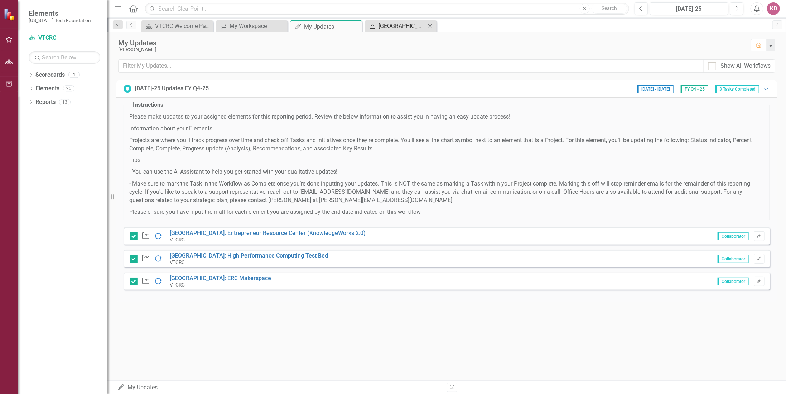
click at [399, 21] on div "[GEOGRAPHIC_DATA]: ERC Makerspace" at bounding box center [401, 25] width 47 height 9
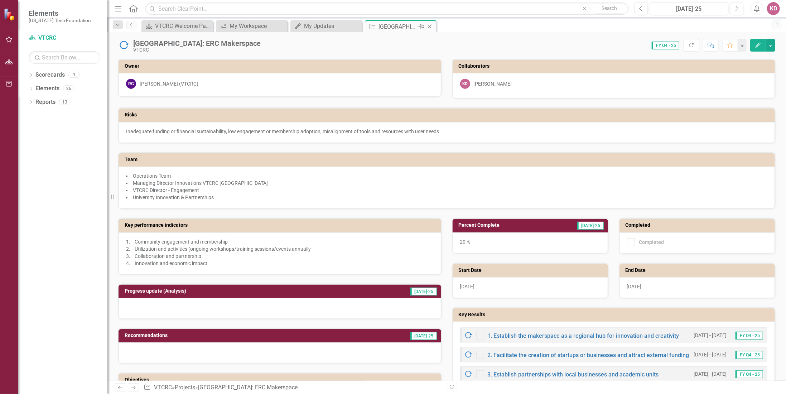
click at [429, 26] on icon "Close" at bounding box center [429, 27] width 7 height 6
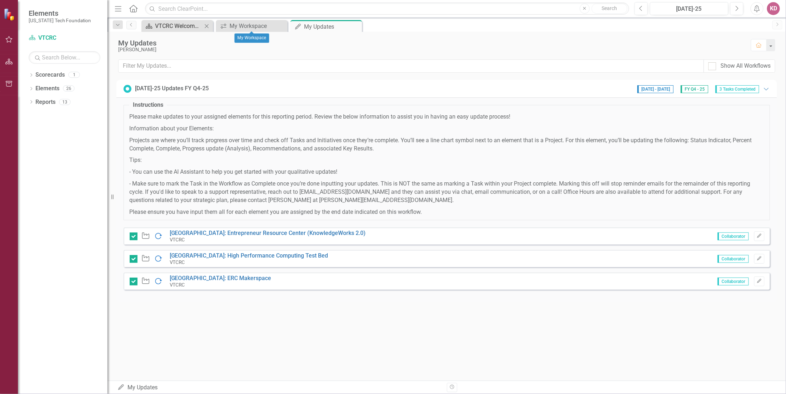
click at [185, 25] on div "VTCRC Welcome Page" at bounding box center [178, 25] width 47 height 9
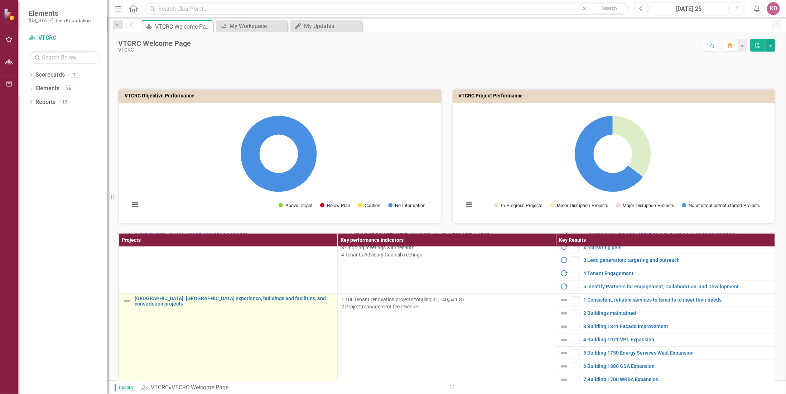
scroll to position [322, 0]
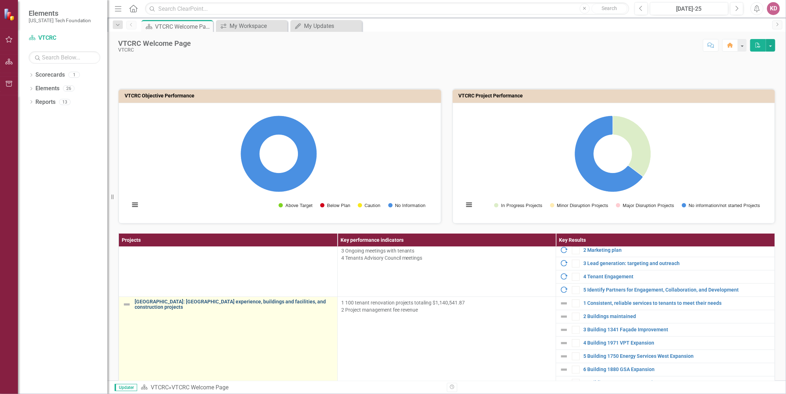
click at [239, 299] on link "[GEOGRAPHIC_DATA]: [GEOGRAPHIC_DATA] experience, buildings and facilities, and …" at bounding box center [234, 304] width 199 height 11
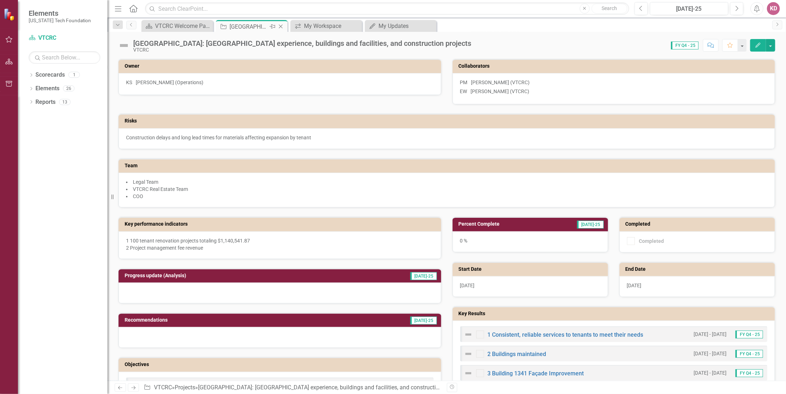
click at [280, 25] on icon "Close" at bounding box center [280, 27] width 7 height 6
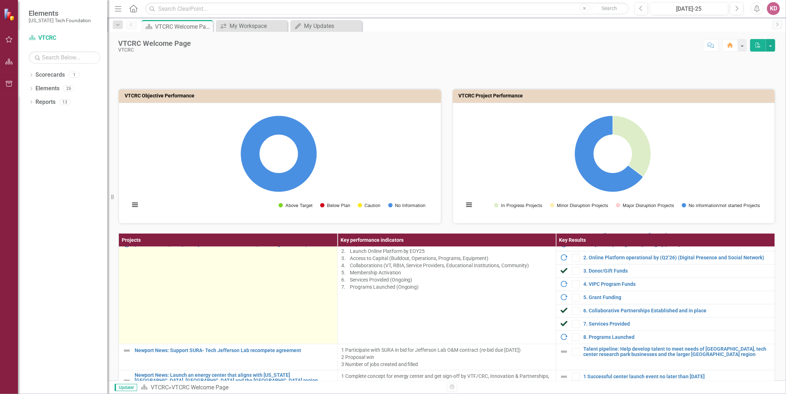
scroll to position [501, 0]
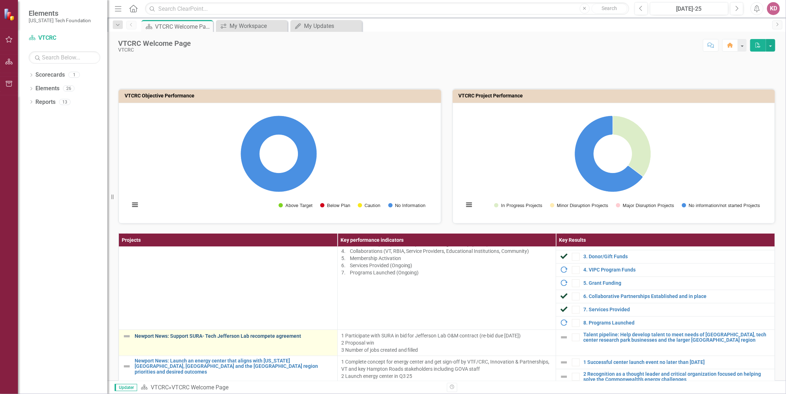
click at [258, 334] on link "Newport News: Support SURA- Tech Jefferson Lab recompete agreement" at bounding box center [234, 335] width 199 height 5
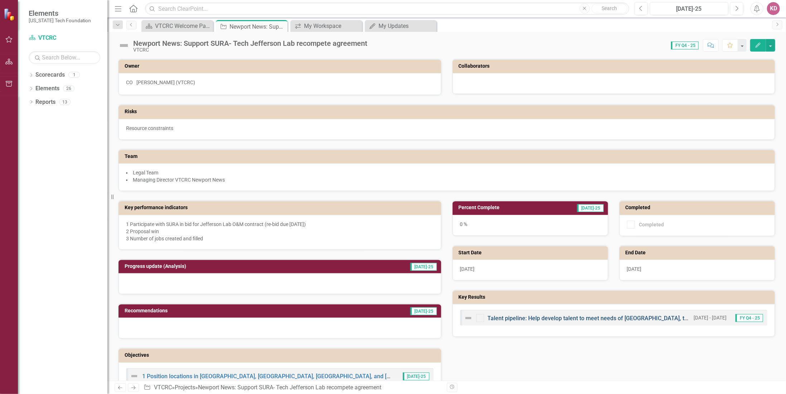
click at [565, 315] on link "Talent pipeline: Help develop talent to meet needs of [GEOGRAPHIC_DATA], tech c…" at bounding box center [689, 318] width 404 height 7
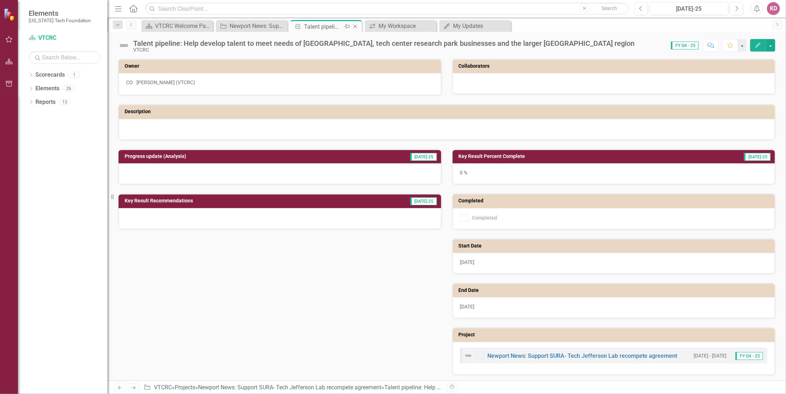
click at [354, 25] on icon at bounding box center [355, 27] width 4 height 4
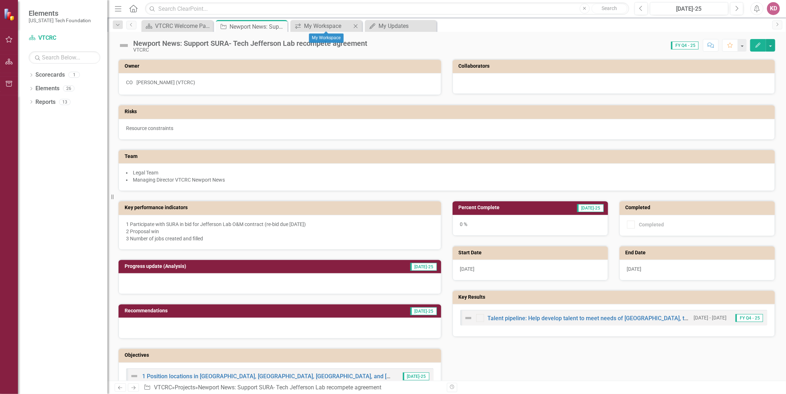
click at [355, 25] on icon at bounding box center [356, 26] width 4 height 4
click at [353, 26] on icon "Close" at bounding box center [355, 26] width 7 height 6
click at [779, 9] on div "Previous [DATE]-25 Next Alerts KD User Edit Profile Disable Sound Silence Alert…" at bounding box center [704, 8] width 154 height 13
click at [772, 8] on div "KD" at bounding box center [773, 8] width 13 height 13
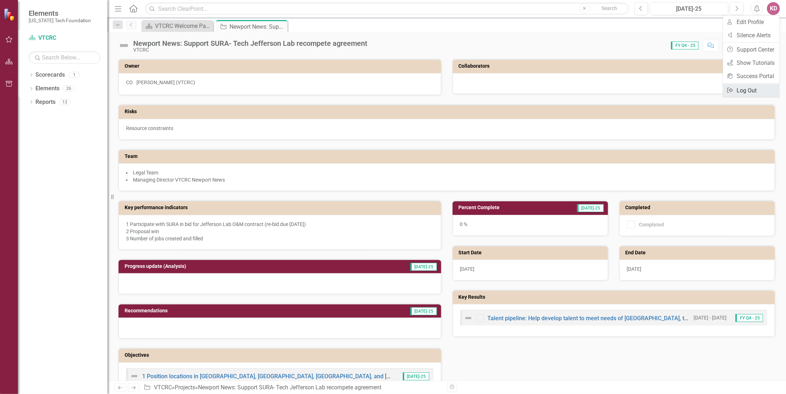
click at [750, 88] on link "Logout Log Out" at bounding box center [751, 90] width 57 height 13
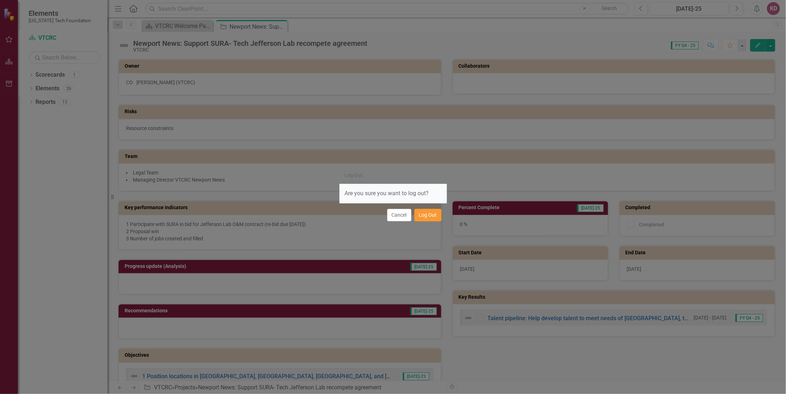
drag, startPoint x: 426, startPoint y: 214, endPoint x: 414, endPoint y: 204, distance: 15.2
click at [426, 215] on button "Log Out" at bounding box center [427, 215] width 27 height 13
